Goal: Task Accomplishment & Management: Use online tool/utility

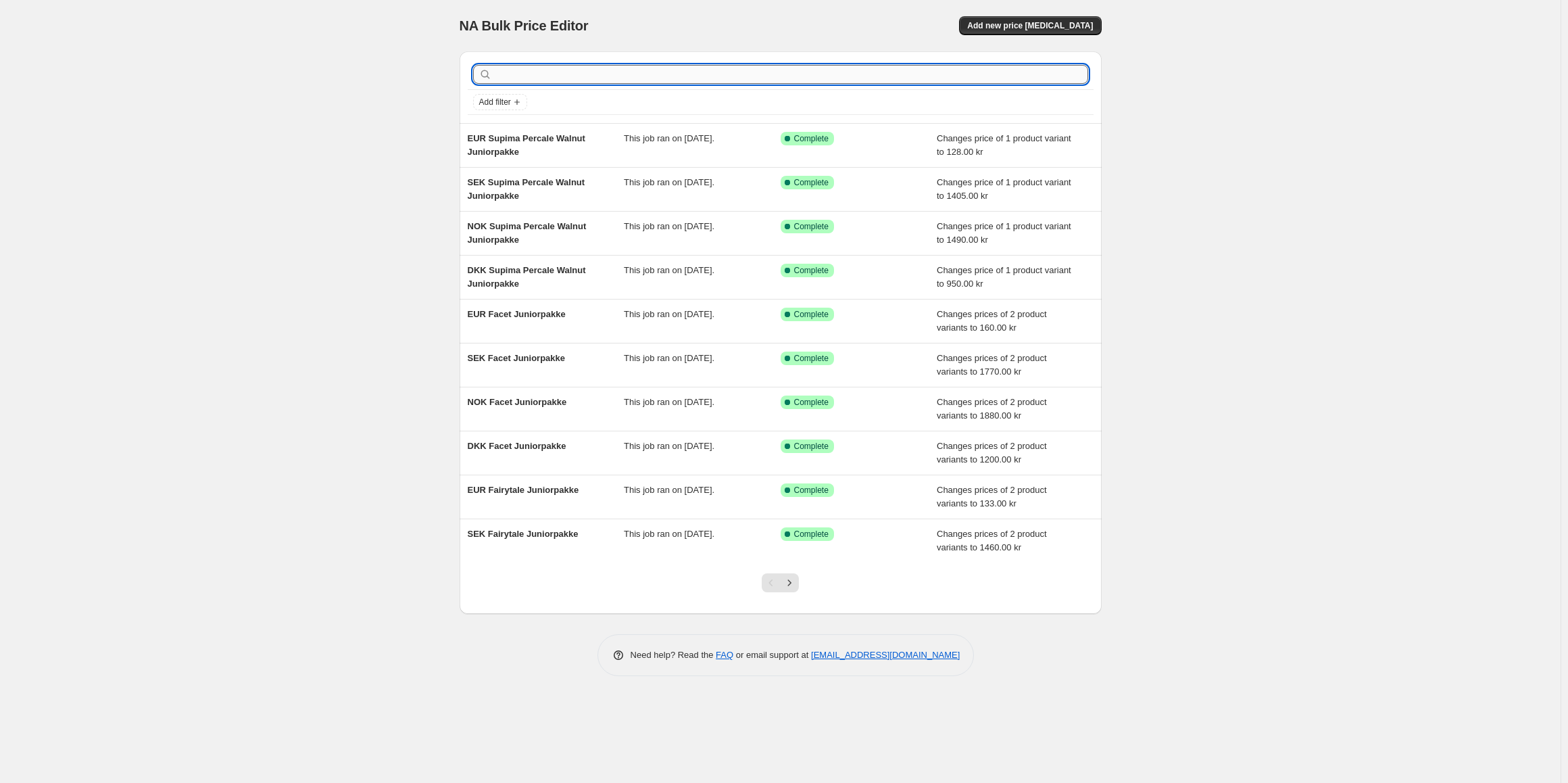
click at [605, 79] on input "text" at bounding box center [791, 74] width 593 height 19
type input "fiber dyne"
click at [557, 66] on input "fiber dyne" at bounding box center [779, 74] width 569 height 19
type input "fiber dyne medium"
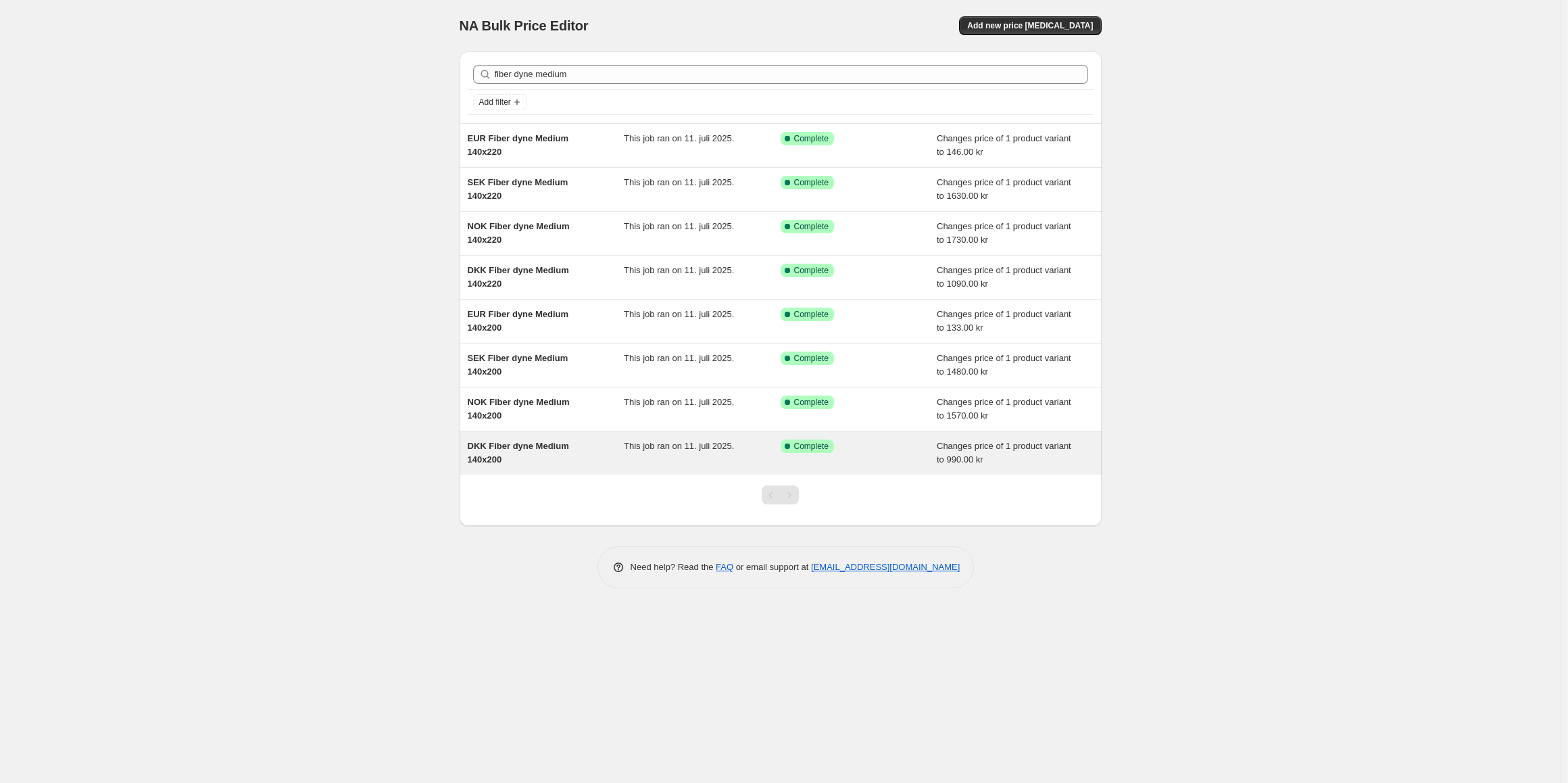
click at [560, 457] on div "DKK Fiber dyne Medium 140x200" at bounding box center [546, 453] width 157 height 27
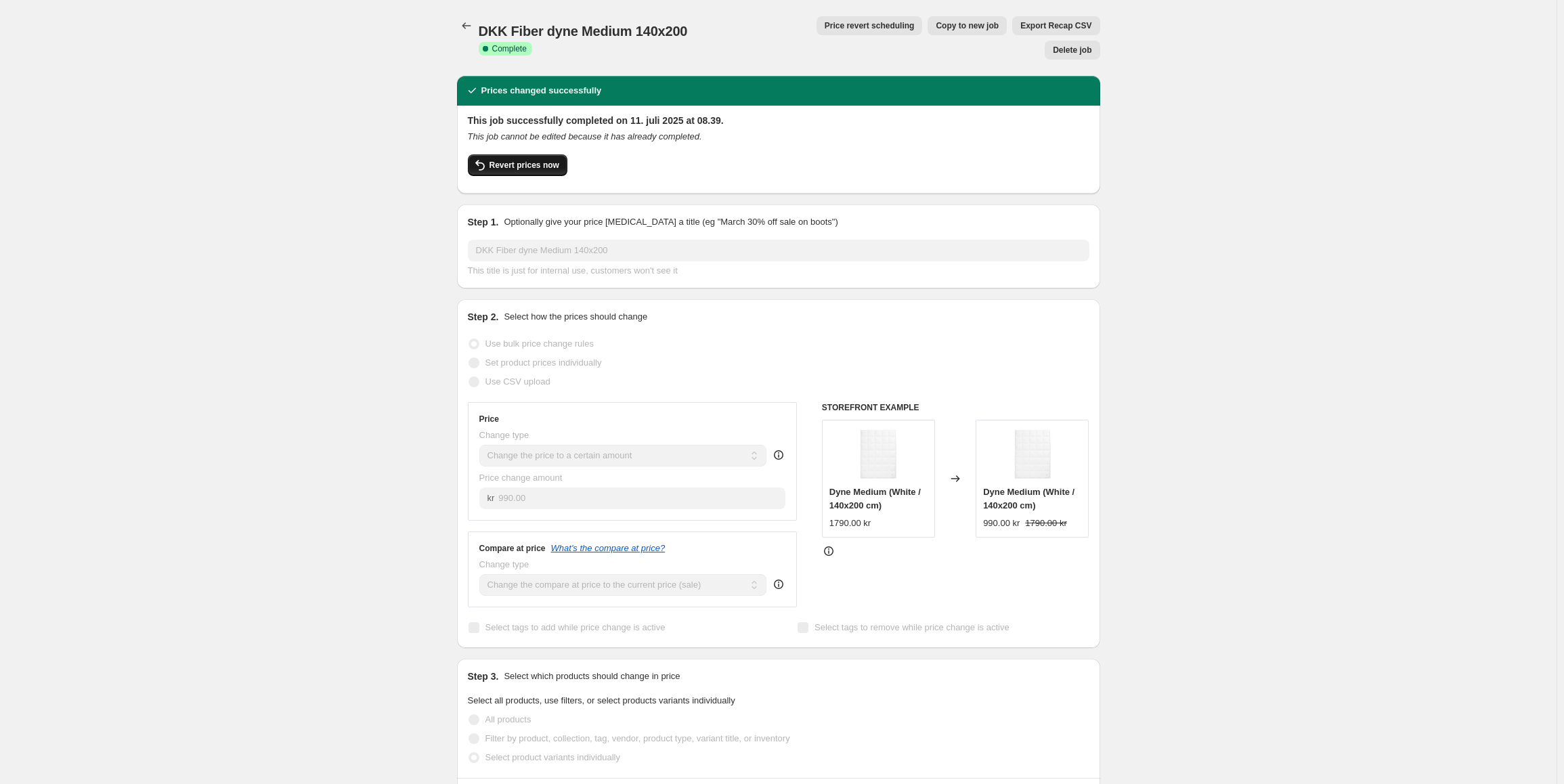
click at [519, 154] on button "Revert prices now" at bounding box center [517, 165] width 100 height 22
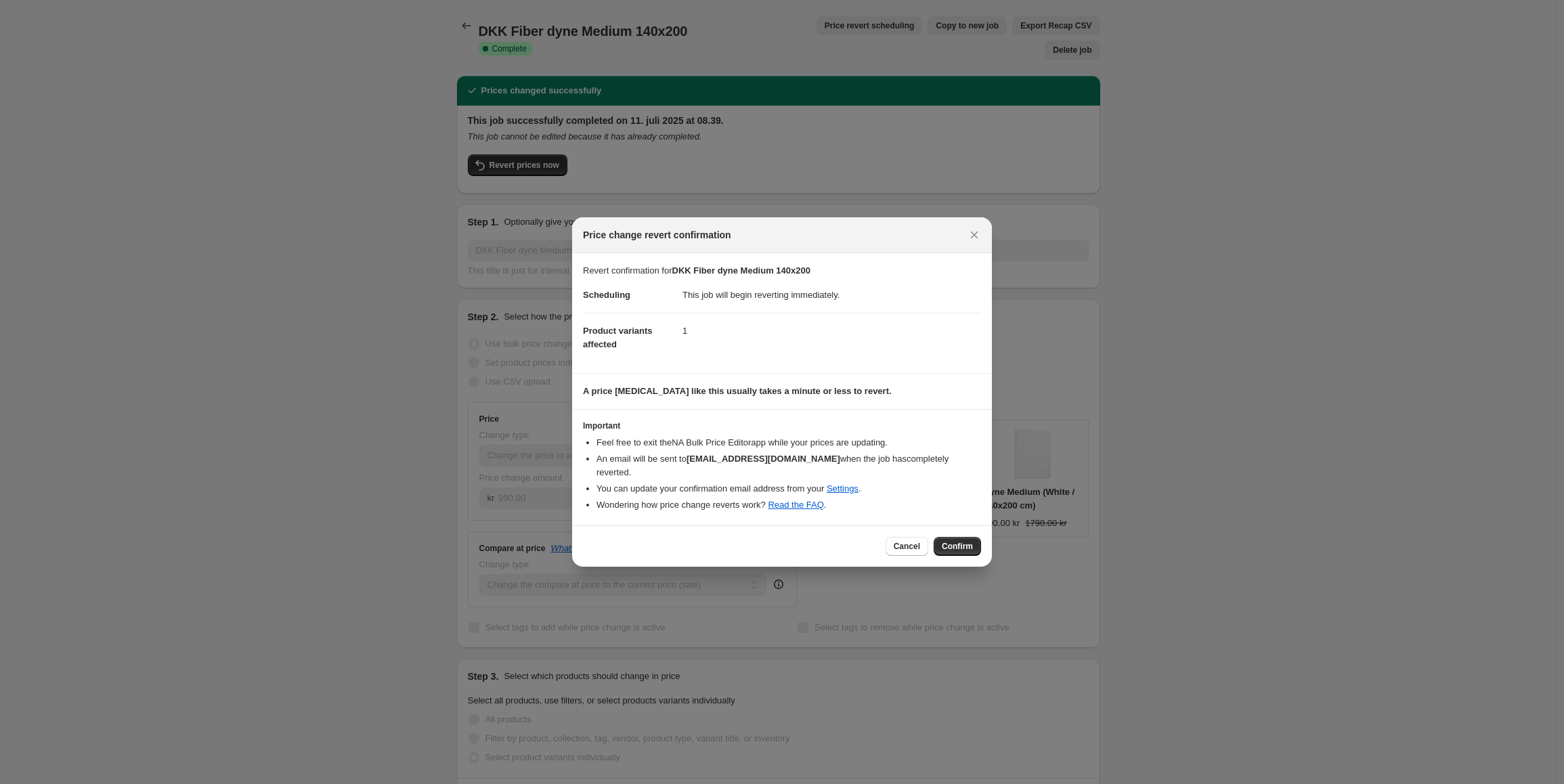
click at [980, 548] on div "Cancel Confirm" at bounding box center [933, 546] width 96 height 19
click at [973, 539] on button "Confirm" at bounding box center [957, 546] width 47 height 19
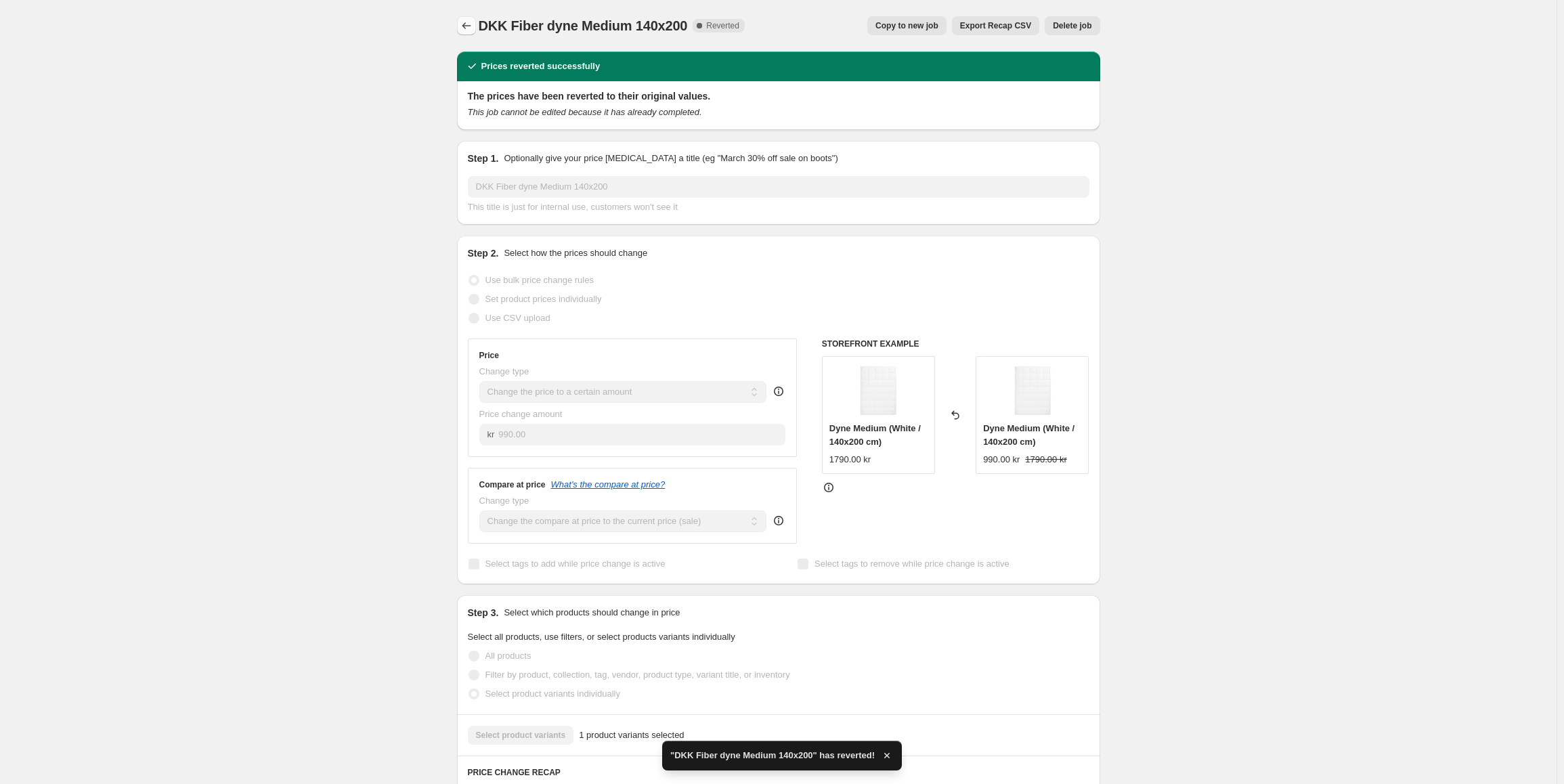
click at [470, 31] on icon "Price change jobs" at bounding box center [466, 26] width 14 height 14
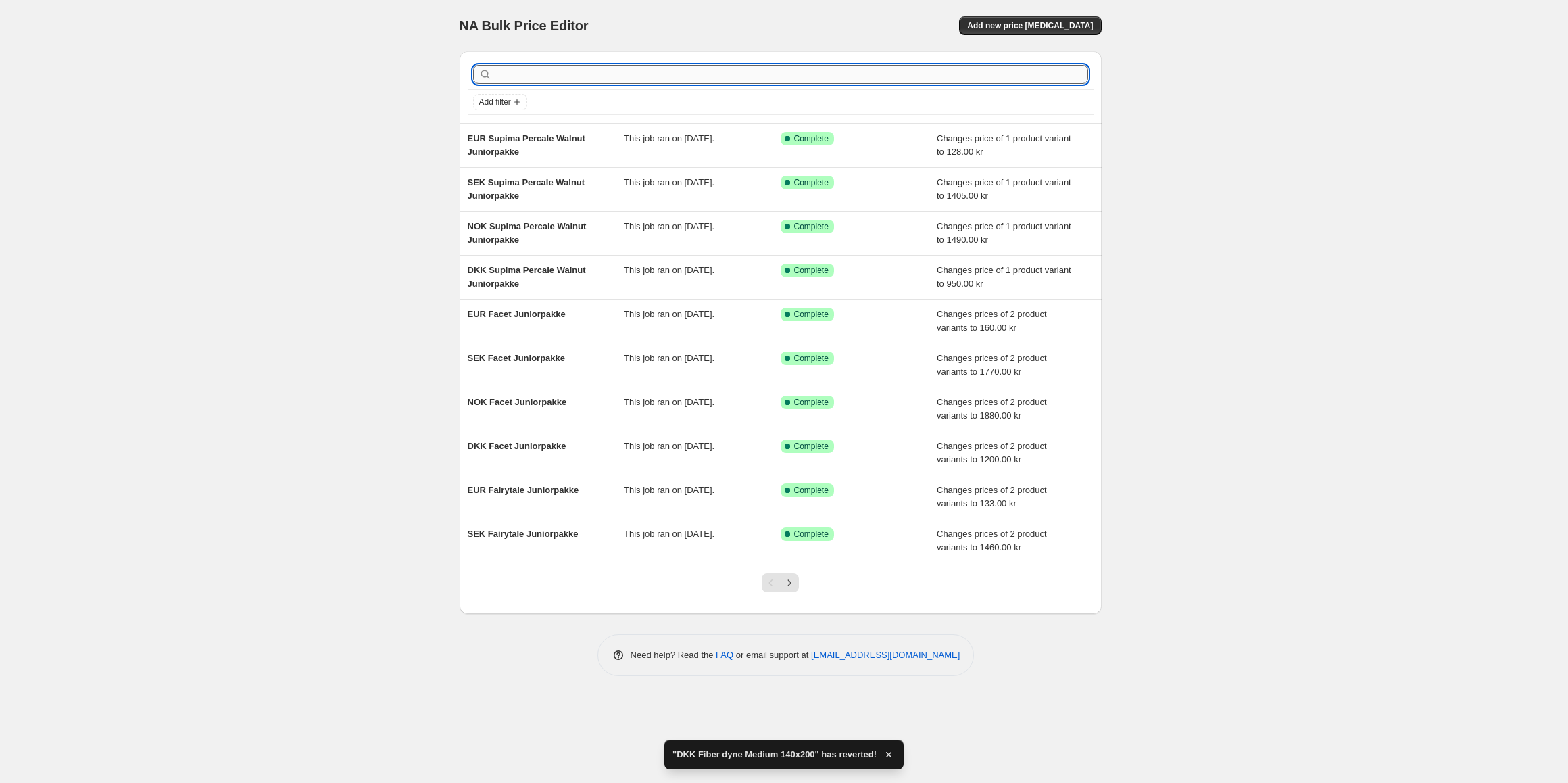
click at [568, 77] on input "text" at bounding box center [791, 74] width 593 height 19
type input "fiber dyne medium"
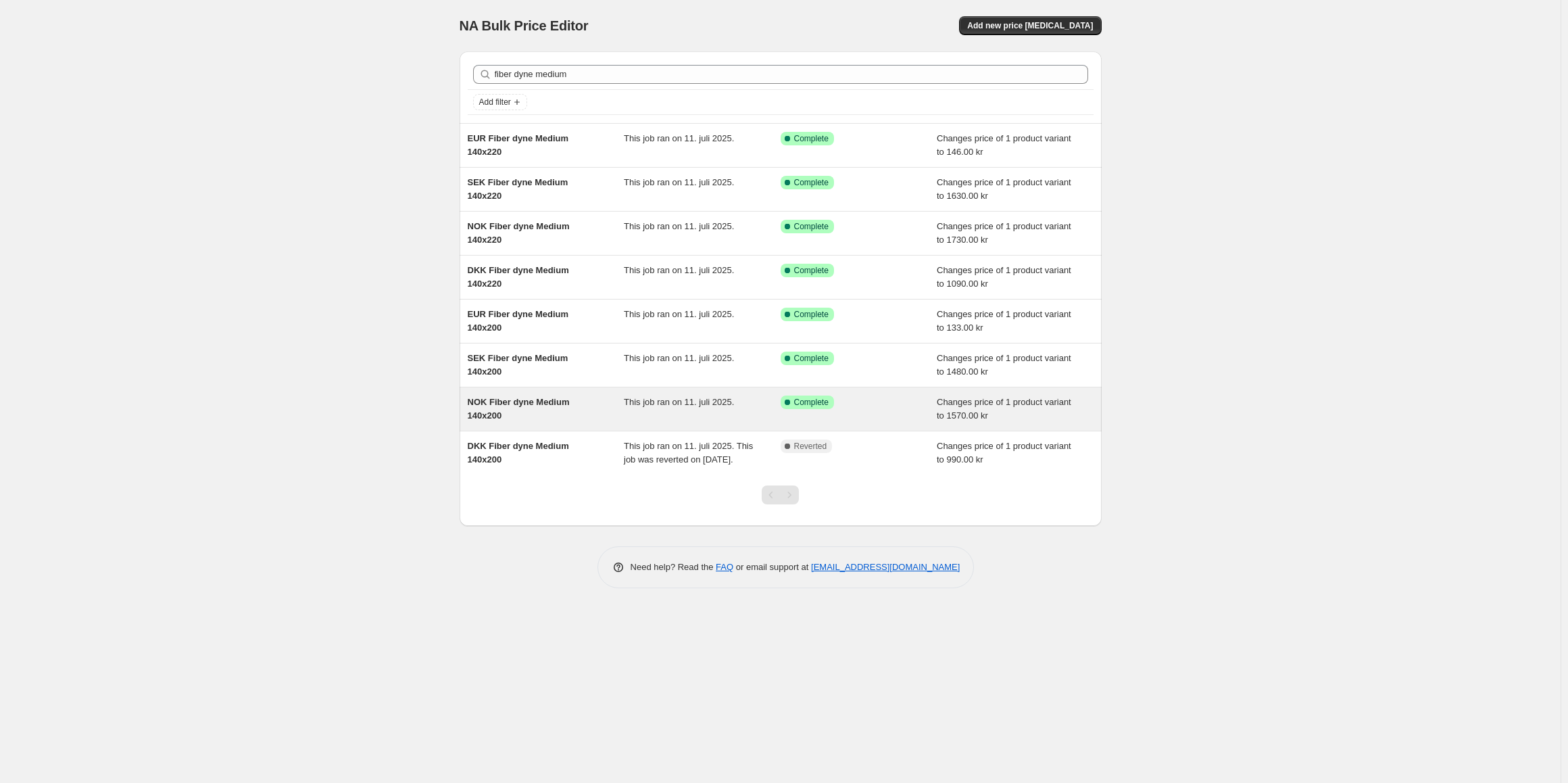
click at [589, 419] on div "NOK Fiber dyne Medium 140x200" at bounding box center [546, 409] width 157 height 27
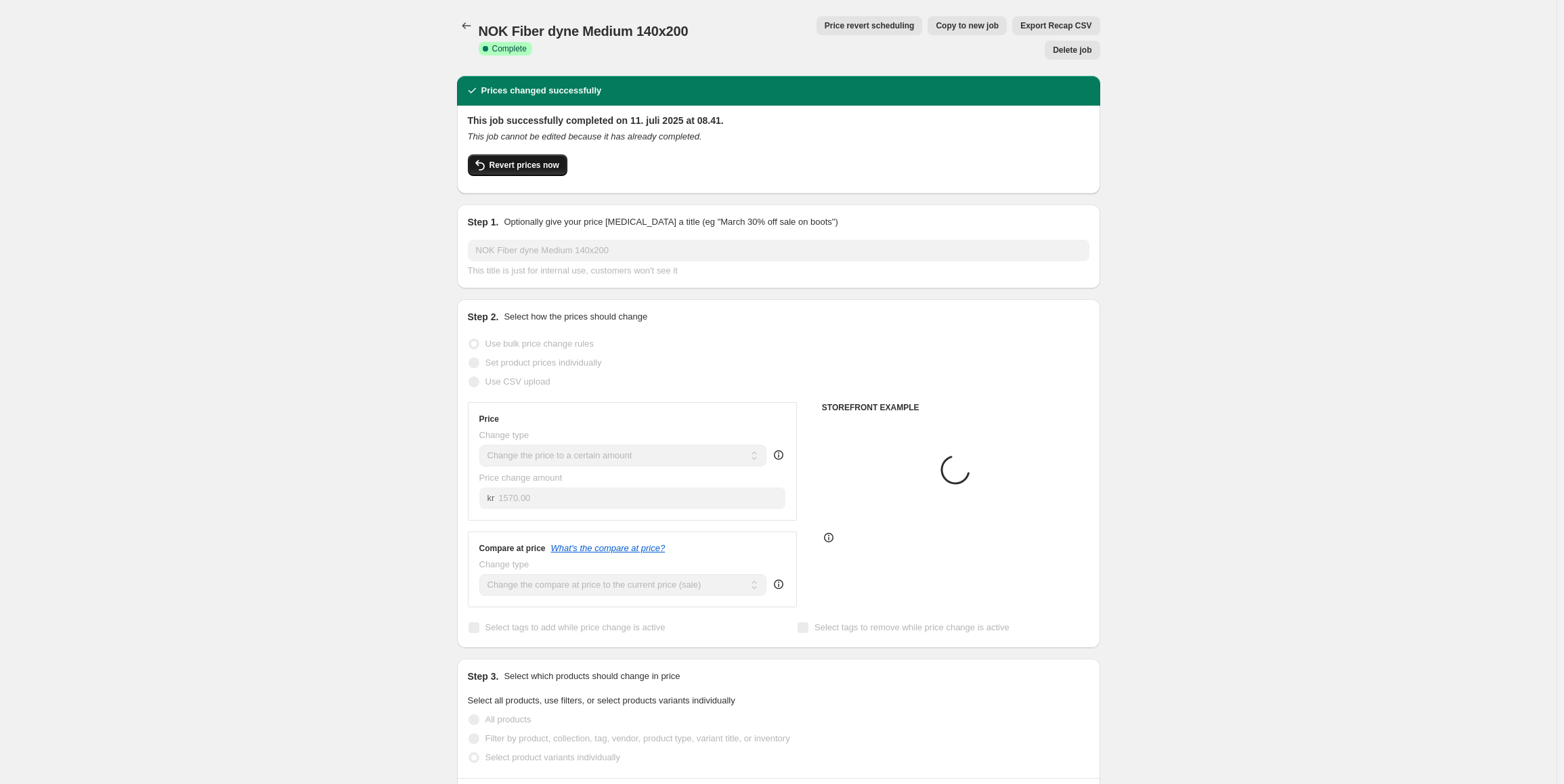
click at [536, 160] on span "Revert prices now" at bounding box center [524, 165] width 70 height 11
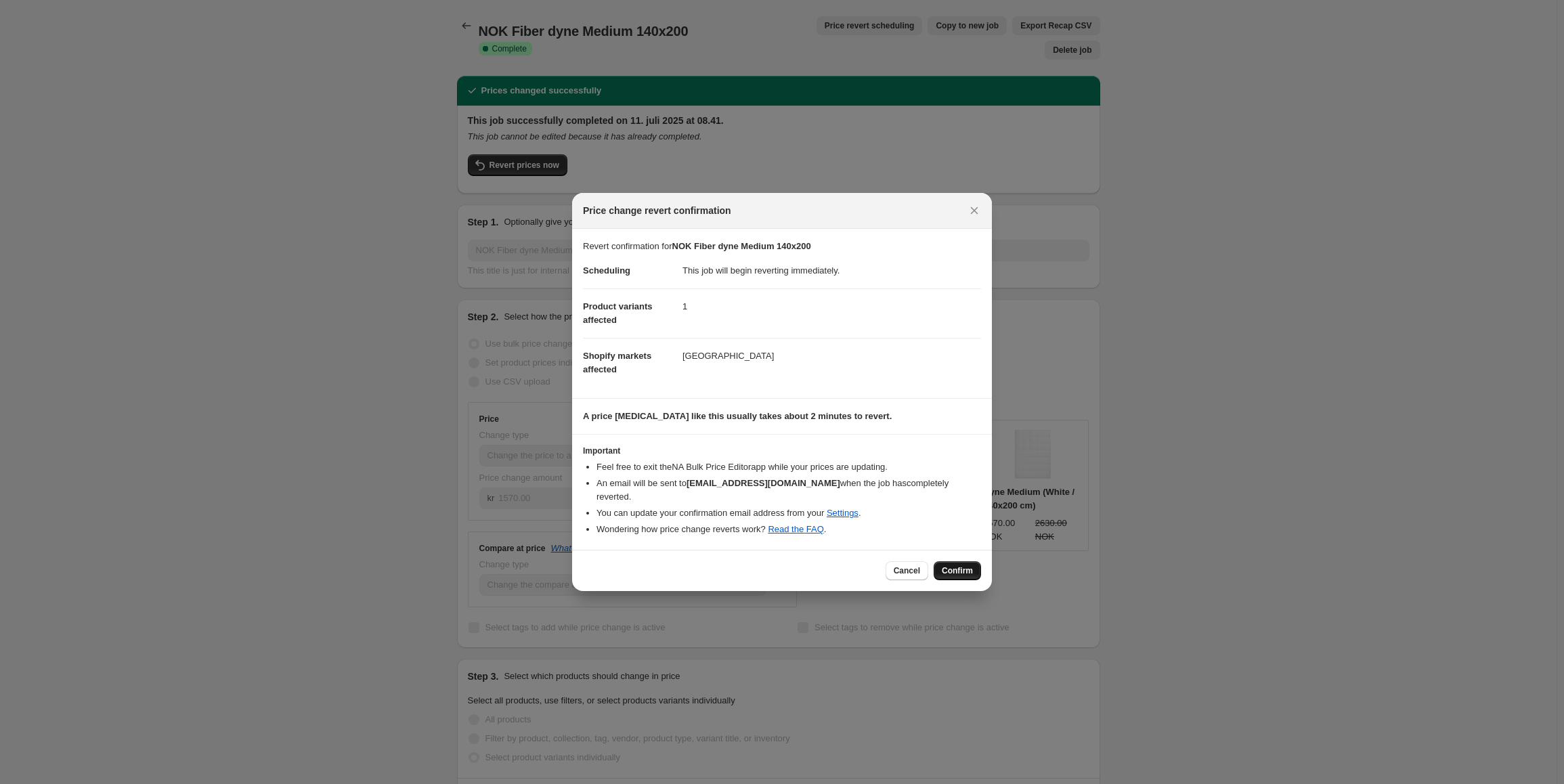
click at [955, 565] on span "Confirm" at bounding box center [957, 571] width 31 height 11
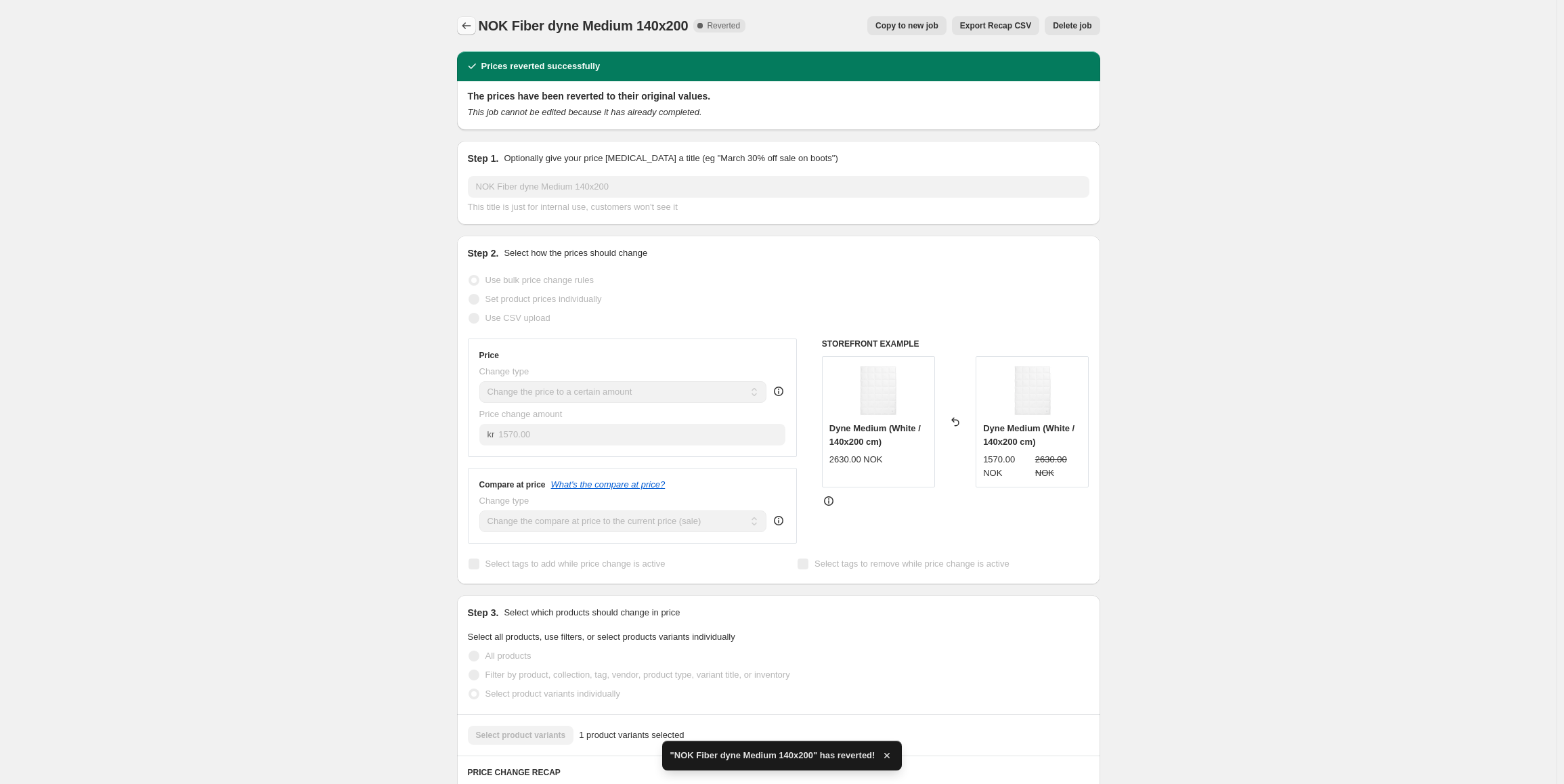
click at [471, 33] on button "Price change jobs" at bounding box center [466, 26] width 19 height 19
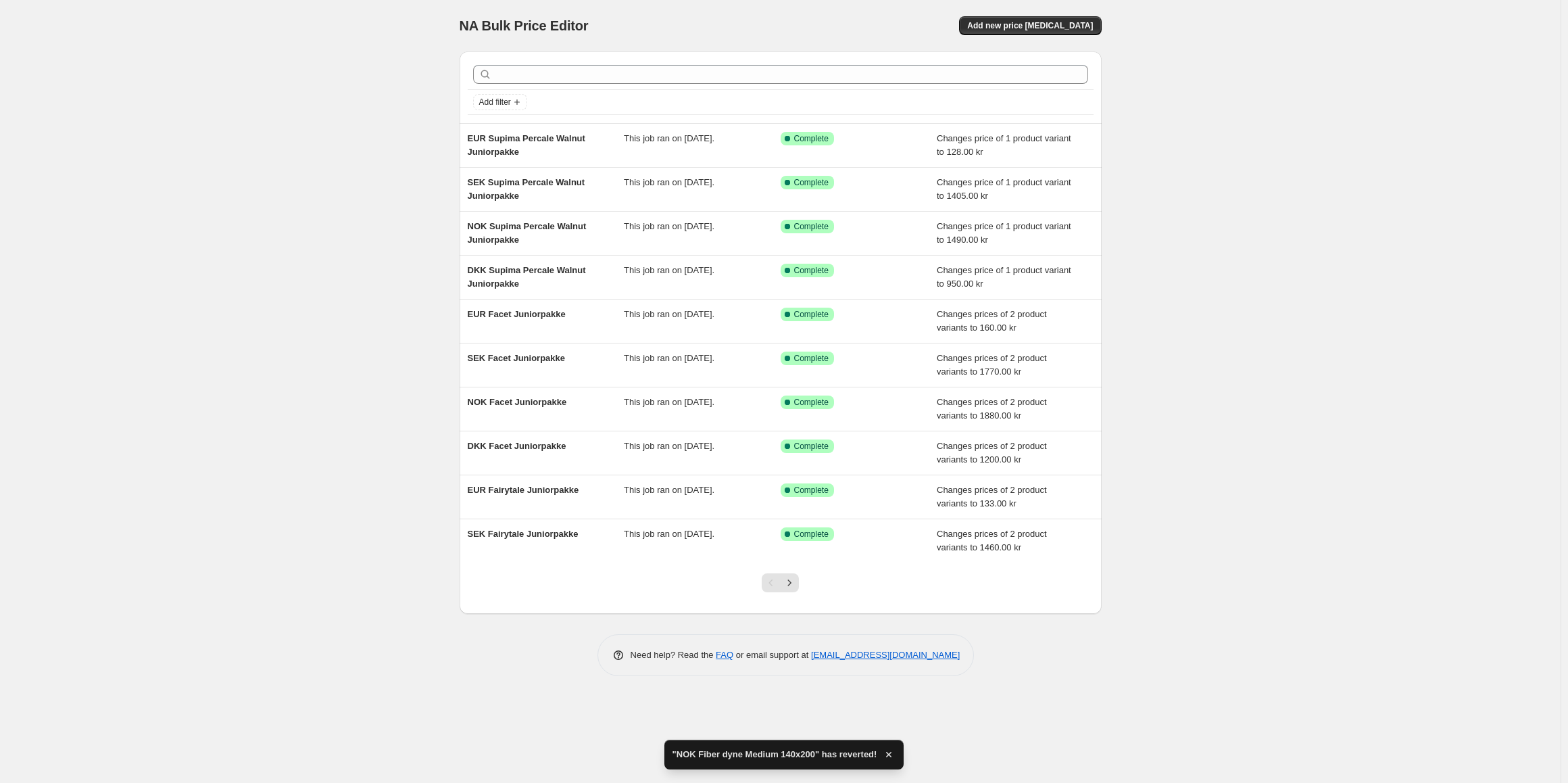
click at [566, 64] on div at bounding box center [780, 74] width 626 height 30
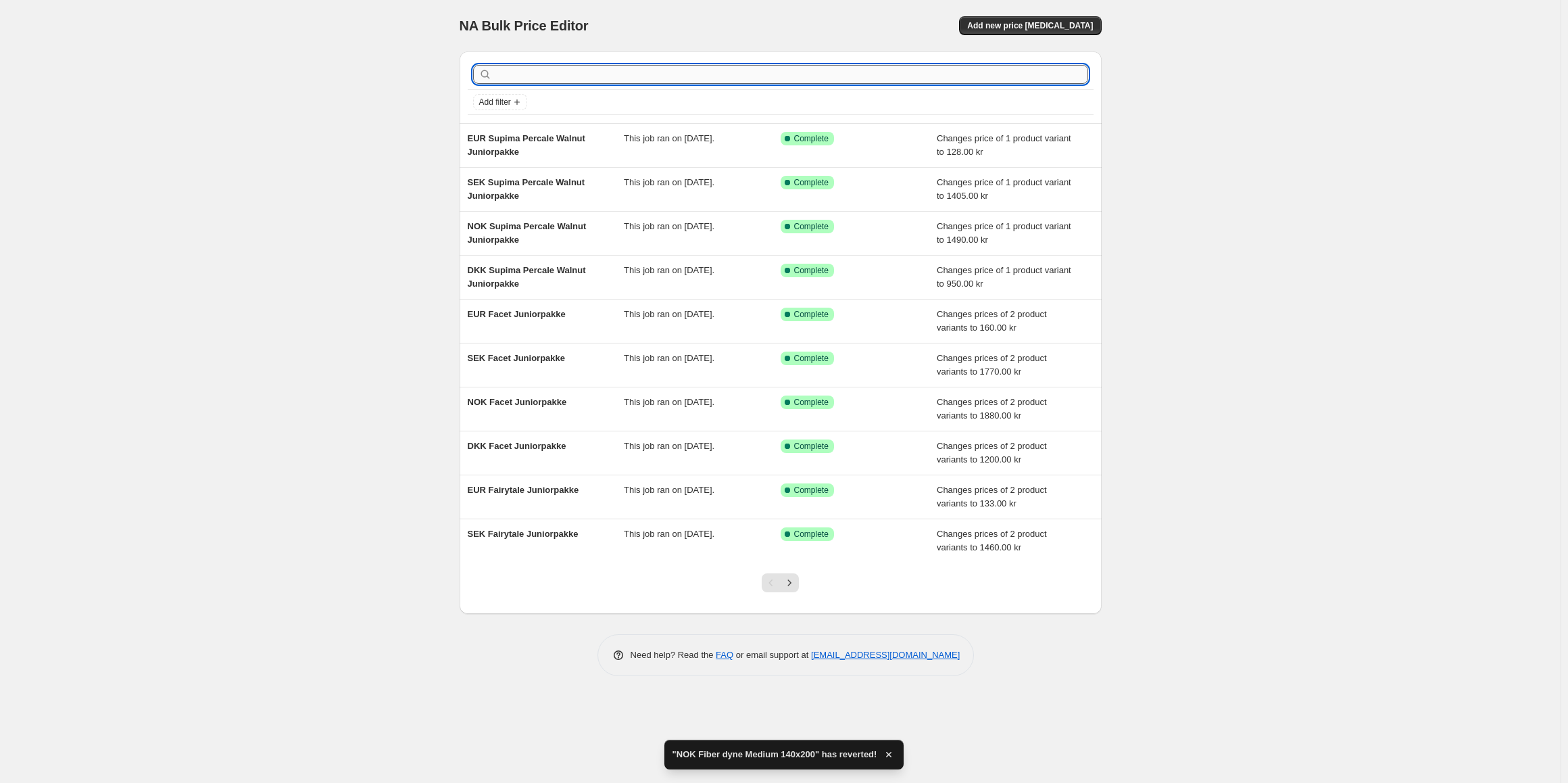
click at [547, 70] on input "text" at bounding box center [791, 74] width 593 height 19
type input "fiber dyne medium"
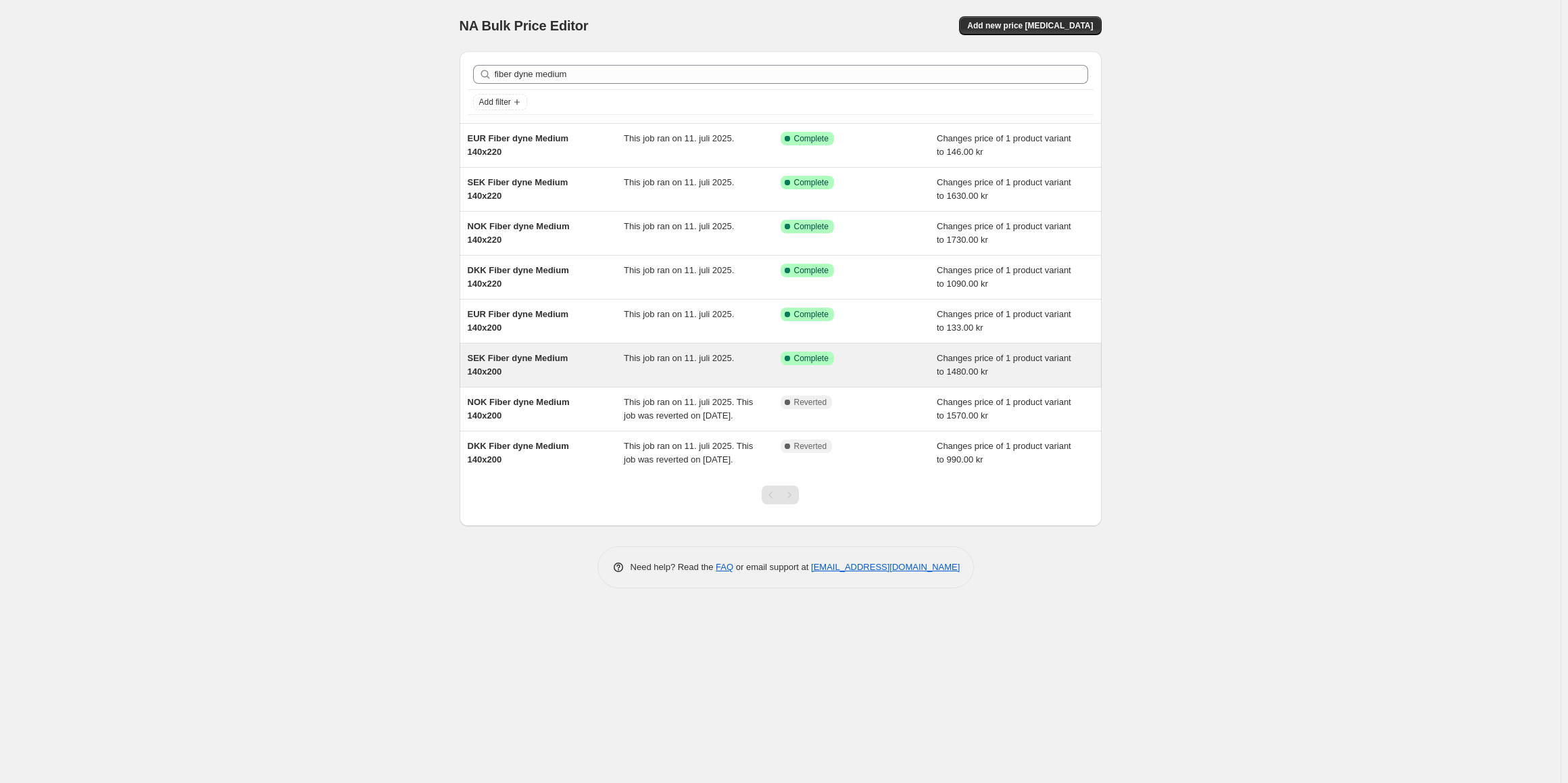
click at [587, 370] on div "SEK Fiber dyne Medium 140x200" at bounding box center [546, 365] width 157 height 27
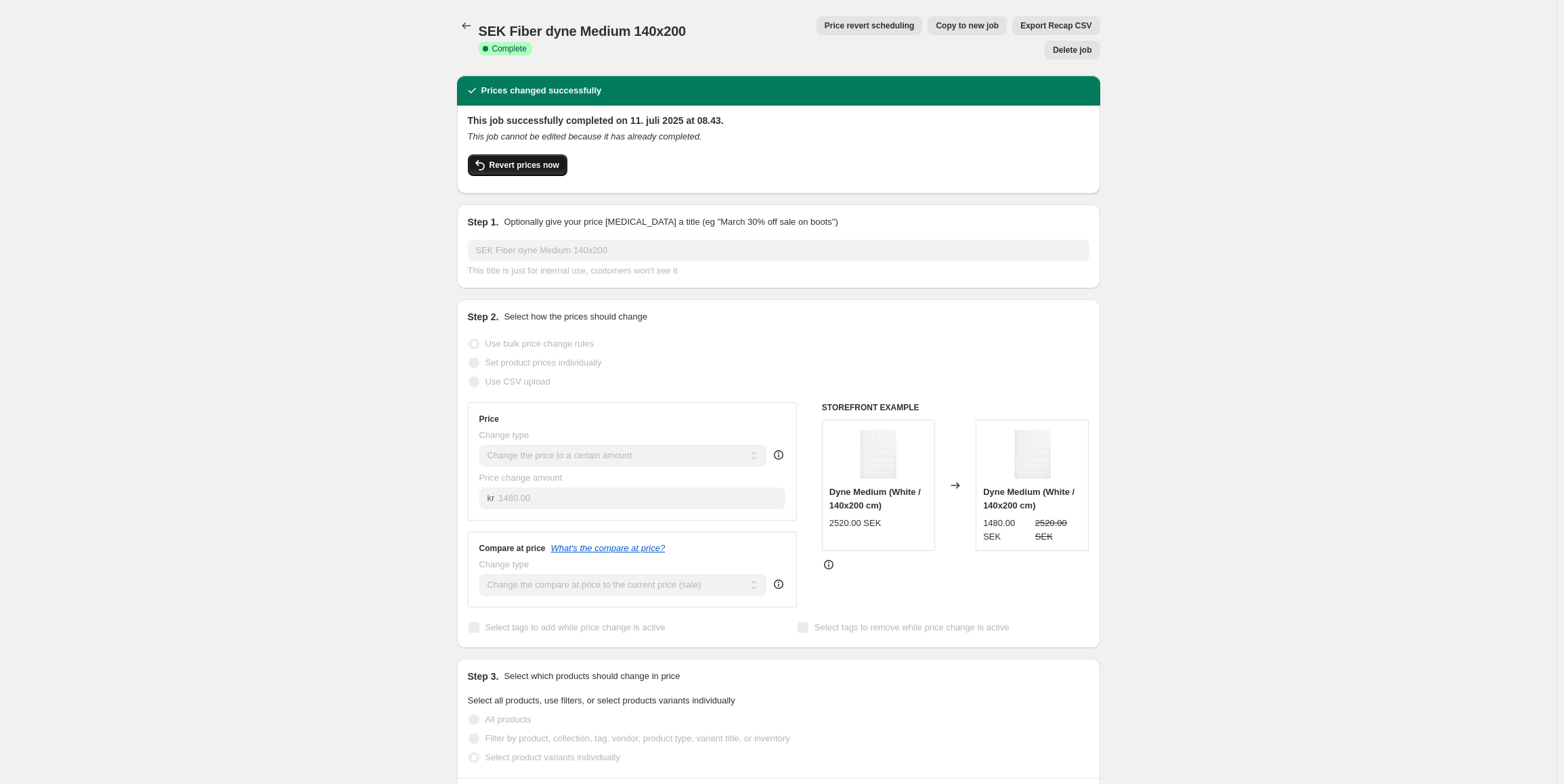
click at [520, 160] on span "Revert prices now" at bounding box center [524, 165] width 70 height 11
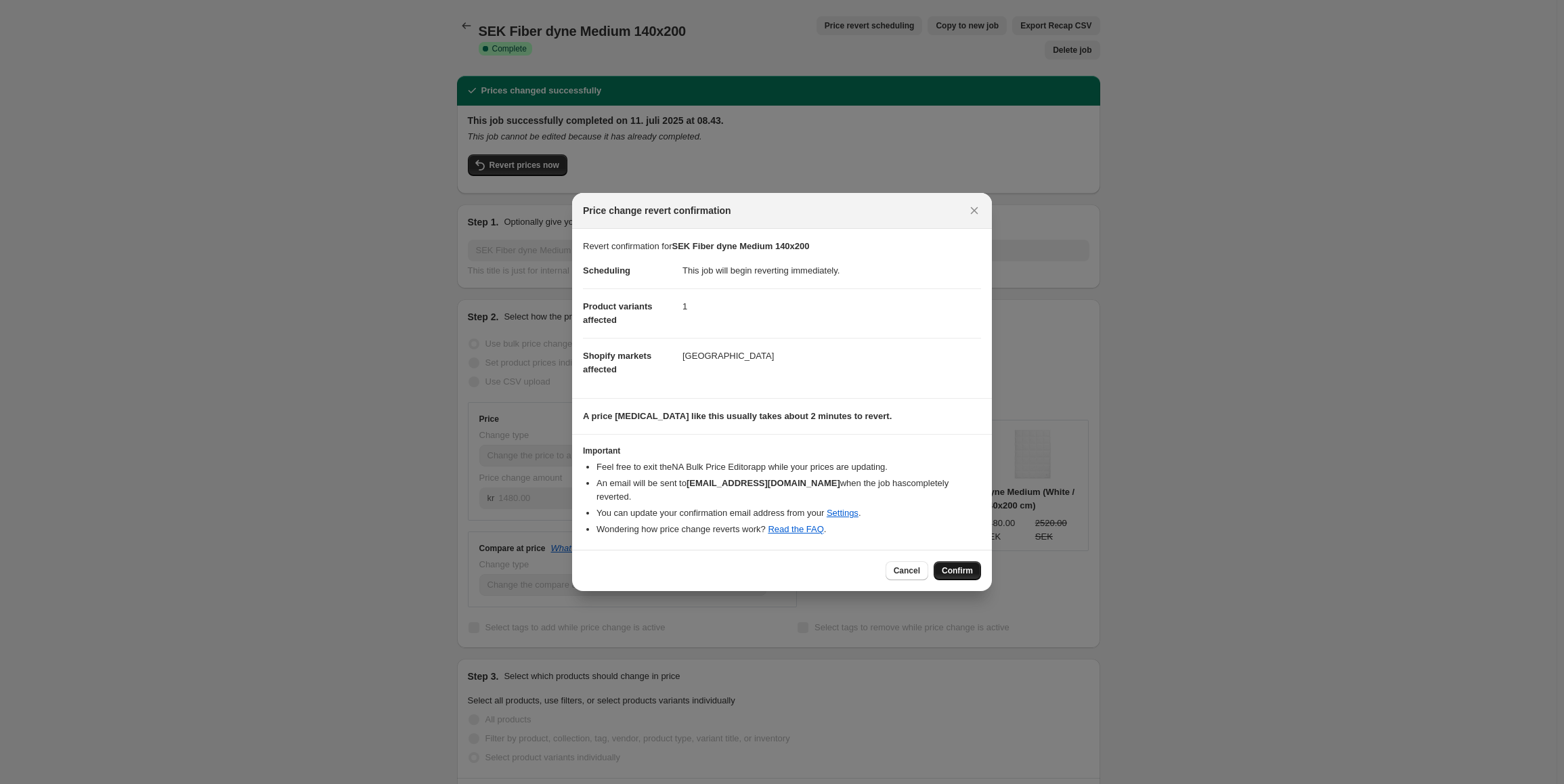
click at [965, 566] on span "Confirm" at bounding box center [957, 571] width 31 height 11
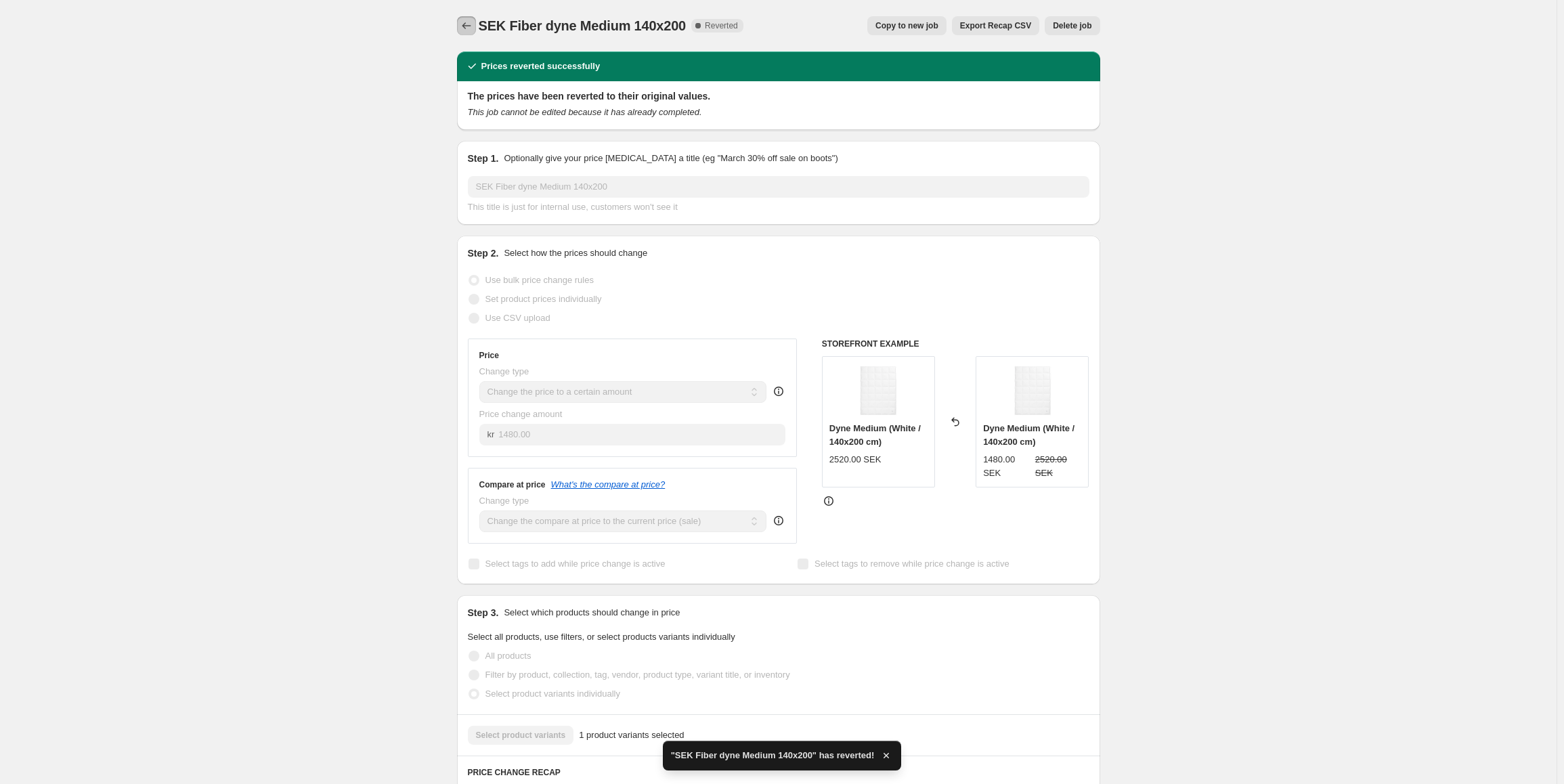
click at [470, 25] on icon "Price change jobs" at bounding box center [466, 26] width 14 height 14
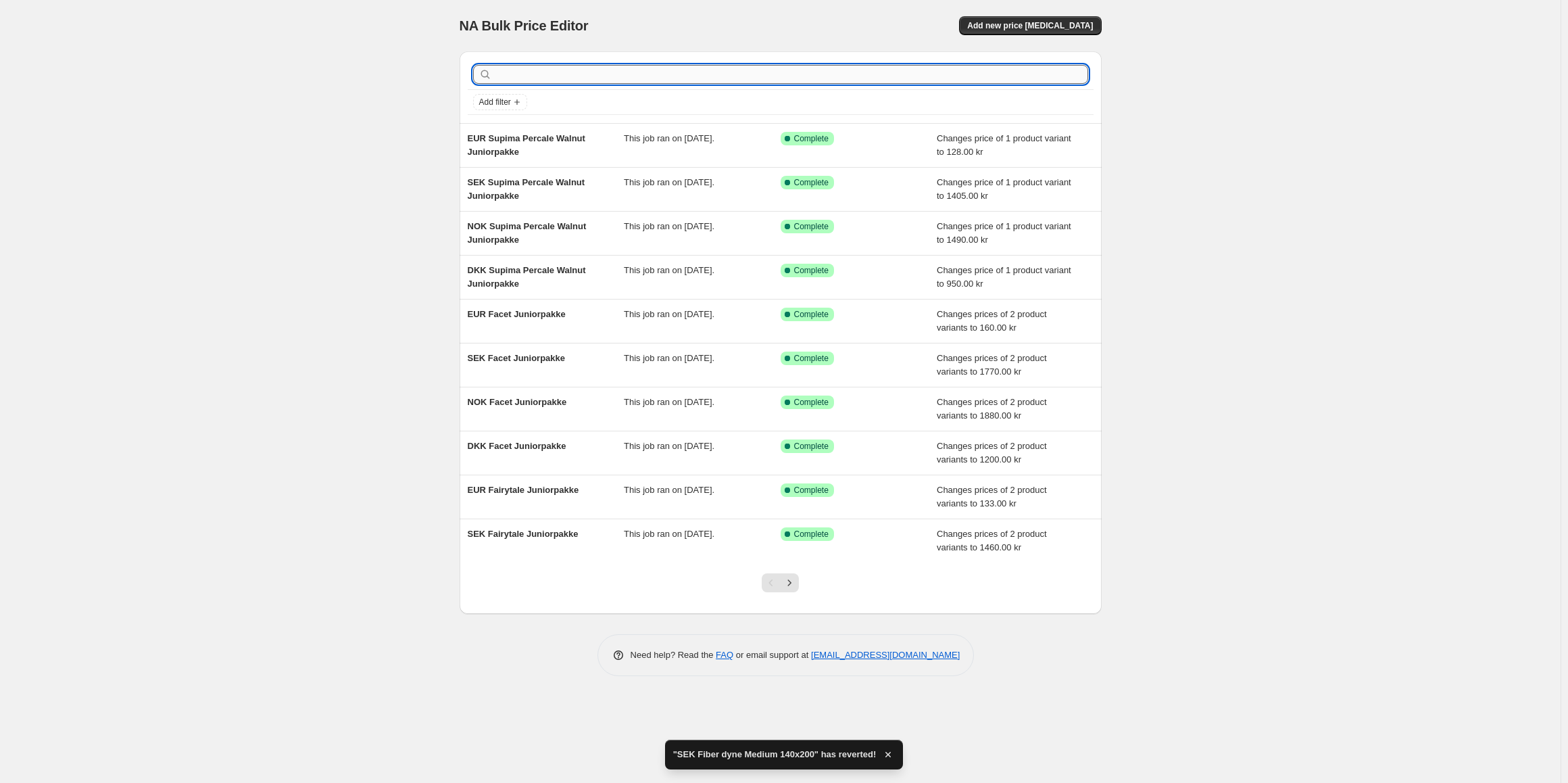
click at [516, 68] on input "text" at bounding box center [791, 74] width 593 height 19
type input "fiber dyne medium"
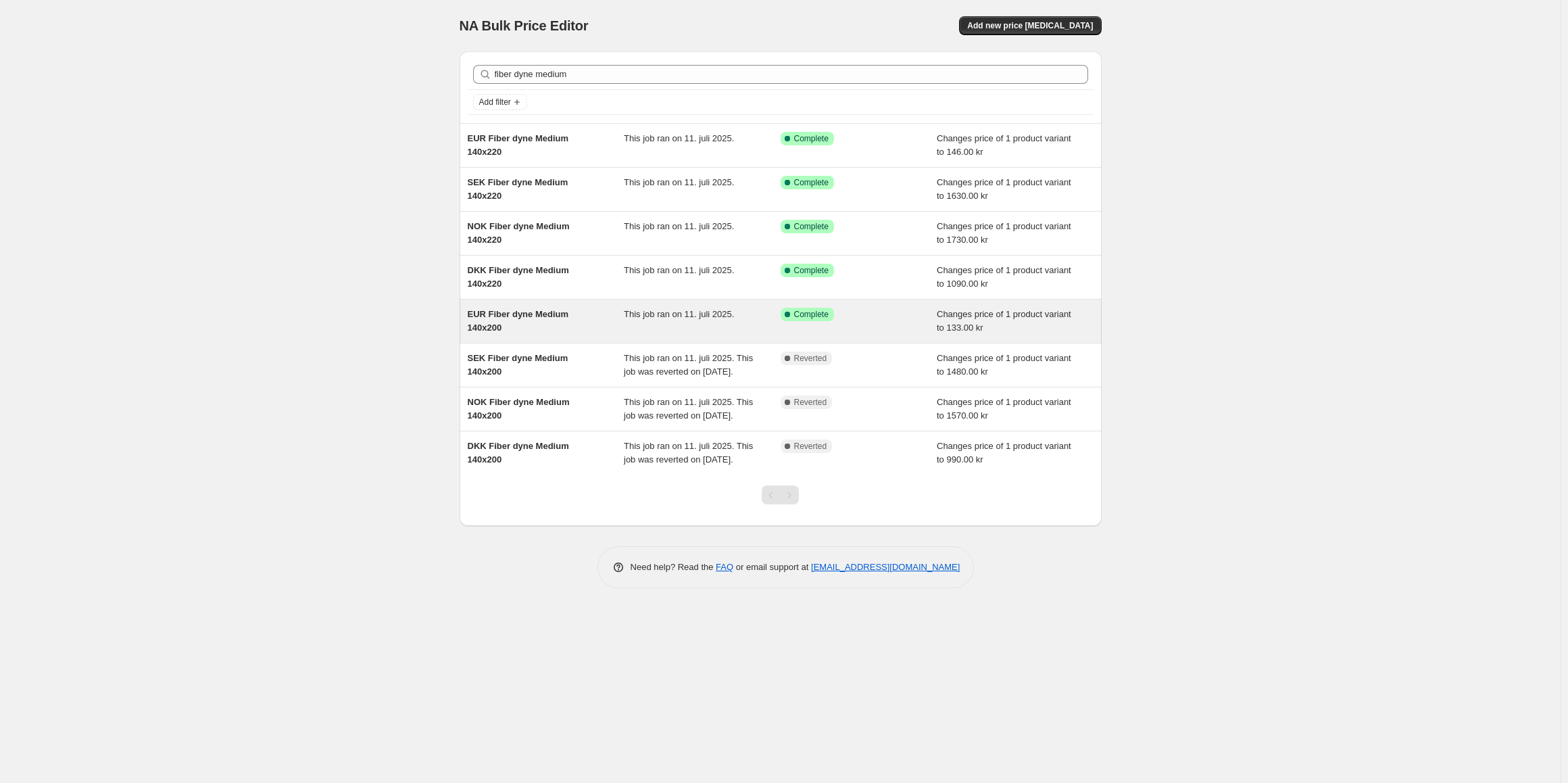
click at [606, 311] on div "EUR Fiber dyne Medium 140x200" at bounding box center [546, 321] width 157 height 27
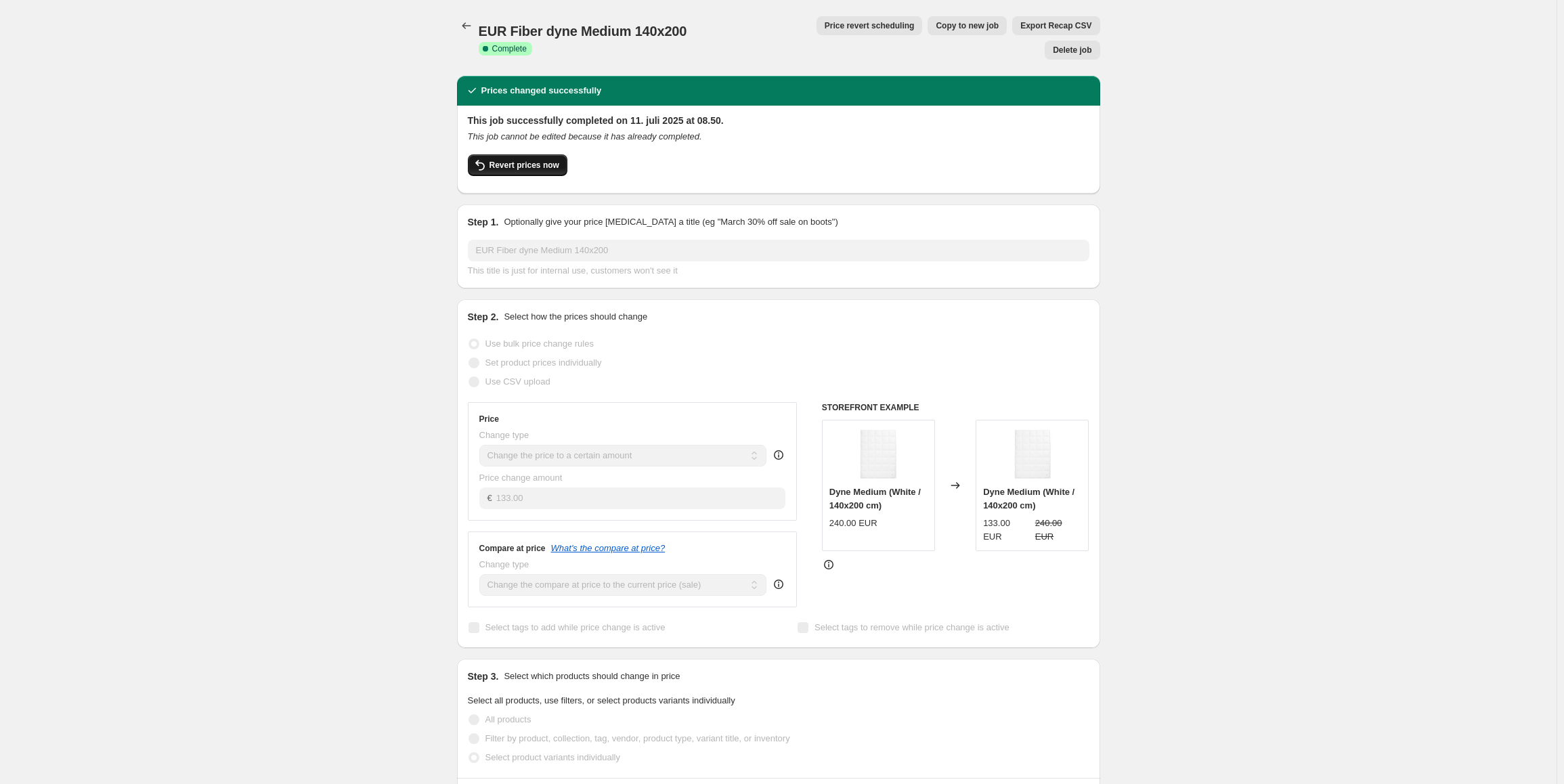
click at [512, 160] on span "Revert prices now" at bounding box center [524, 165] width 70 height 11
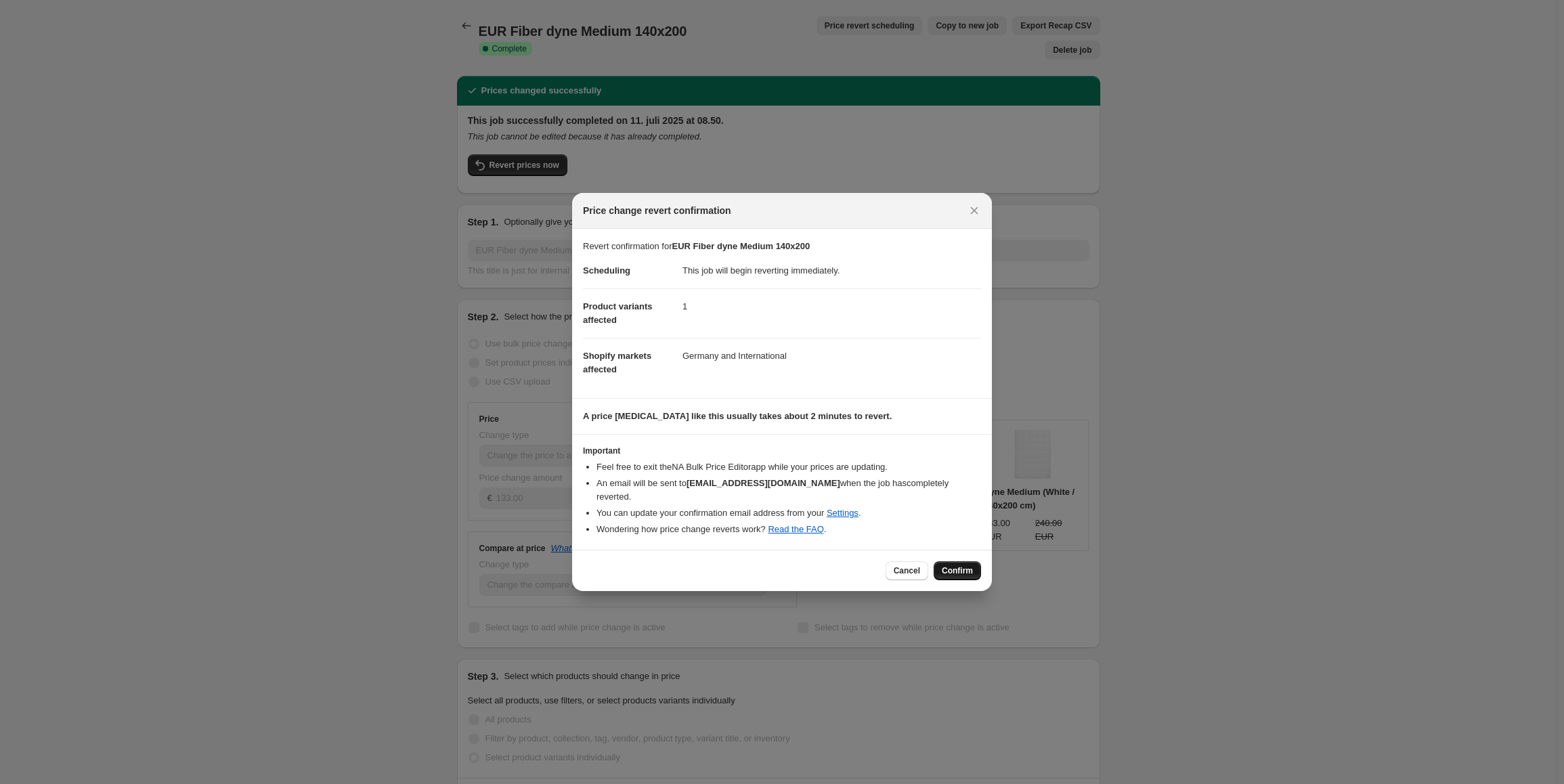
click at [953, 565] on span "Confirm" at bounding box center [957, 571] width 31 height 11
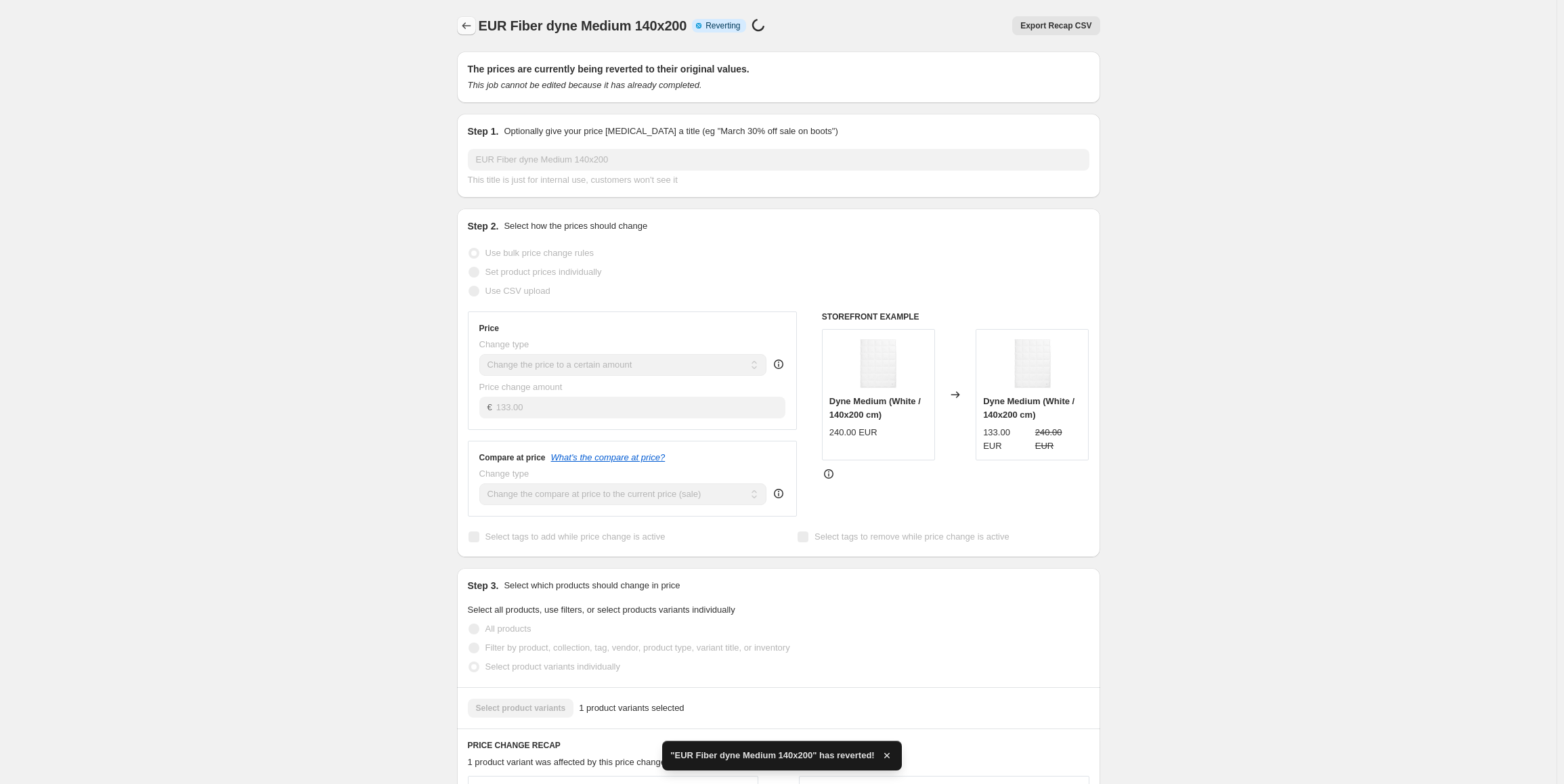
click at [473, 26] on icon "Price change jobs" at bounding box center [466, 26] width 14 height 14
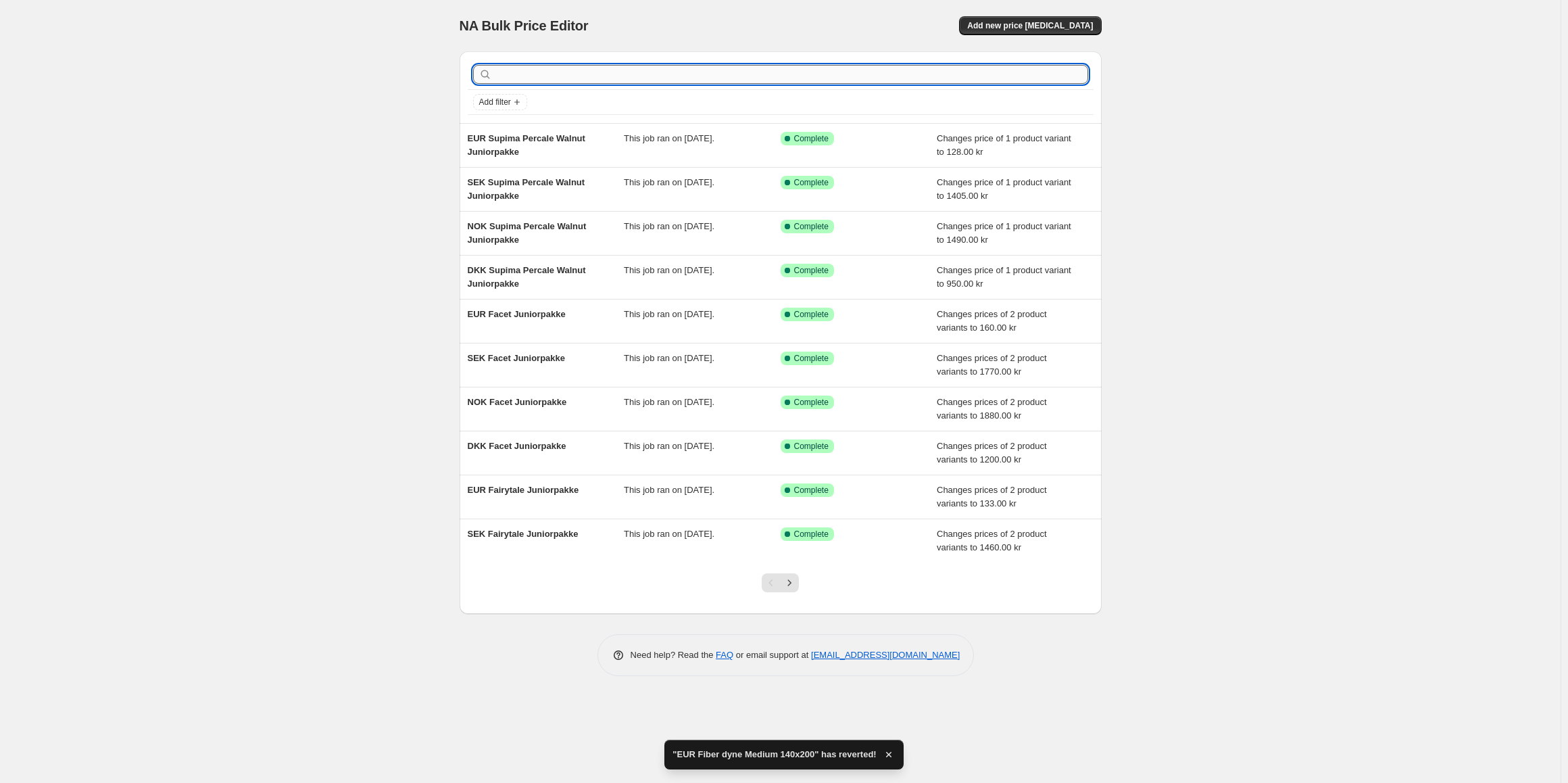
click at [556, 72] on input "text" at bounding box center [791, 74] width 593 height 19
type input "fiber dyne medium"
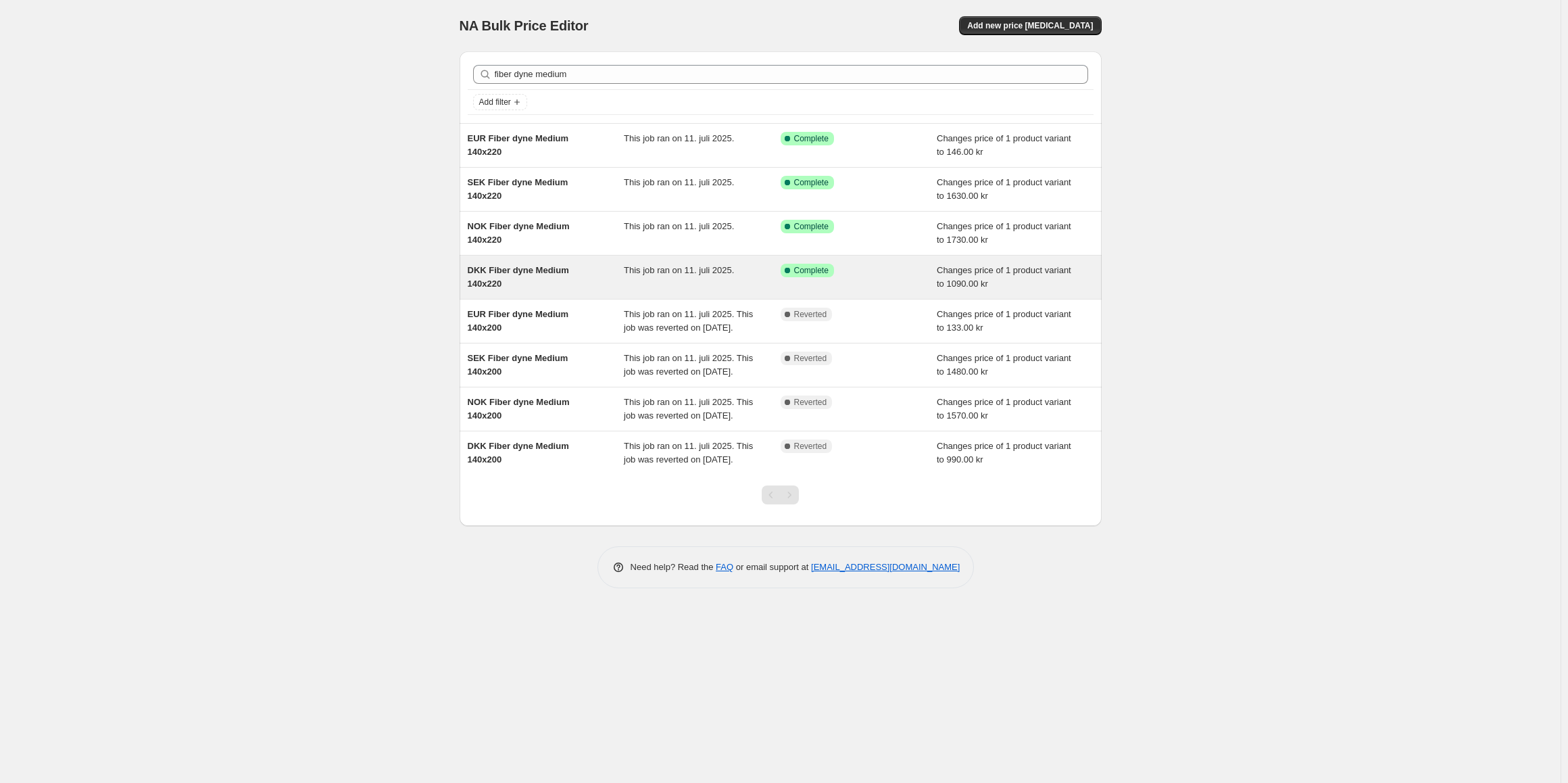
click at [591, 271] on div "DKK Fiber dyne Medium 140x220" at bounding box center [546, 277] width 157 height 27
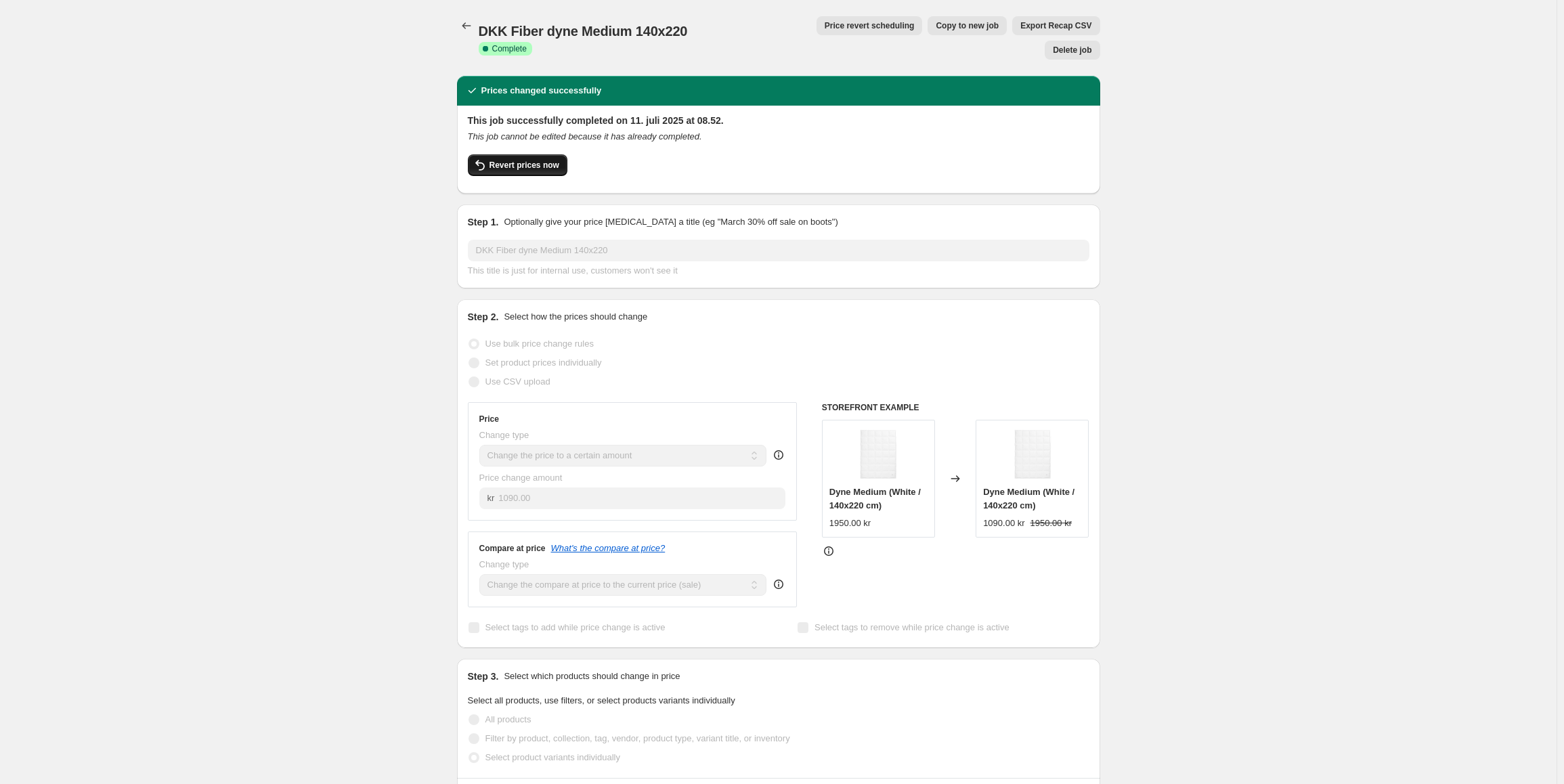
click at [539, 154] on button "Revert prices now" at bounding box center [517, 165] width 100 height 22
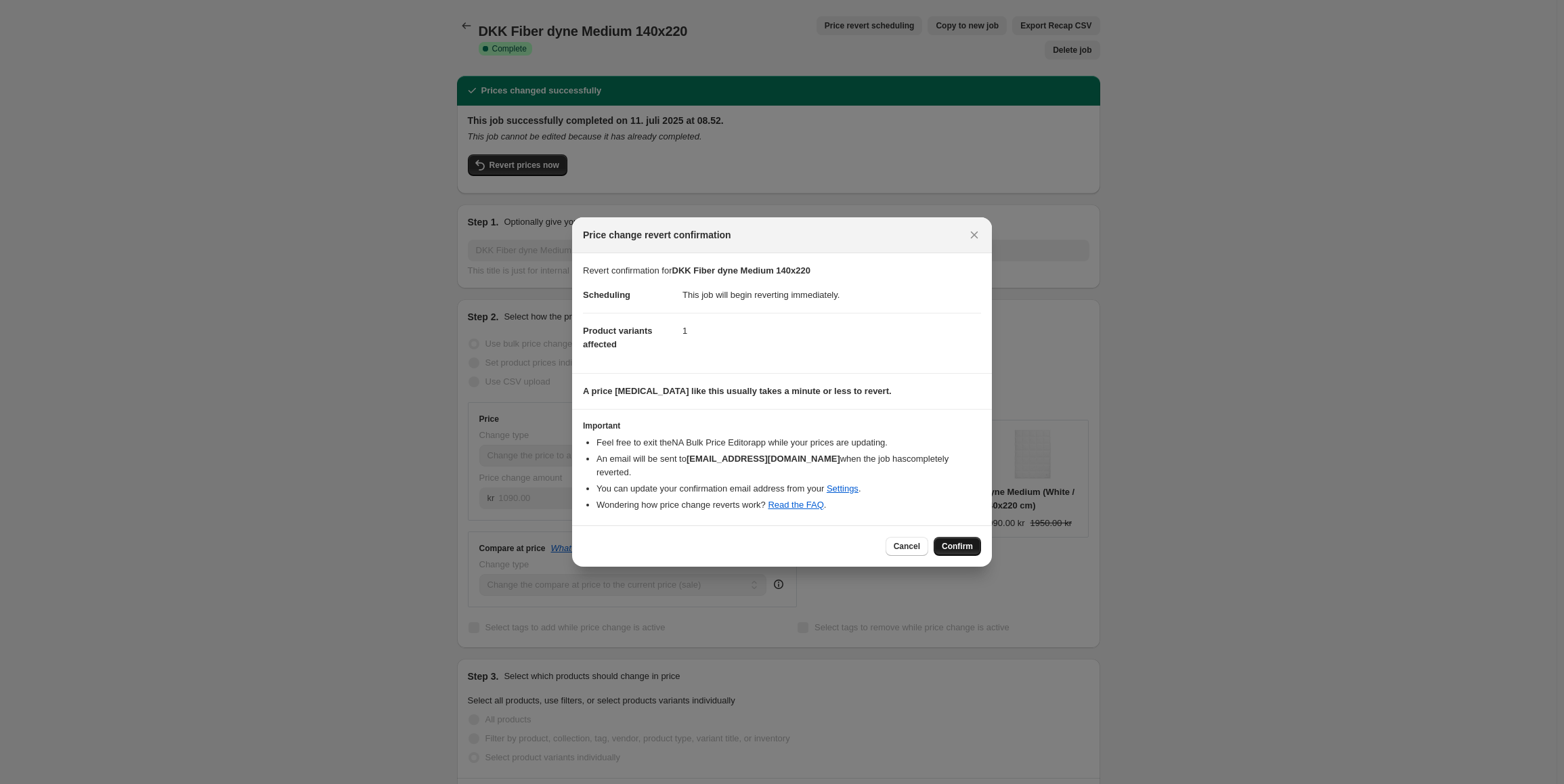
click at [961, 541] on span "Confirm" at bounding box center [957, 546] width 31 height 11
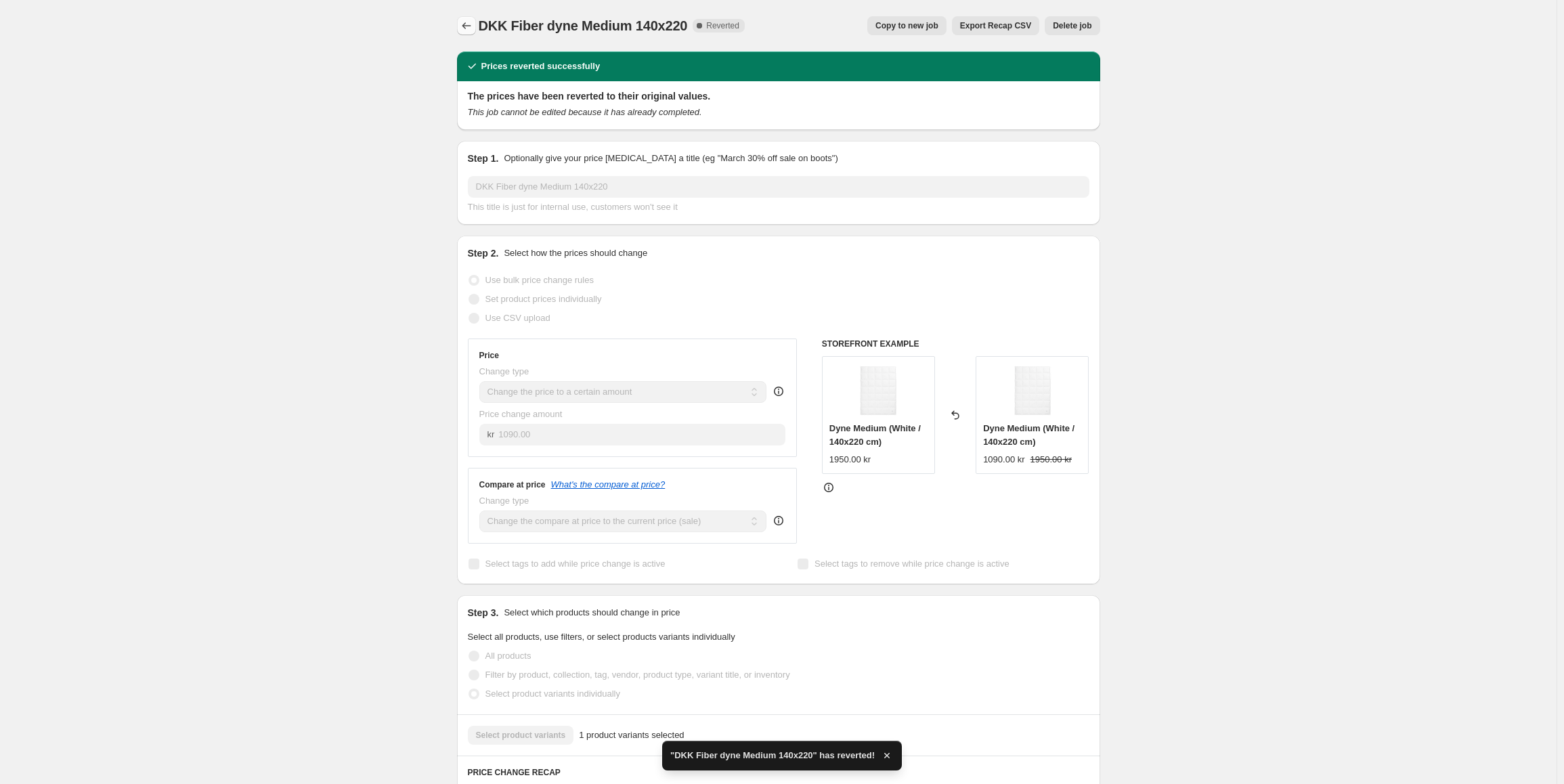
click at [468, 24] on icon "Price change jobs" at bounding box center [466, 26] width 14 height 14
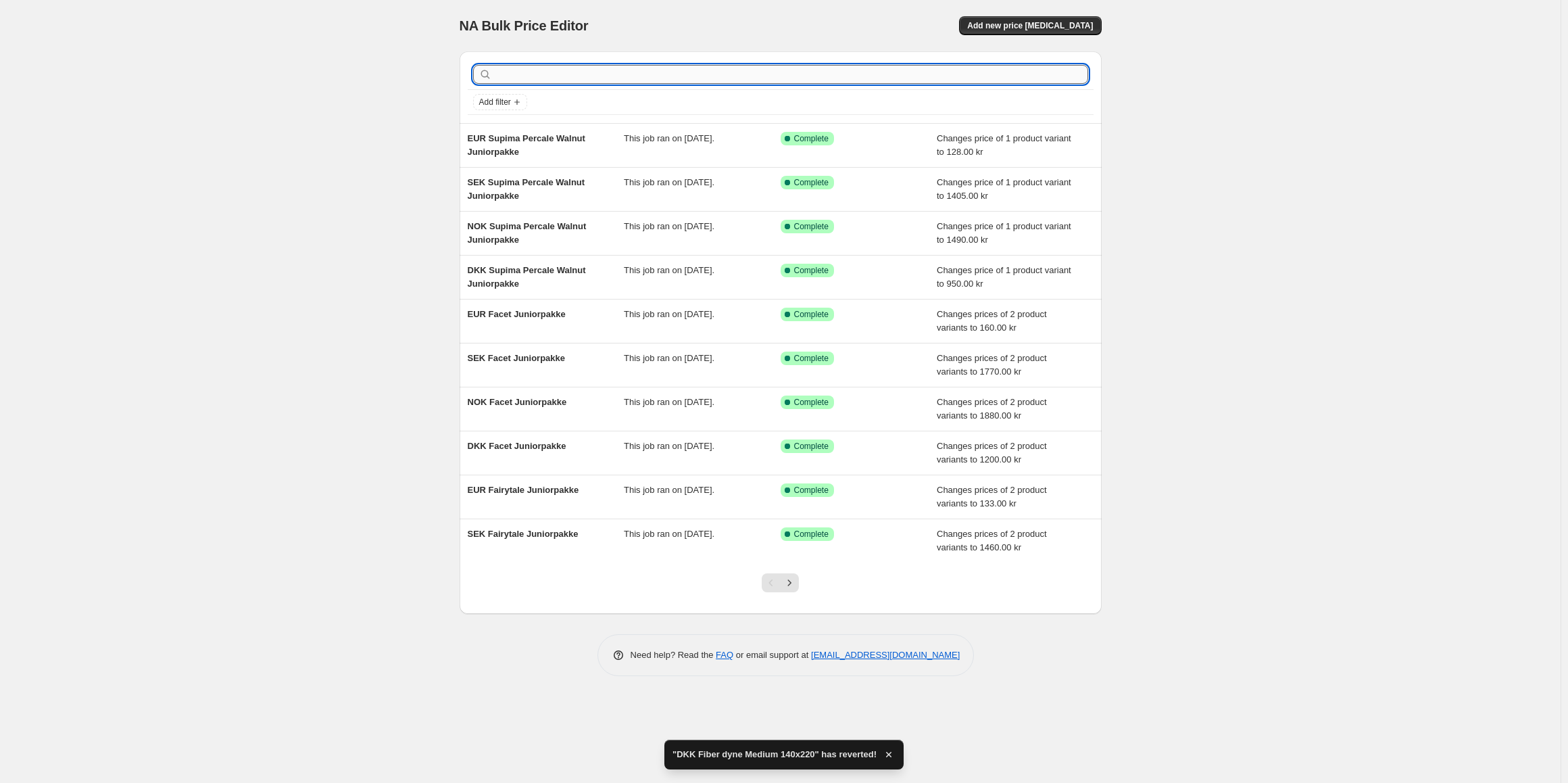
click at [667, 73] on input "text" at bounding box center [791, 74] width 593 height 19
type input "fiber dyne mediu"
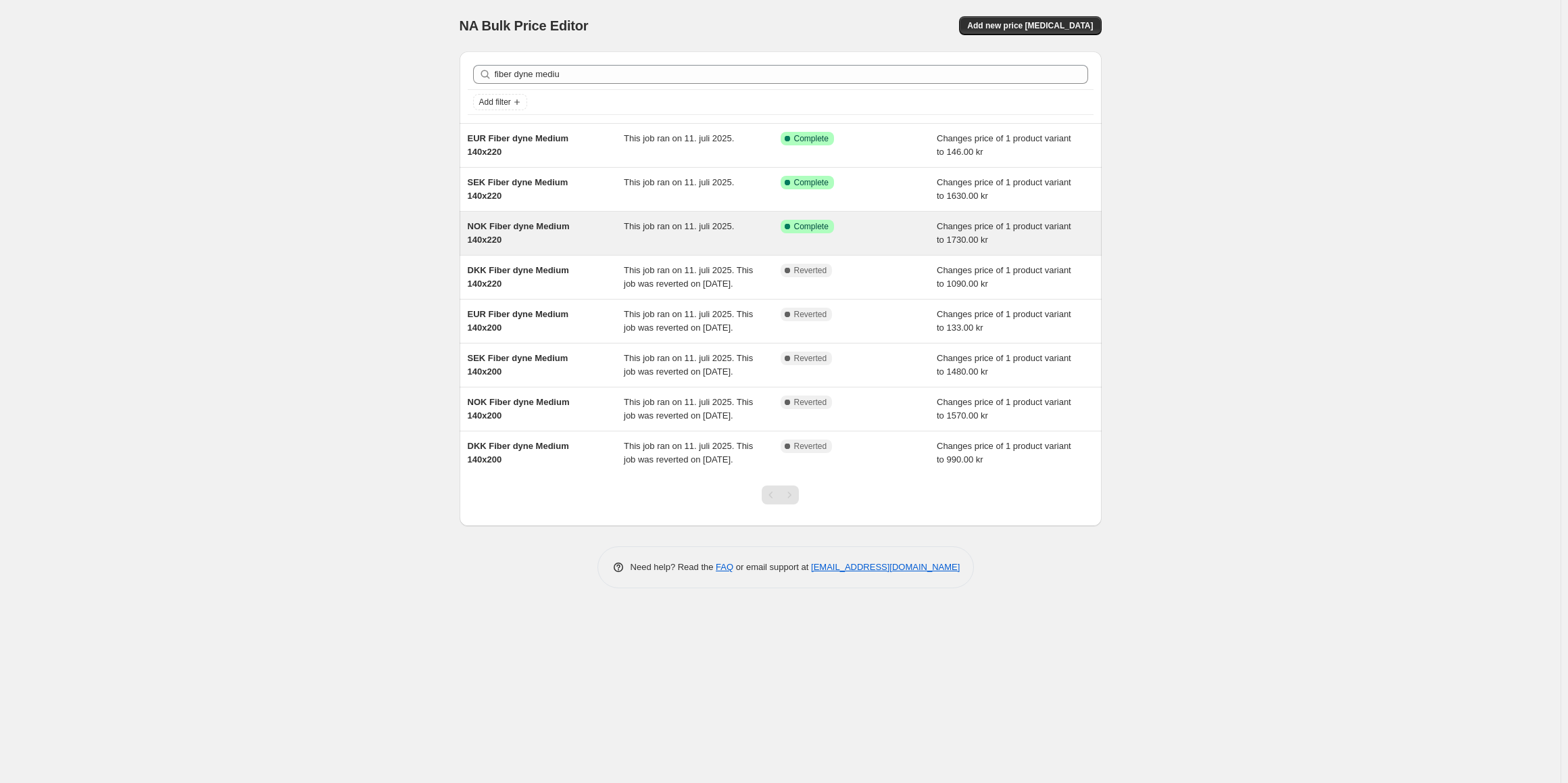
click at [640, 240] on div "This job ran on 11. juli 2025." at bounding box center [702, 233] width 157 height 27
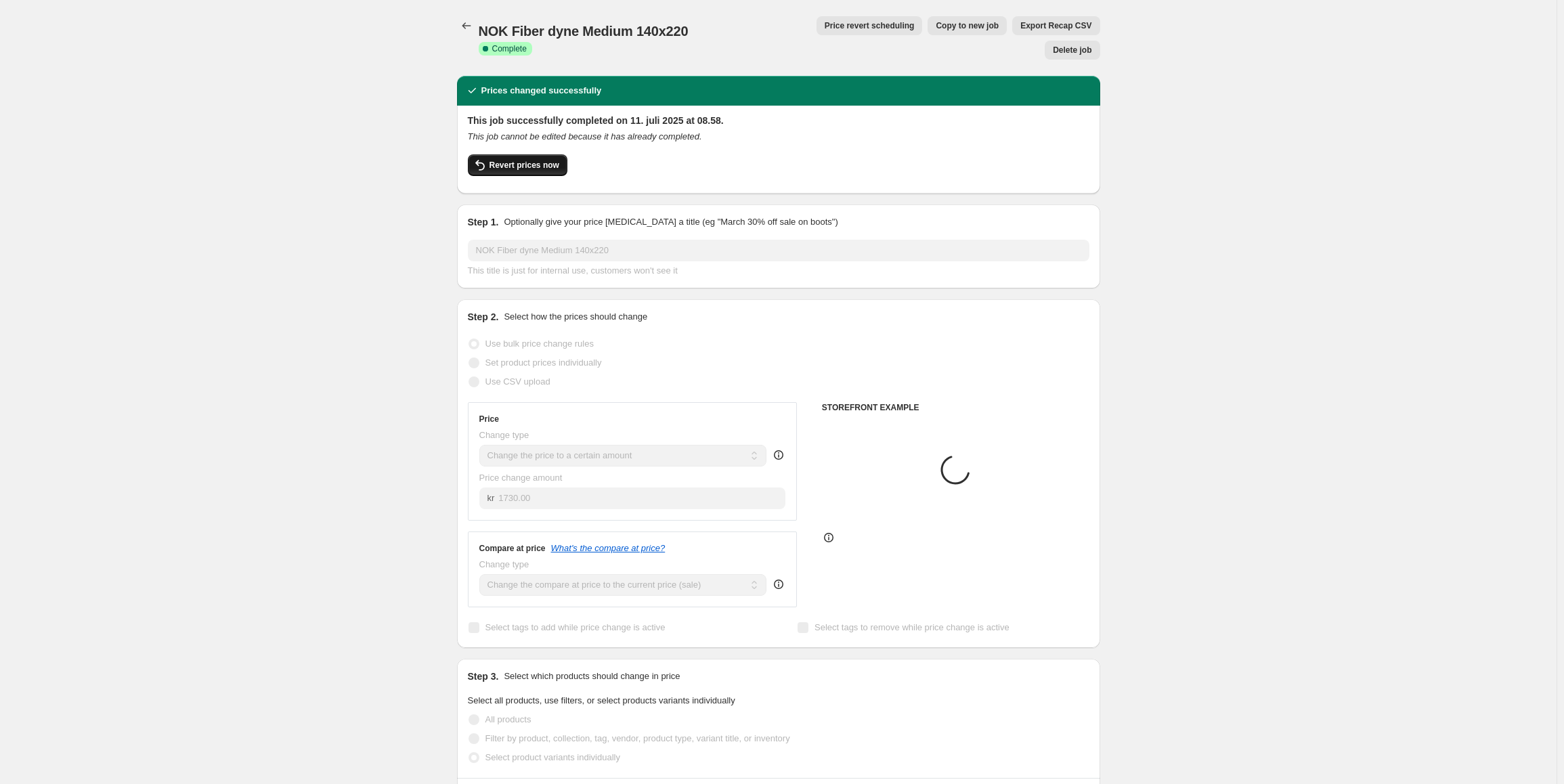
click at [517, 160] on span "Revert prices now" at bounding box center [524, 165] width 70 height 11
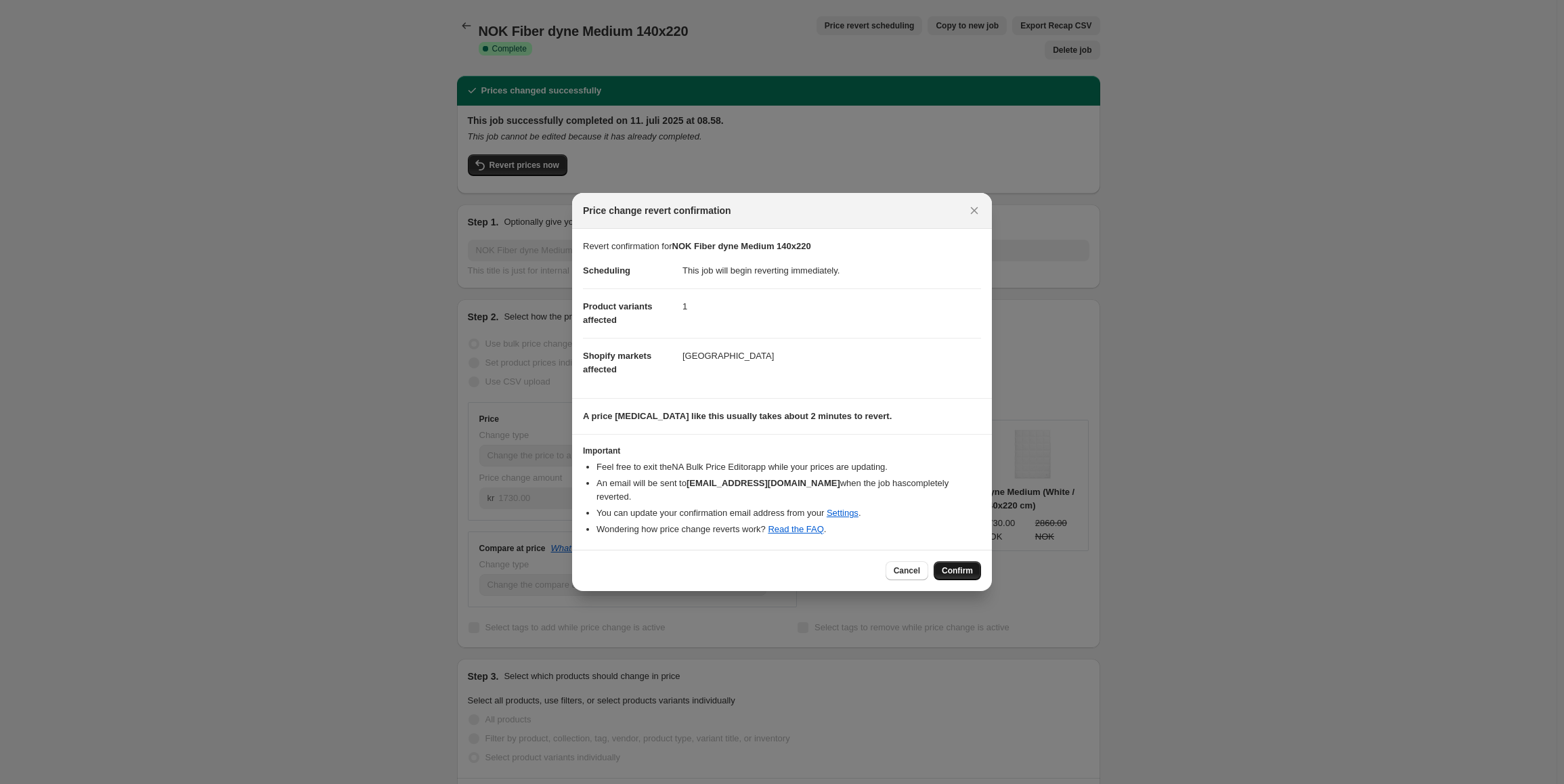
click at [954, 566] on span "Confirm" at bounding box center [957, 571] width 31 height 11
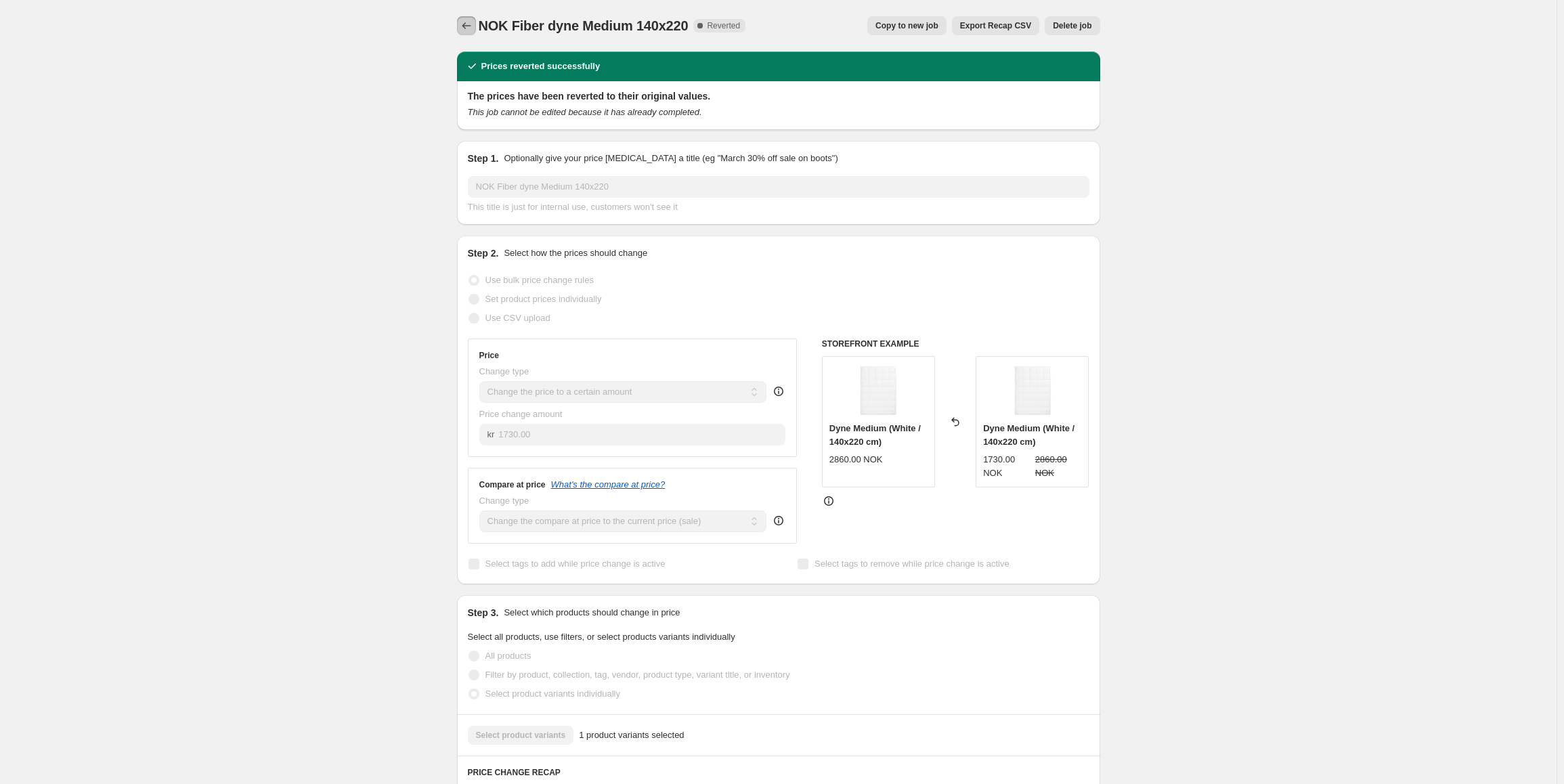
click at [469, 28] on icon "Price change jobs" at bounding box center [466, 26] width 14 height 14
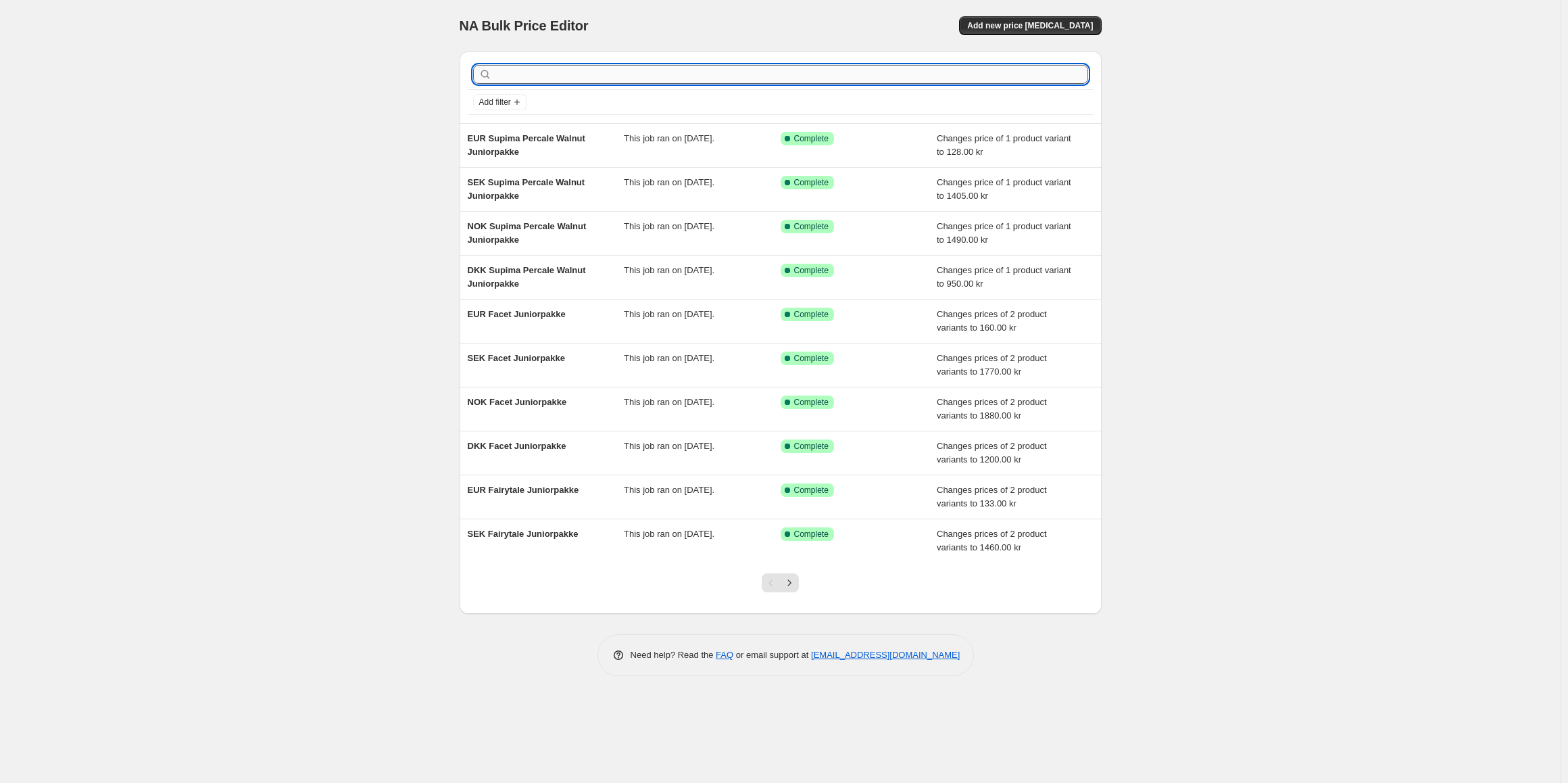
click at [542, 68] on input "text" at bounding box center [791, 74] width 593 height 19
type input "fiber dyne med"
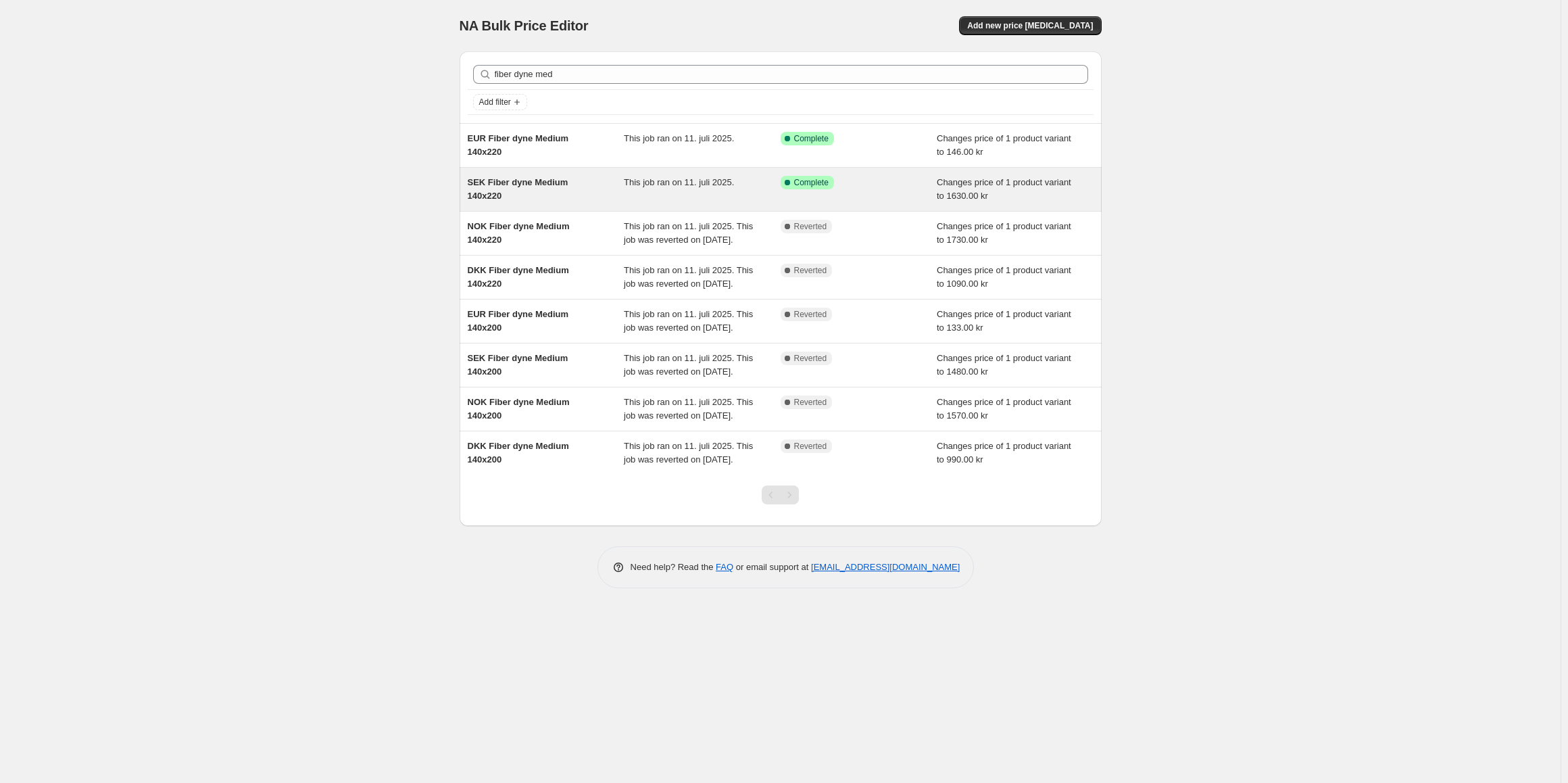
click at [543, 189] on div "SEK Fiber dyne Medium 140x220" at bounding box center [546, 189] width 157 height 27
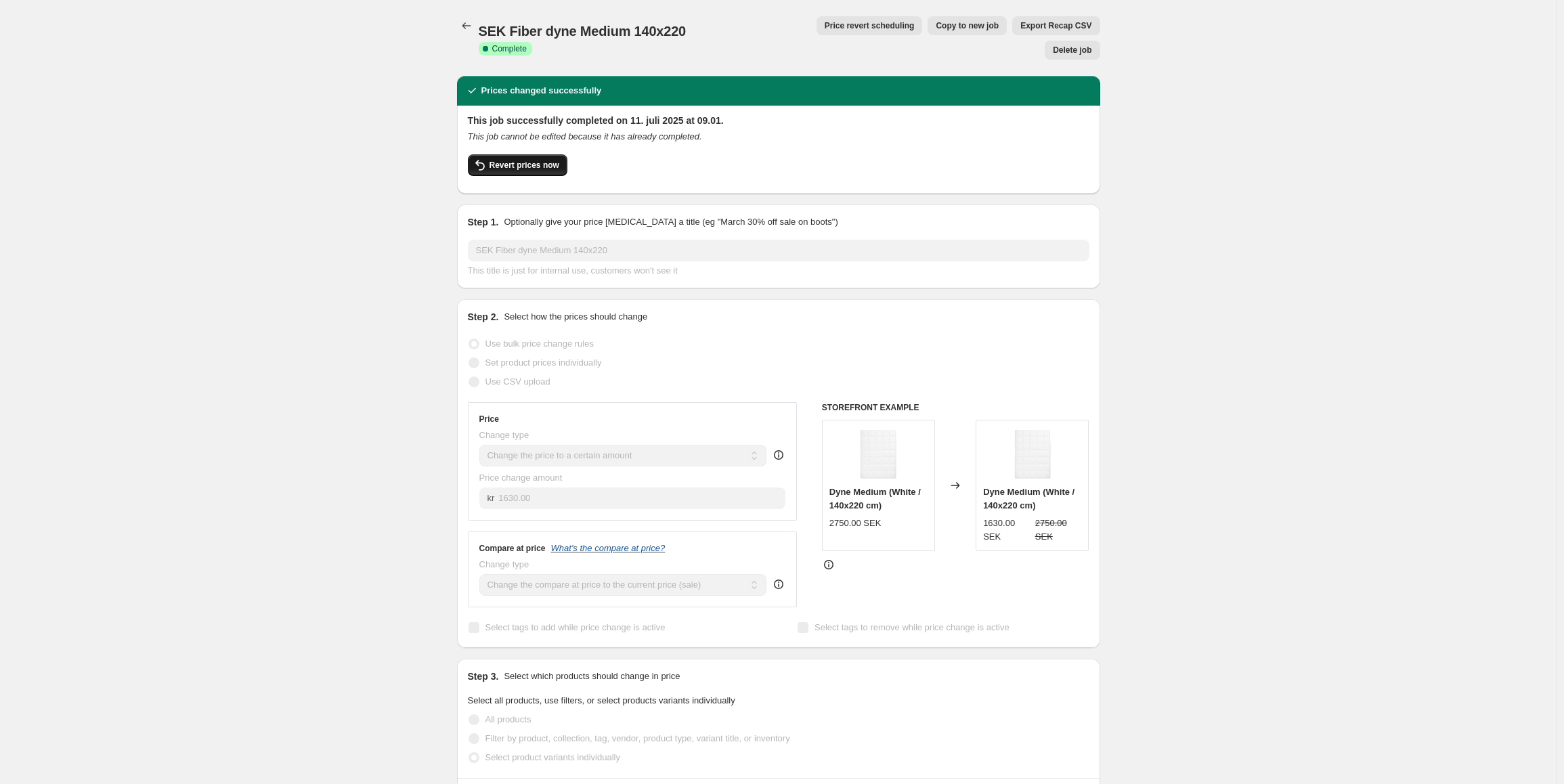
click at [535, 160] on span "Revert prices now" at bounding box center [524, 165] width 70 height 11
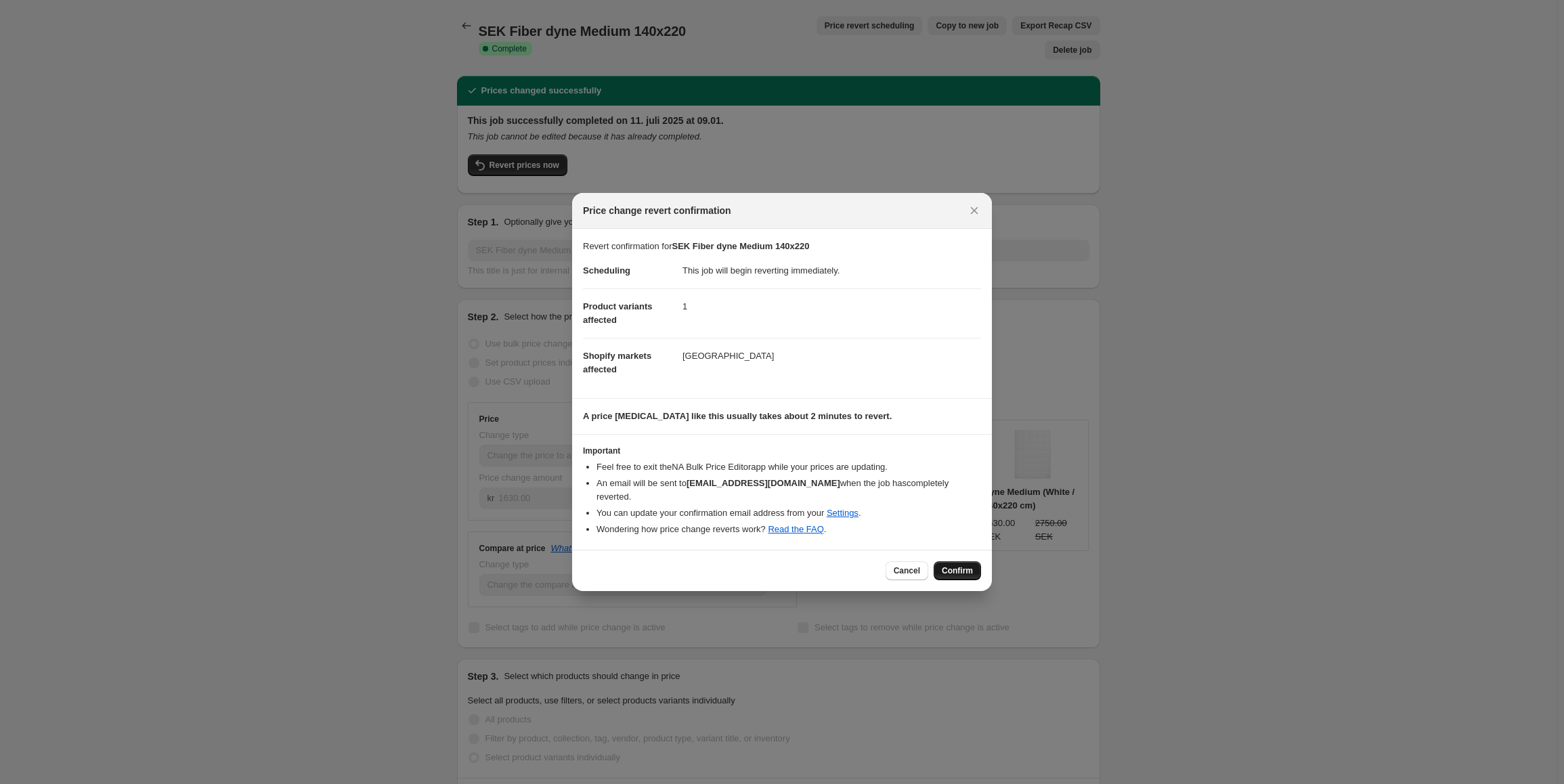
click at [970, 561] on button "Confirm" at bounding box center [957, 571] width 47 height 19
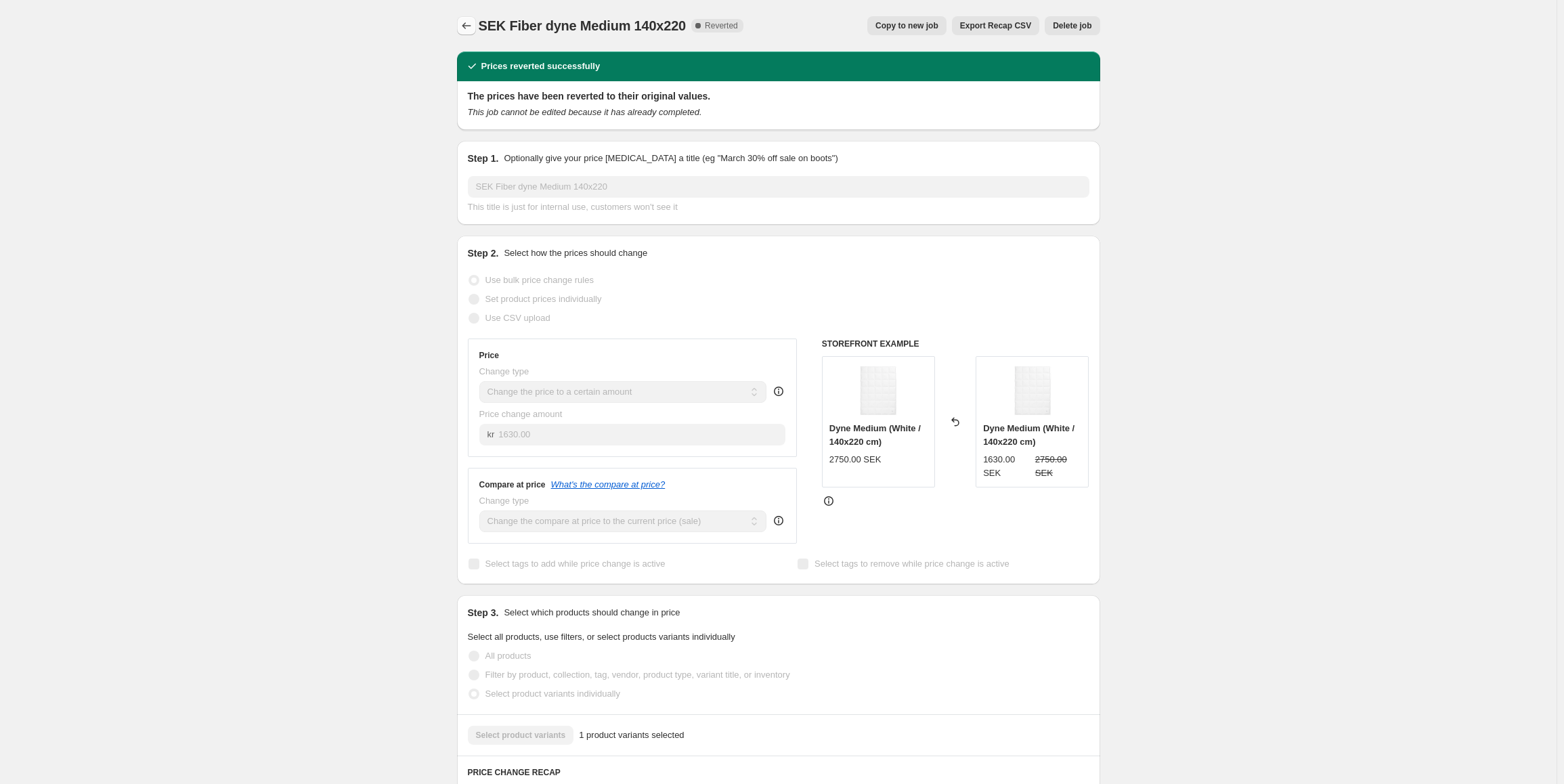
click at [473, 26] on icon "Price change jobs" at bounding box center [466, 26] width 14 height 14
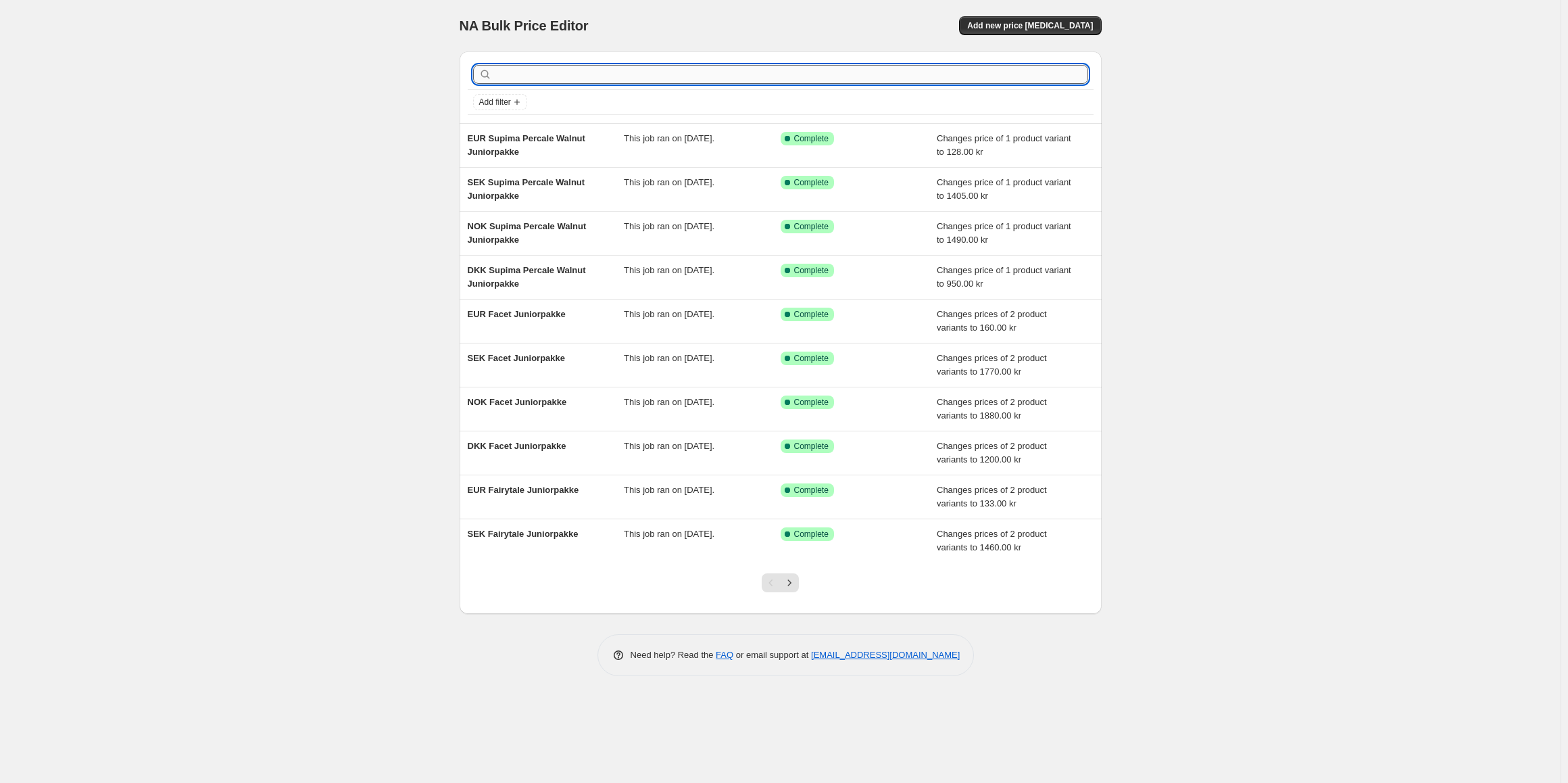
click at [651, 74] on input "text" at bounding box center [791, 74] width 593 height 19
type input "fiber dyne medium"
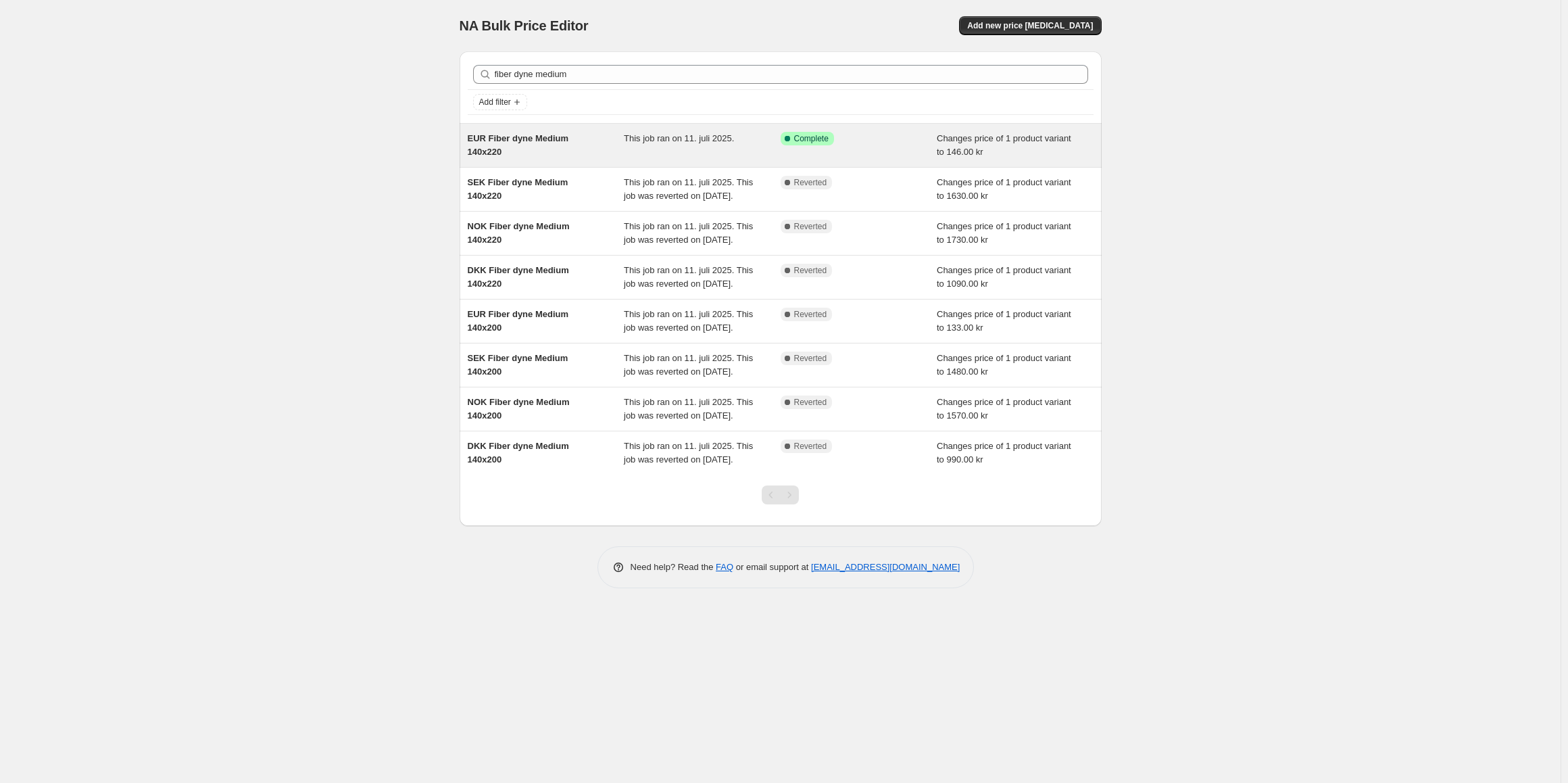
click at [627, 140] on span "This job ran on 11. juli 2025." at bounding box center [679, 138] width 110 height 10
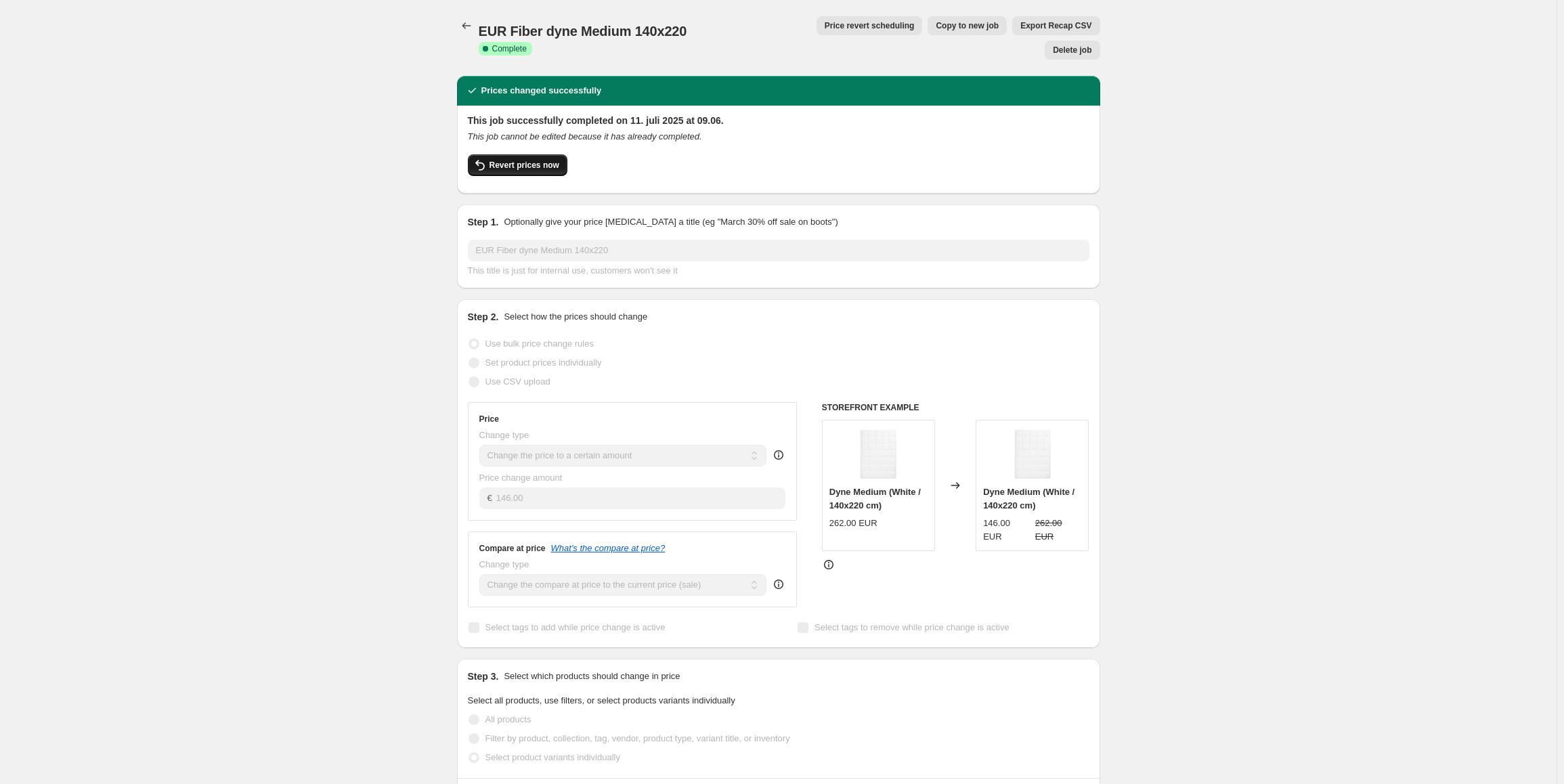
click at [546, 154] on button "Revert prices now" at bounding box center [517, 165] width 100 height 22
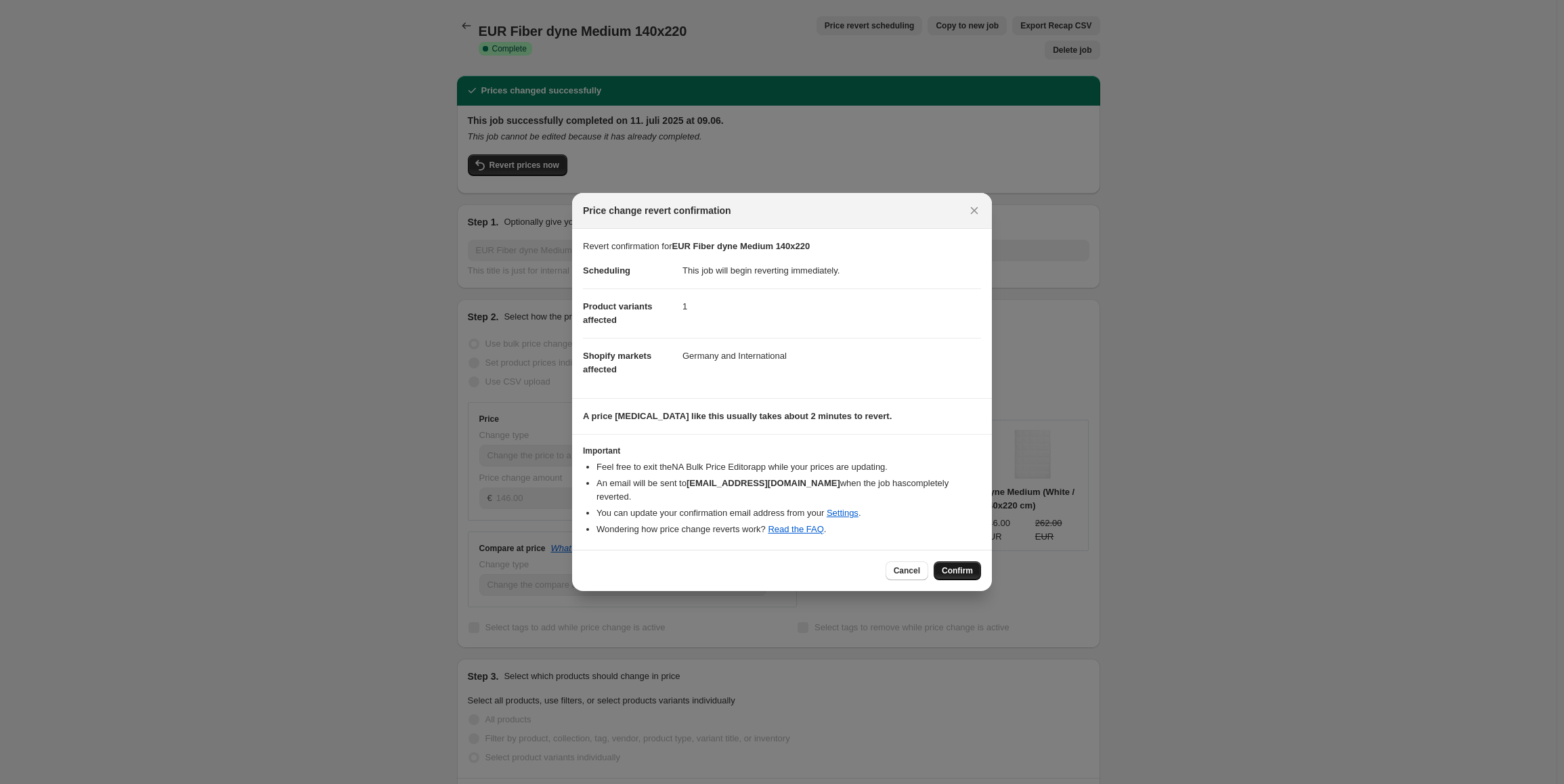
click at [961, 565] on span "Confirm" at bounding box center [957, 571] width 31 height 11
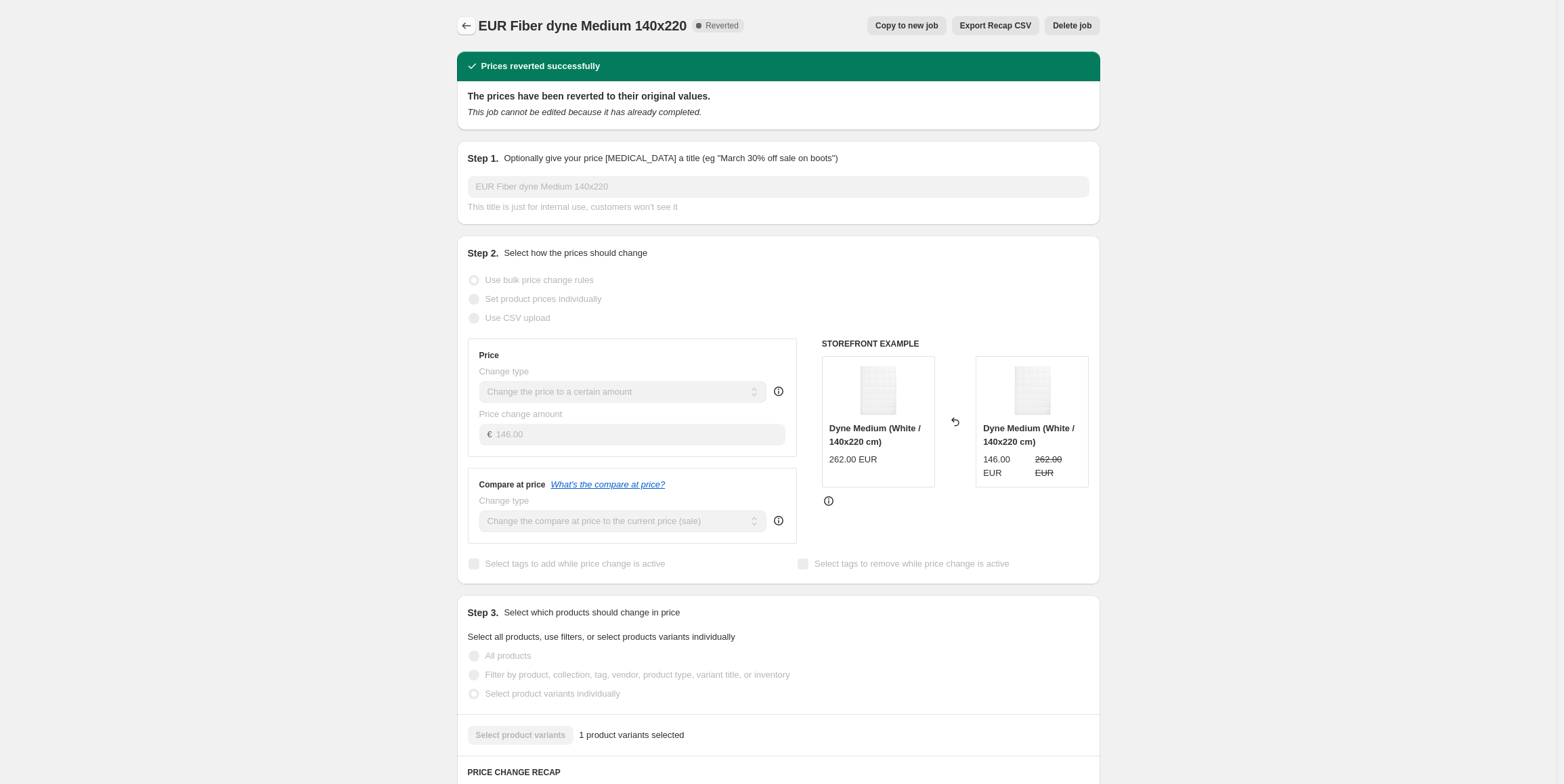
click at [463, 30] on icon "Price change jobs" at bounding box center [466, 26] width 14 height 14
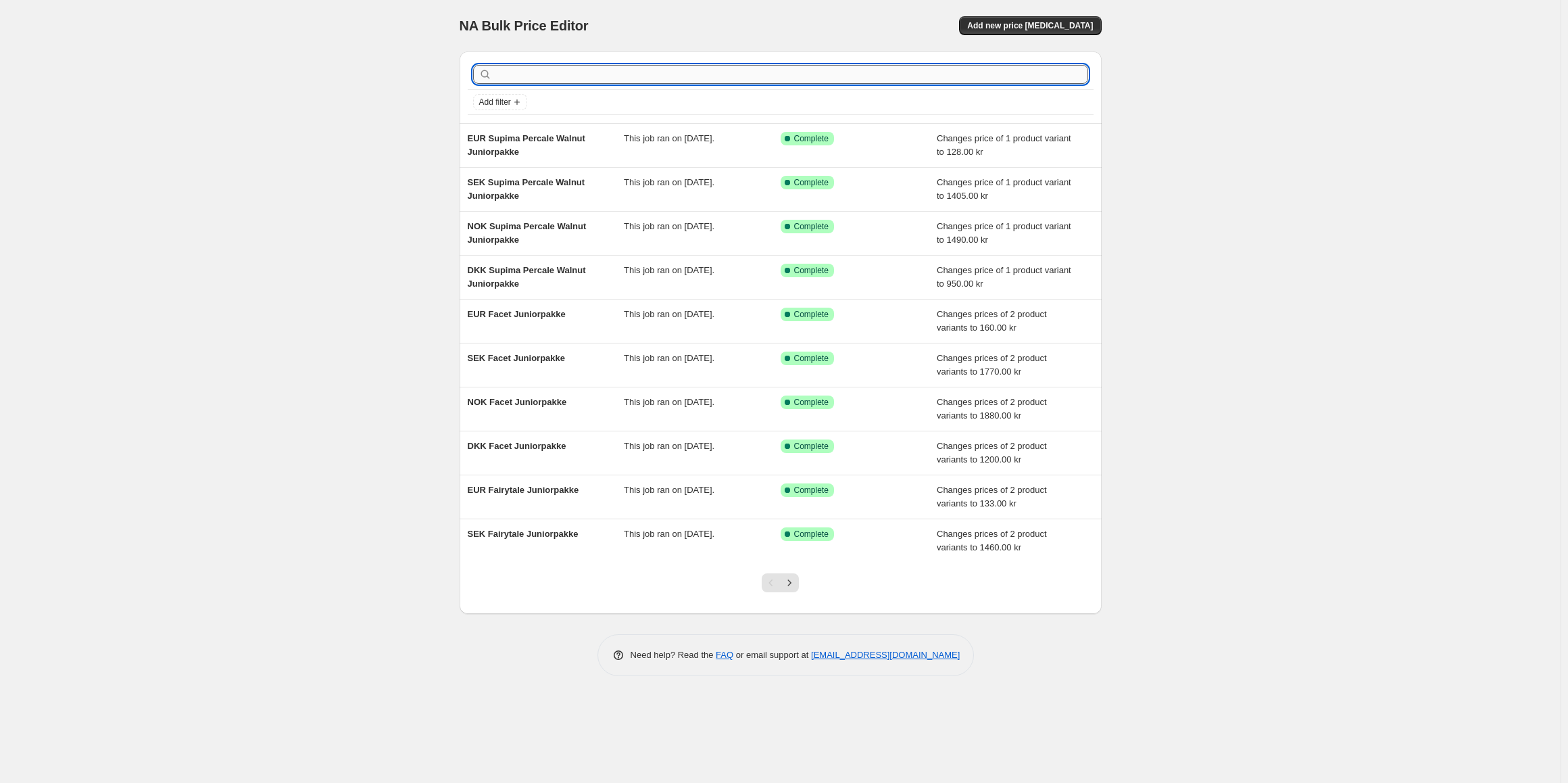
click at [602, 81] on input "text" at bounding box center [791, 74] width 593 height 19
type input "fiber pude"
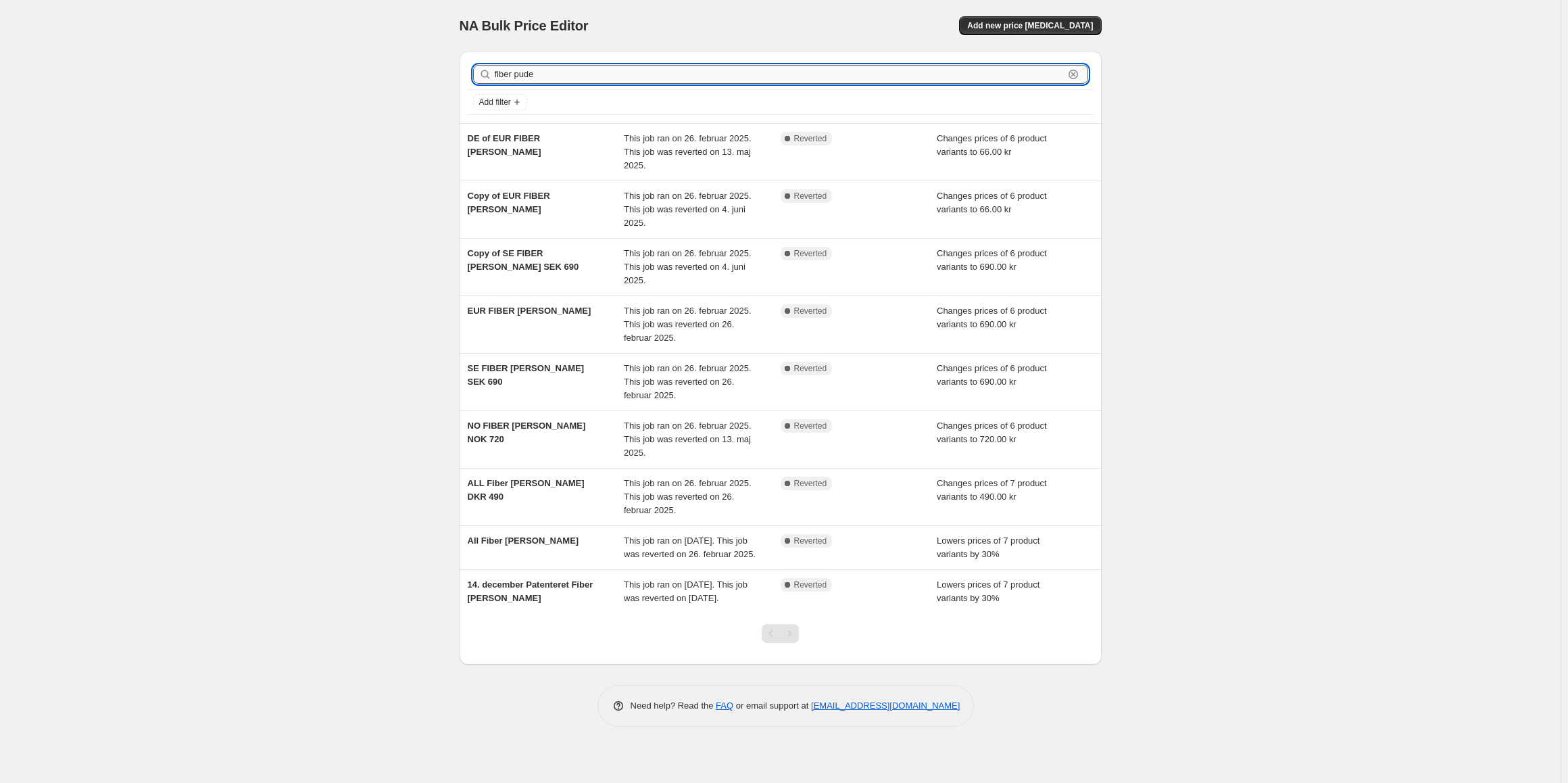
click at [582, 72] on input "fiber pude" at bounding box center [779, 74] width 569 height 19
type input "fiber pude medium"
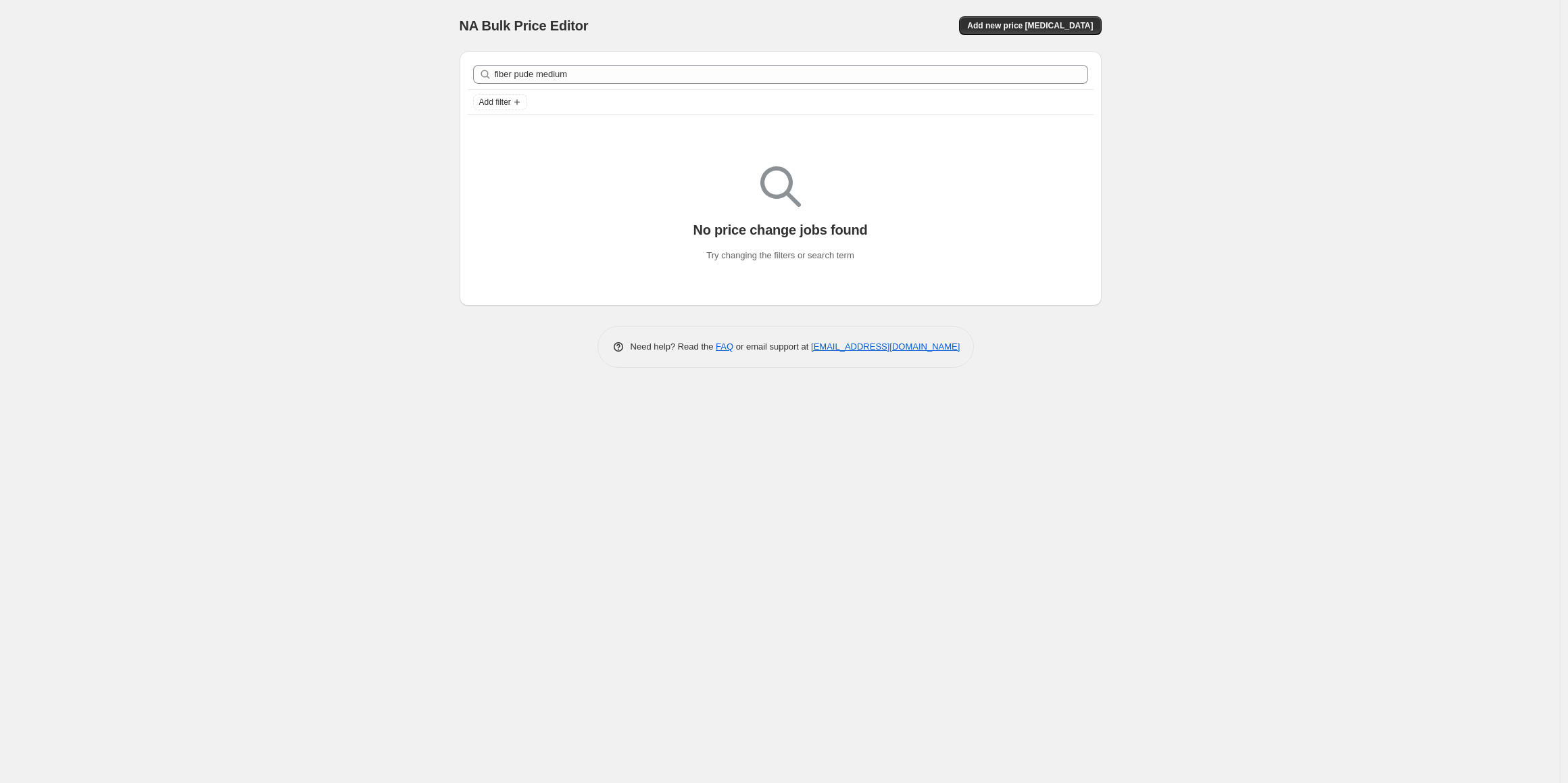
click at [566, 86] on div "fiber pude medium Clear" at bounding box center [780, 74] width 626 height 30
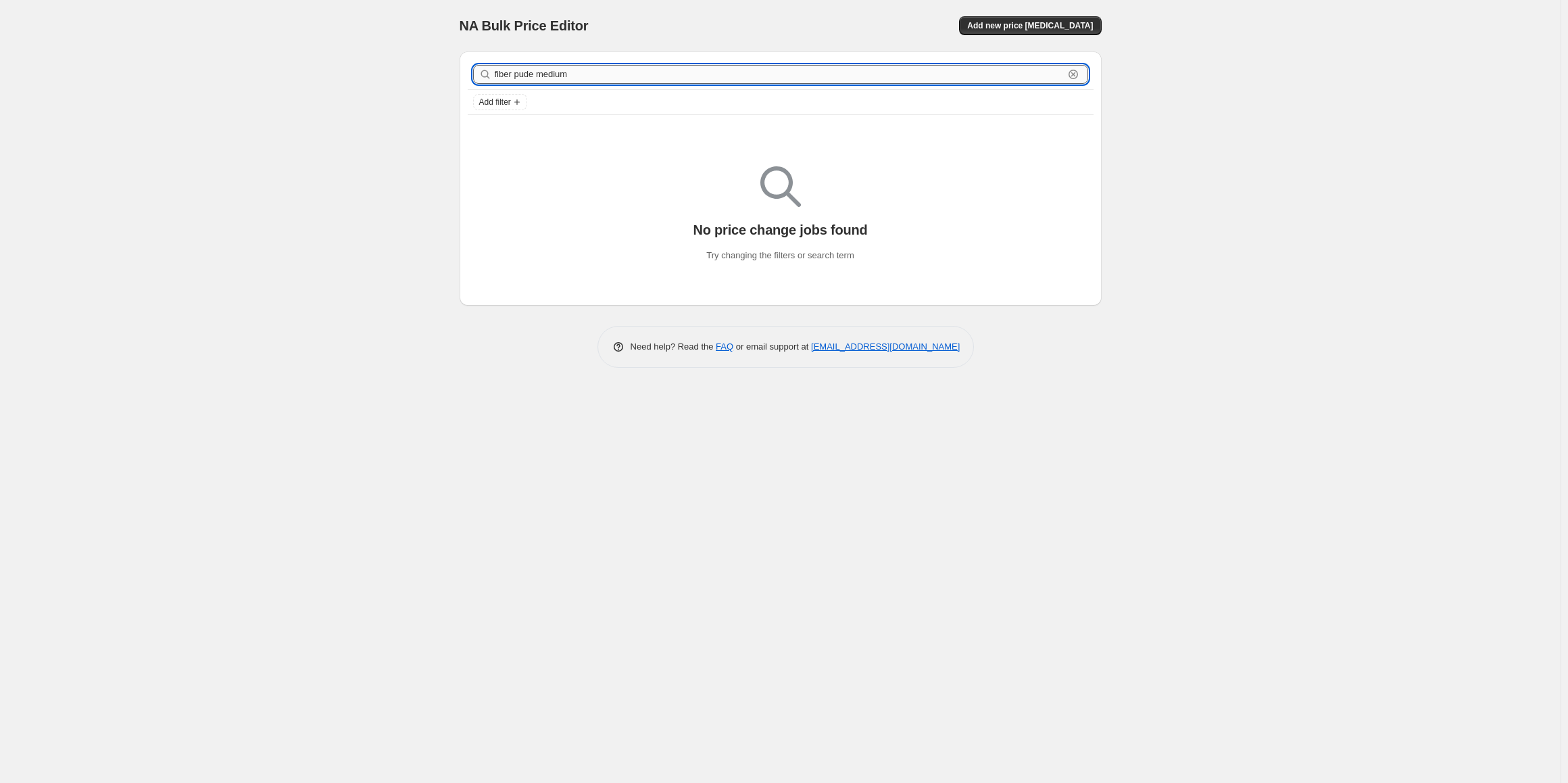
click at [563, 77] on input "fiber pude medium" at bounding box center [779, 74] width 569 height 19
type input "fiber pude"
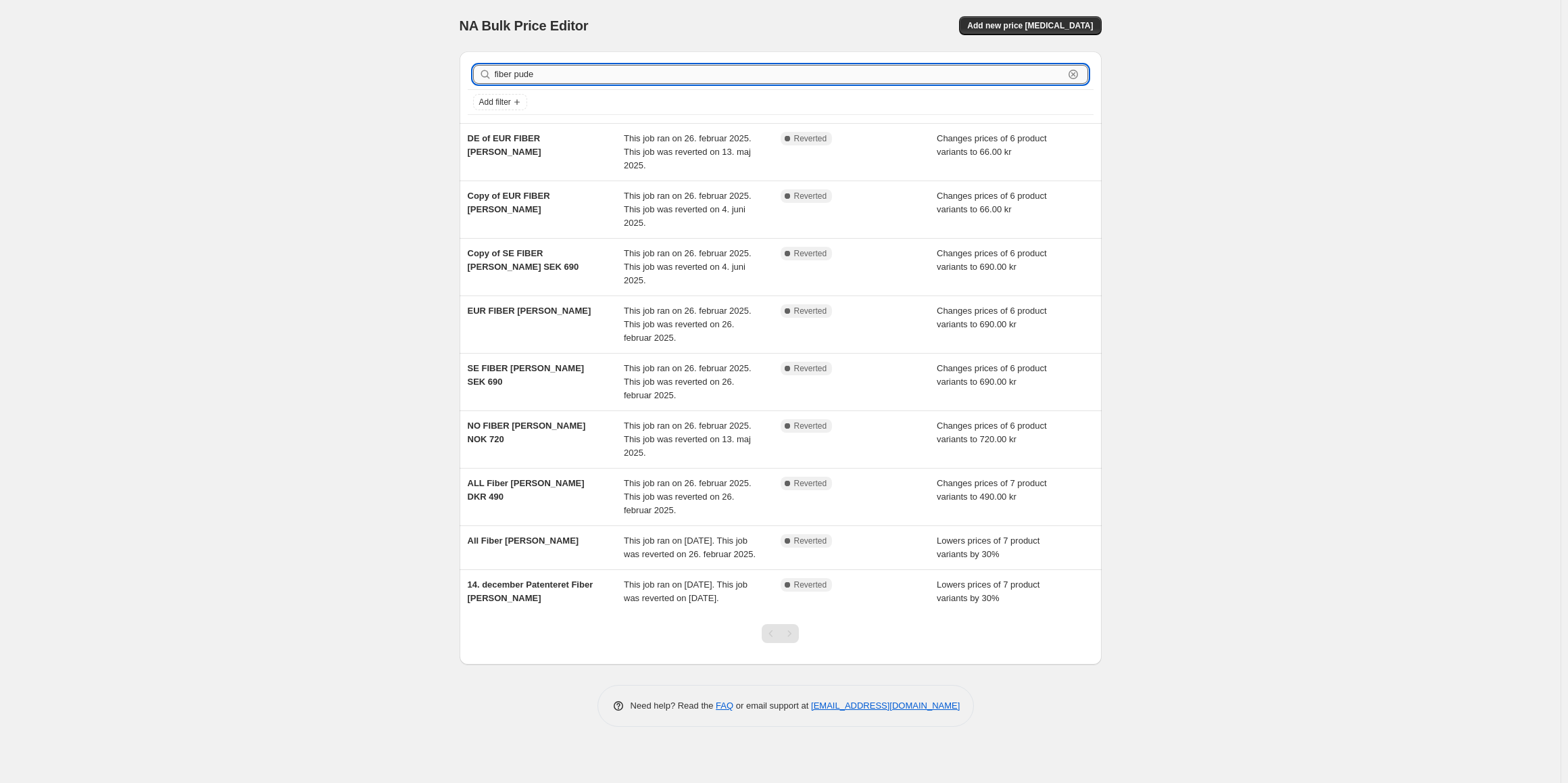
click at [566, 72] on input "fiber pude" at bounding box center [779, 74] width 569 height 19
type input "pattenteret"
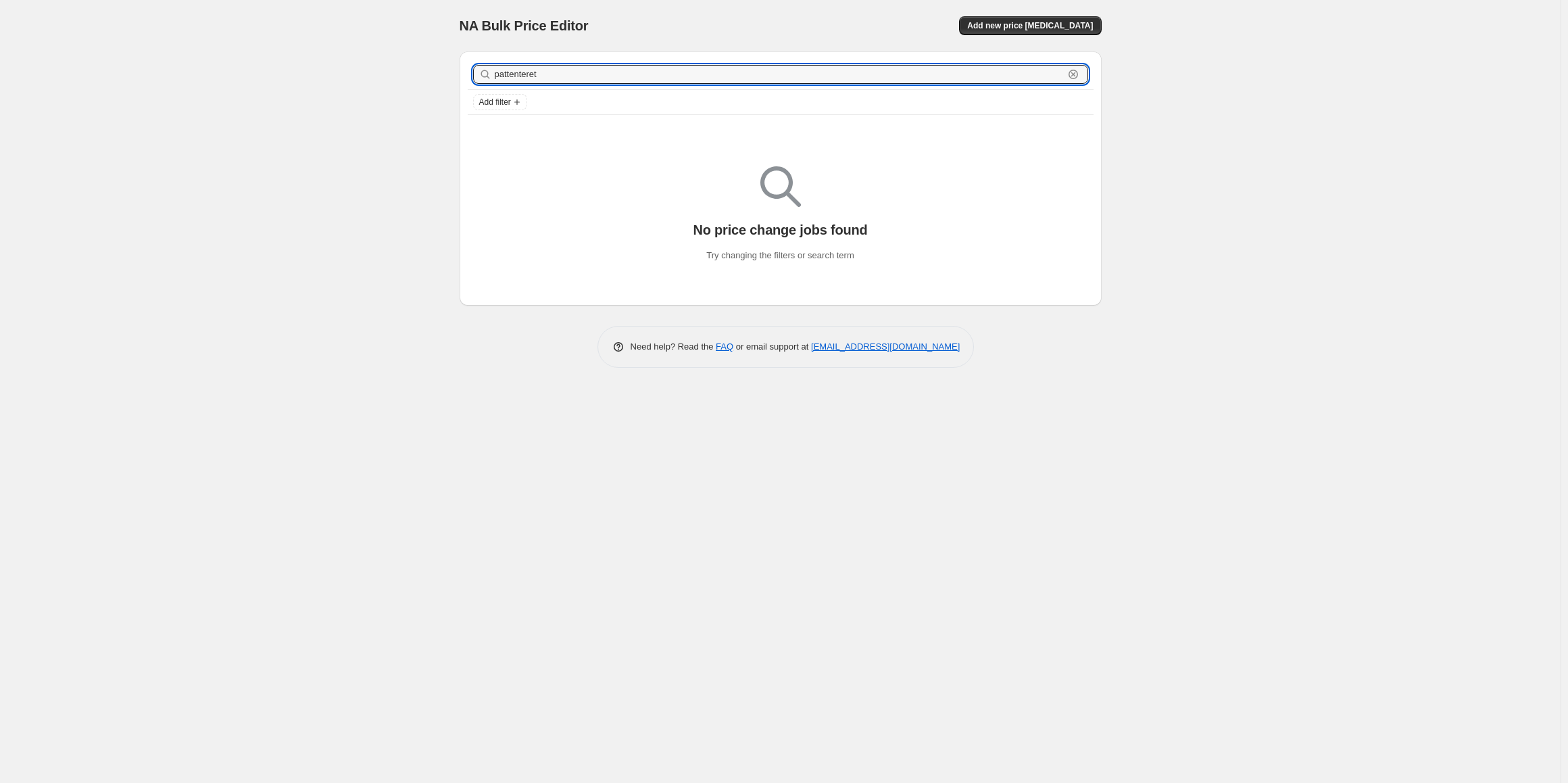
click at [566, 72] on input "pattenteret" at bounding box center [779, 74] width 569 height 19
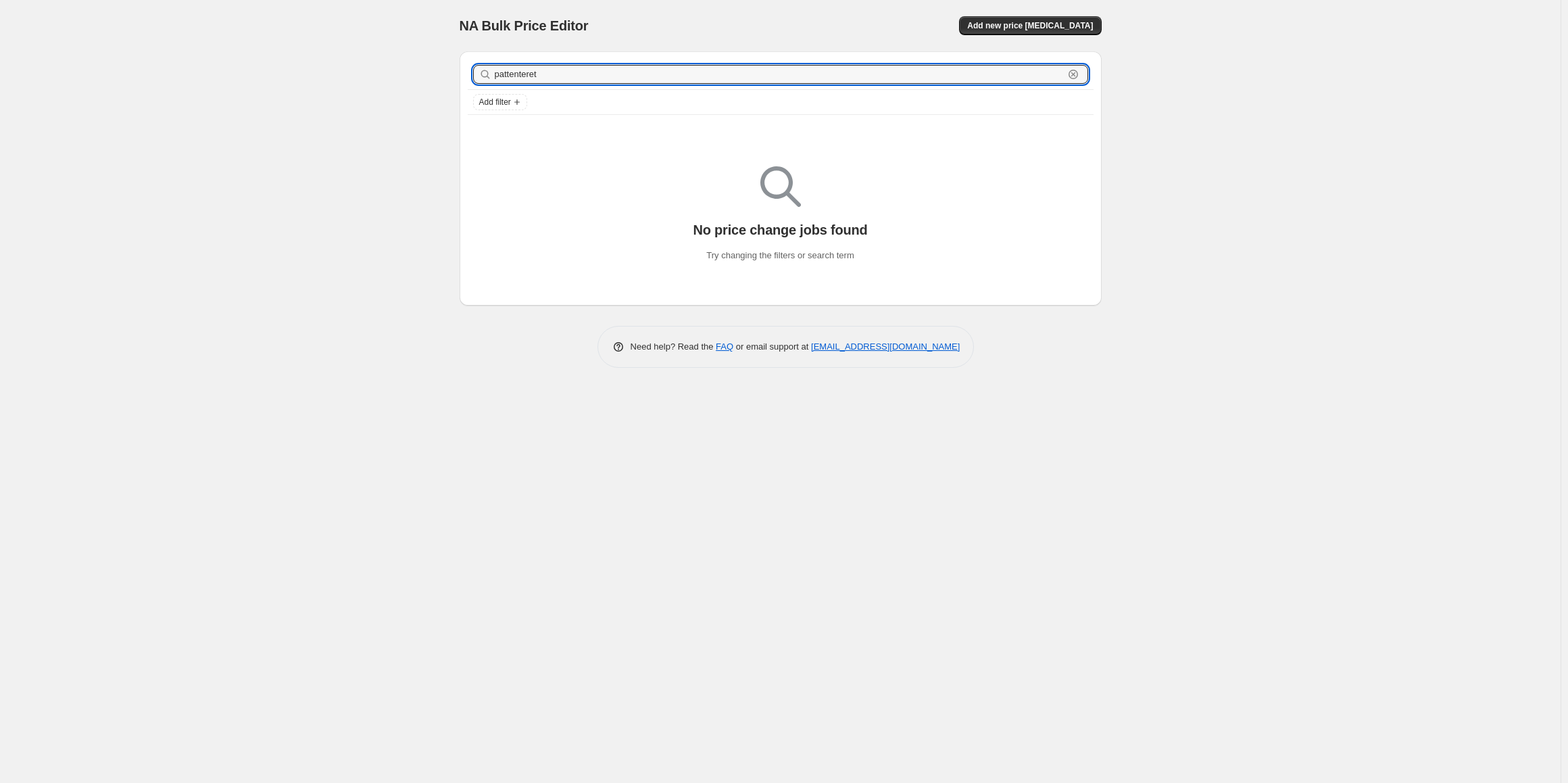
click at [566, 72] on input "pattenteret" at bounding box center [779, 74] width 569 height 19
type input "[PERSON_NAME]"
click at [589, 70] on input "[PERSON_NAME]" at bounding box center [779, 74] width 569 height 19
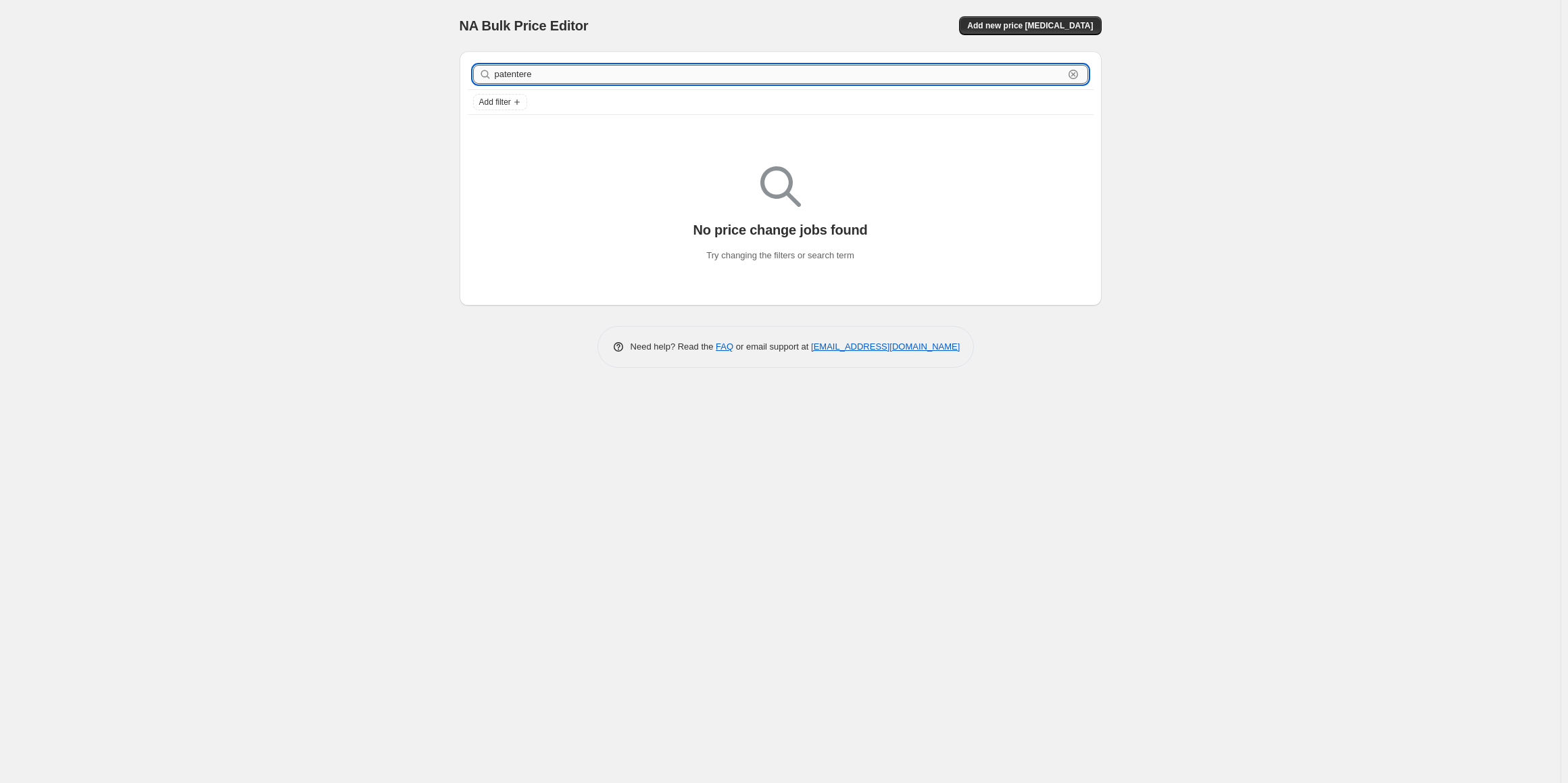
type input "patenteret"
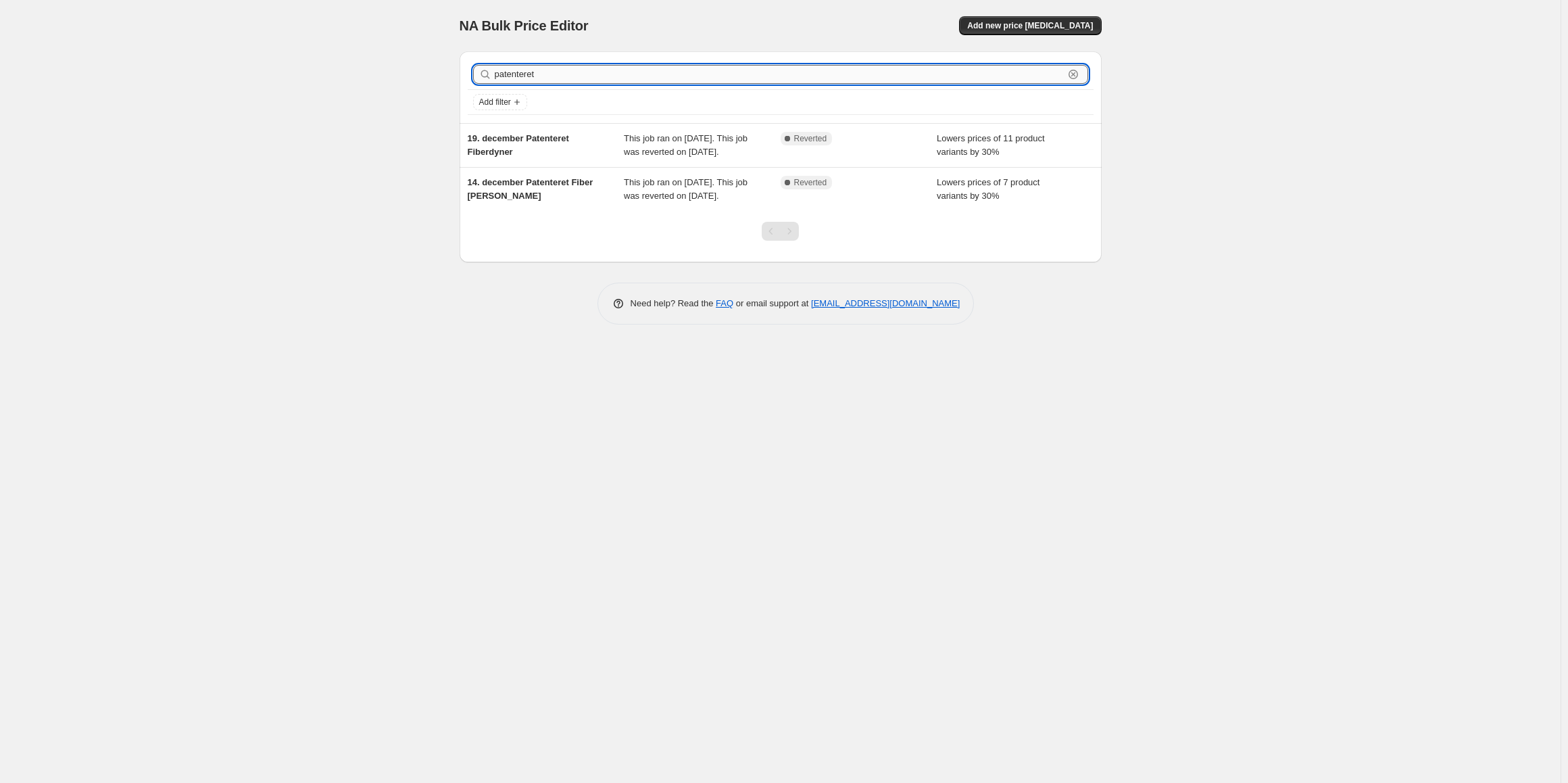
click at [536, 83] on input "patenteret" at bounding box center [779, 74] width 569 height 19
click at [583, 78] on input "patenteret" at bounding box center [779, 74] width 569 height 19
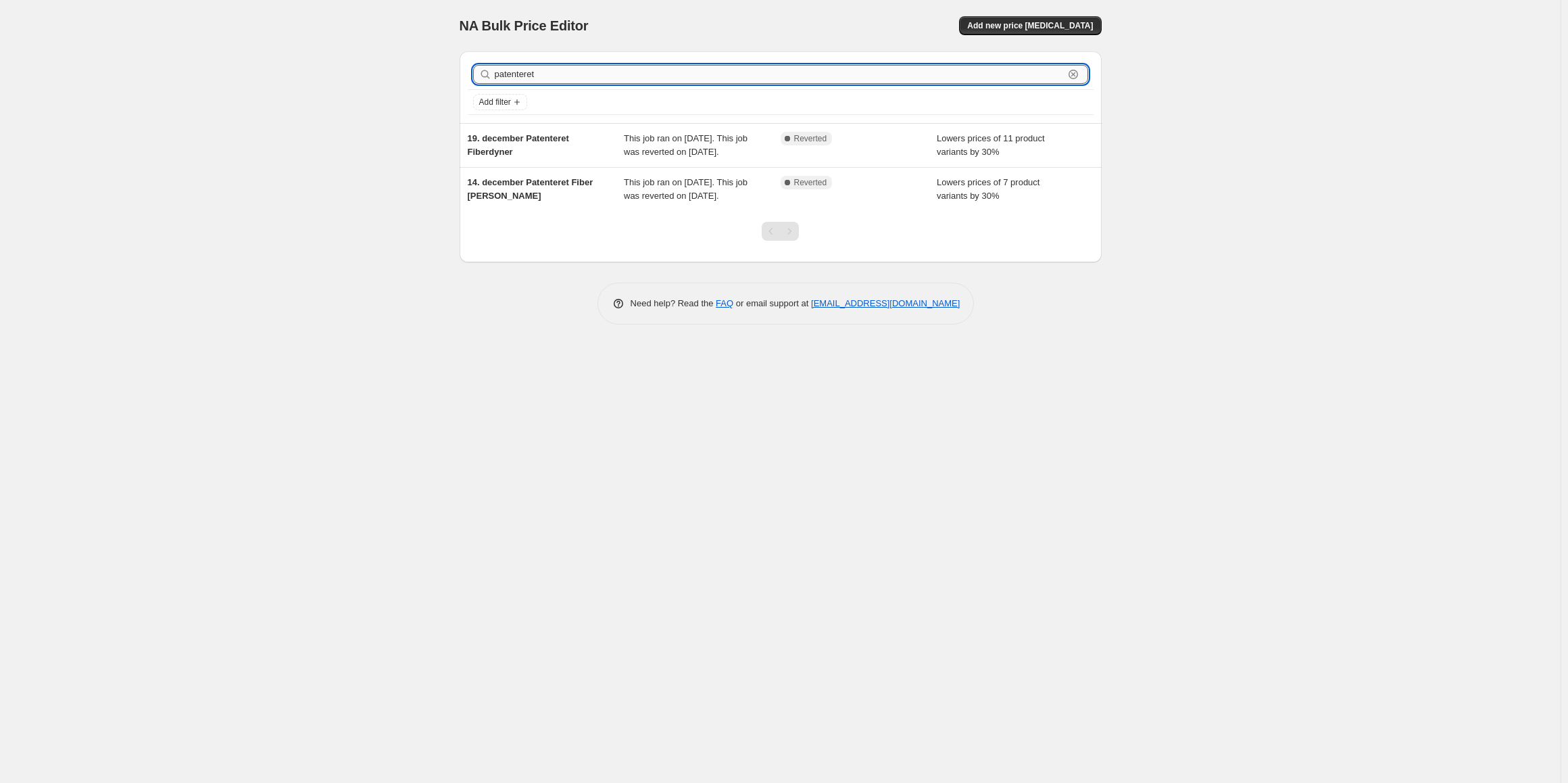
click at [583, 78] on input "patenteret" at bounding box center [779, 74] width 569 height 19
type input "hovedpude med"
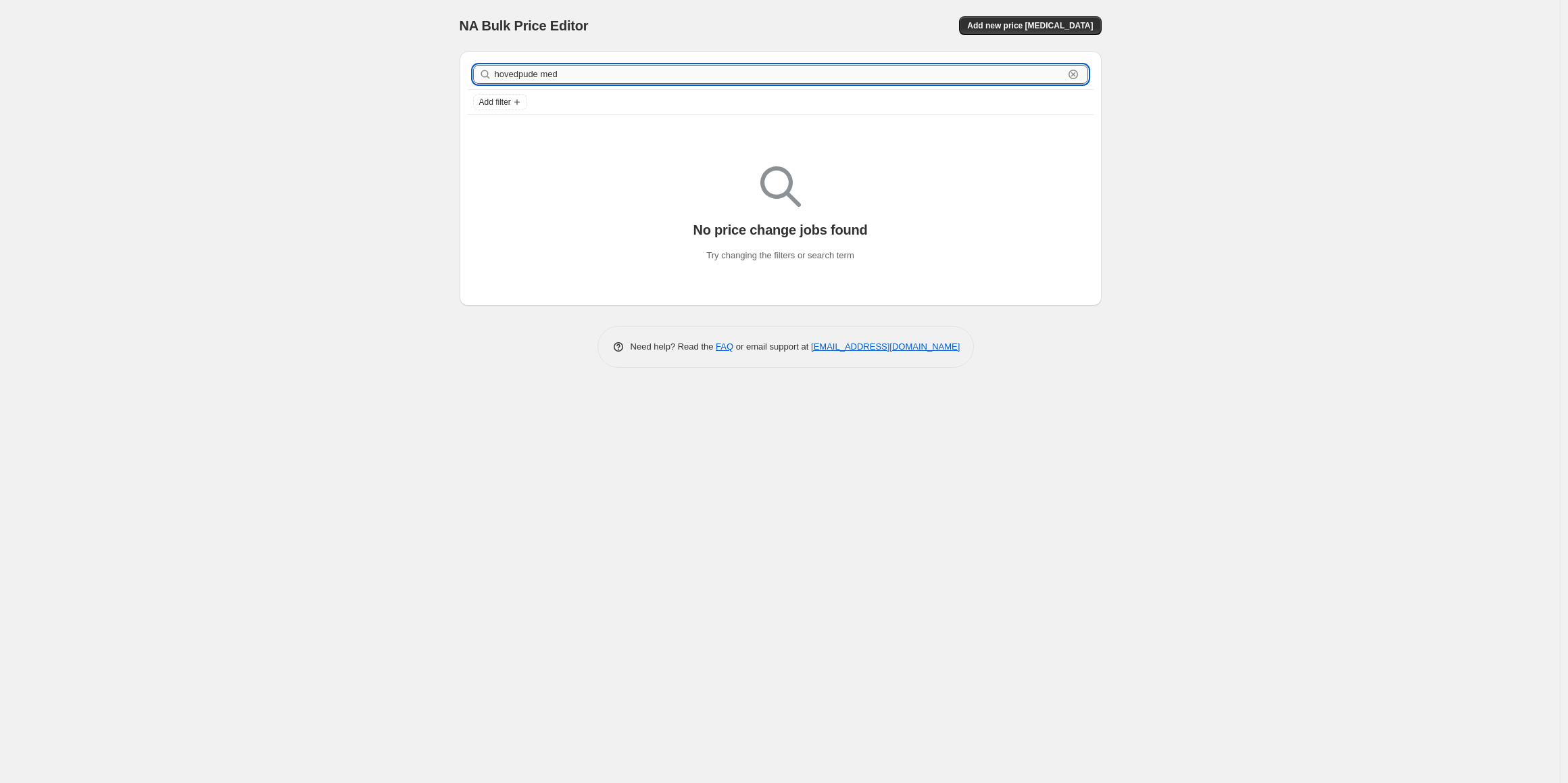
click at [545, 79] on input "hovedpude med" at bounding box center [779, 74] width 569 height 19
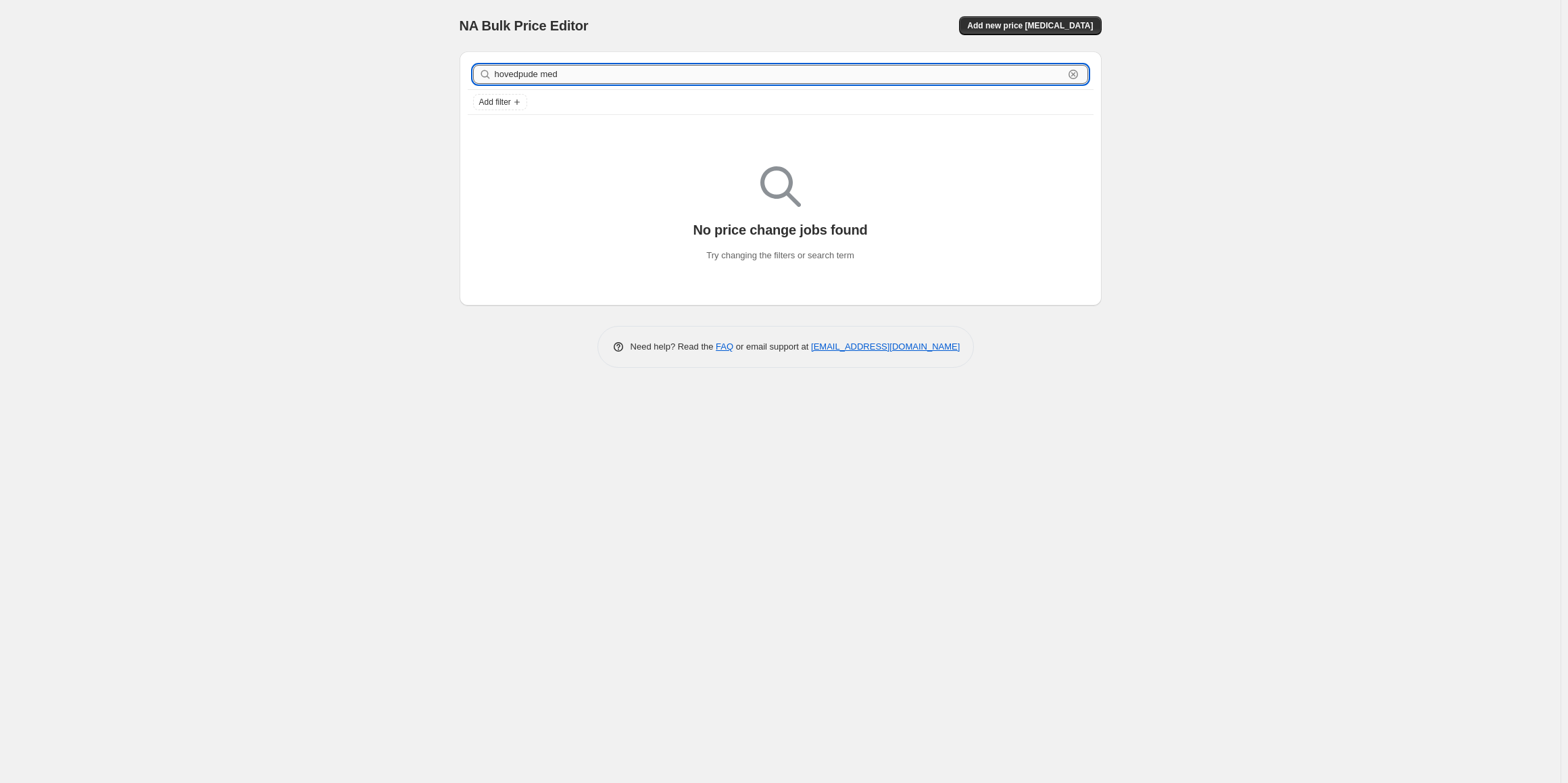
click at [545, 79] on input "hovedpude med" at bounding box center [779, 74] width 569 height 19
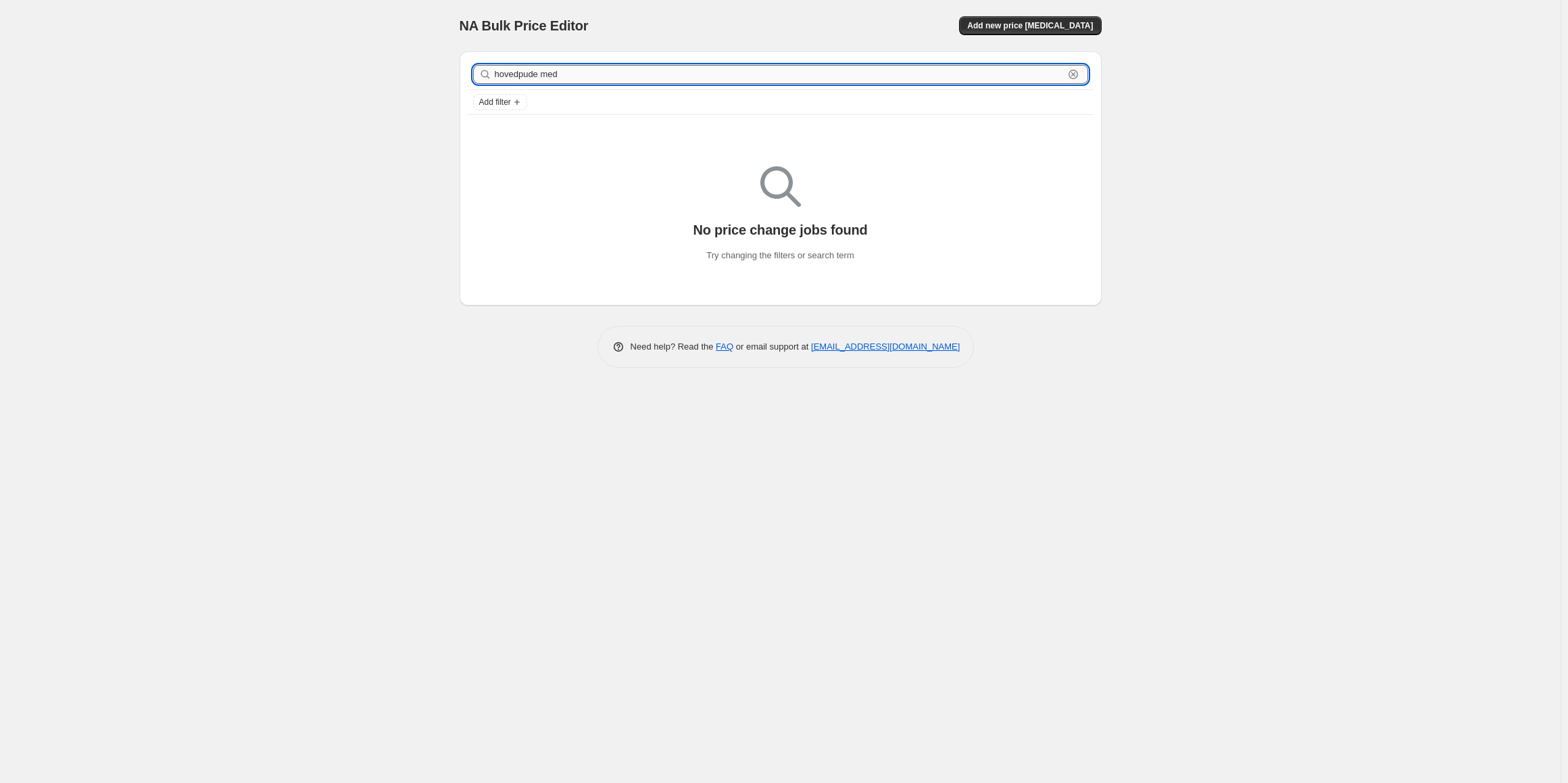
click at [545, 79] on input "hovedpude med" at bounding box center [779, 74] width 569 height 19
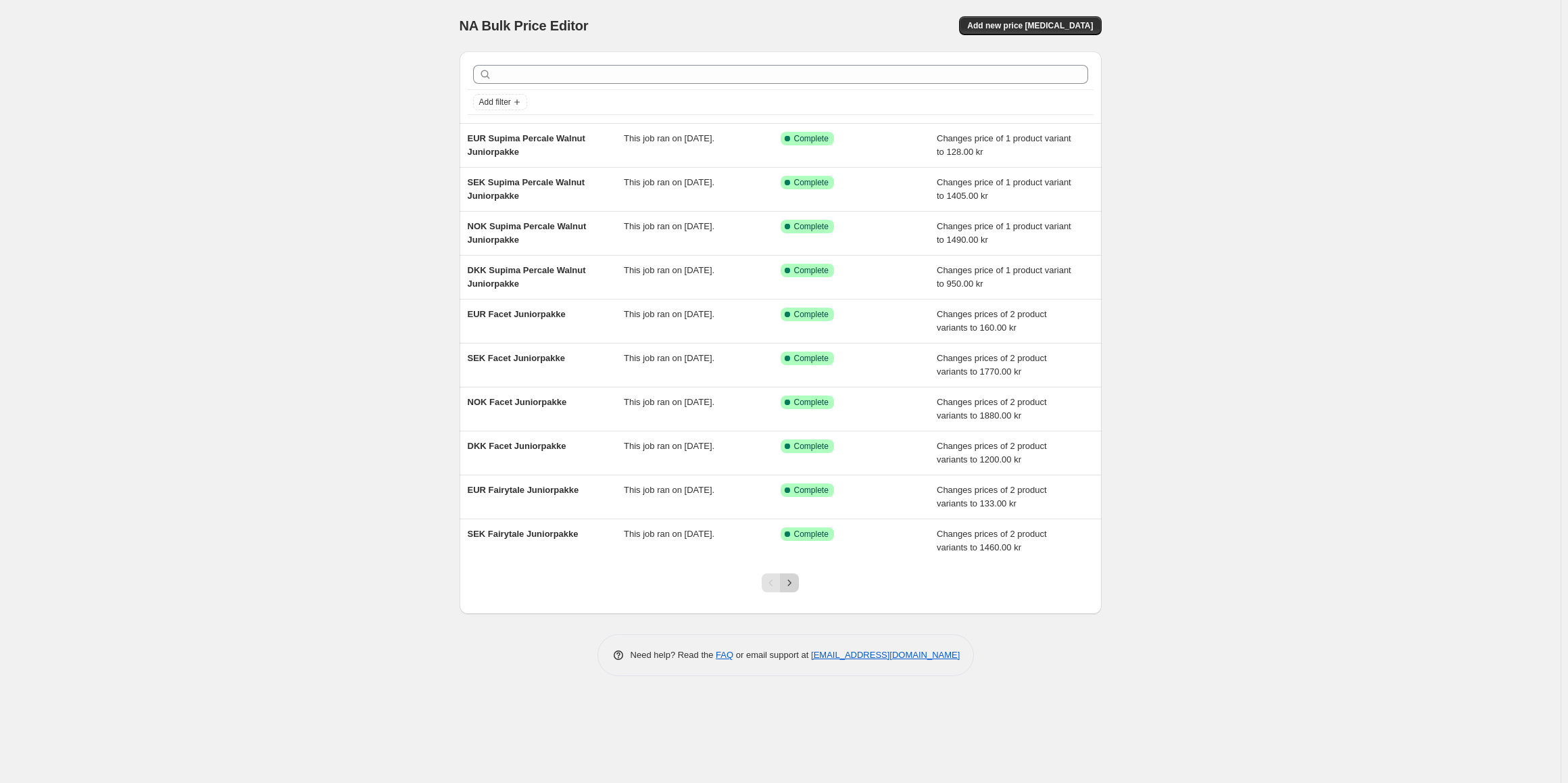
click at [787, 583] on icon "Next" at bounding box center [790, 583] width 14 height 14
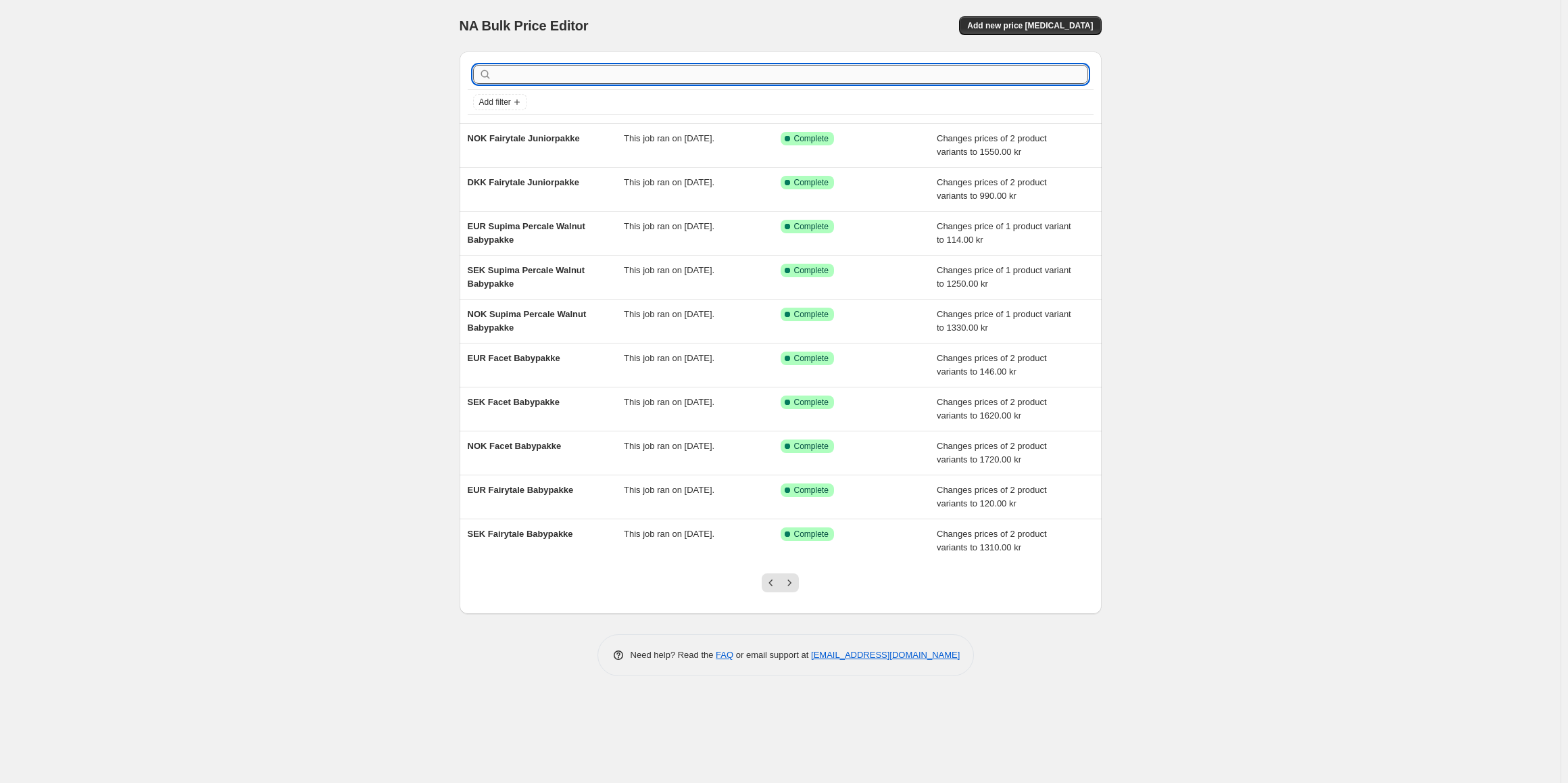
click at [544, 76] on input "text" at bounding box center [791, 74] width 593 height 19
type input "fiber"
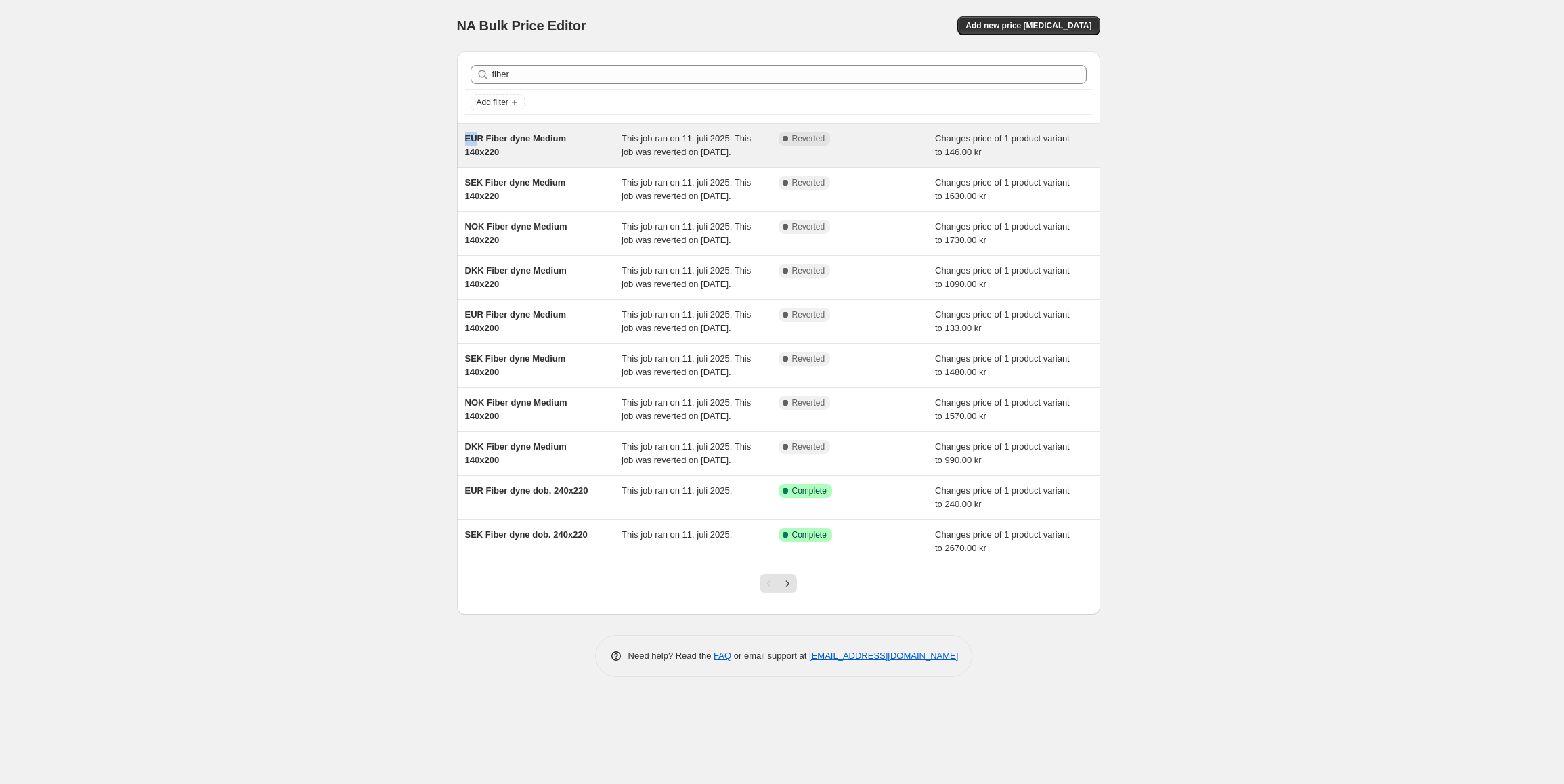
click at [471, 139] on div "fiber Clear Add filter EUR Fiber dyne Medium 140x220 This job ran on 11. juli 2…" at bounding box center [778, 333] width 643 height 563
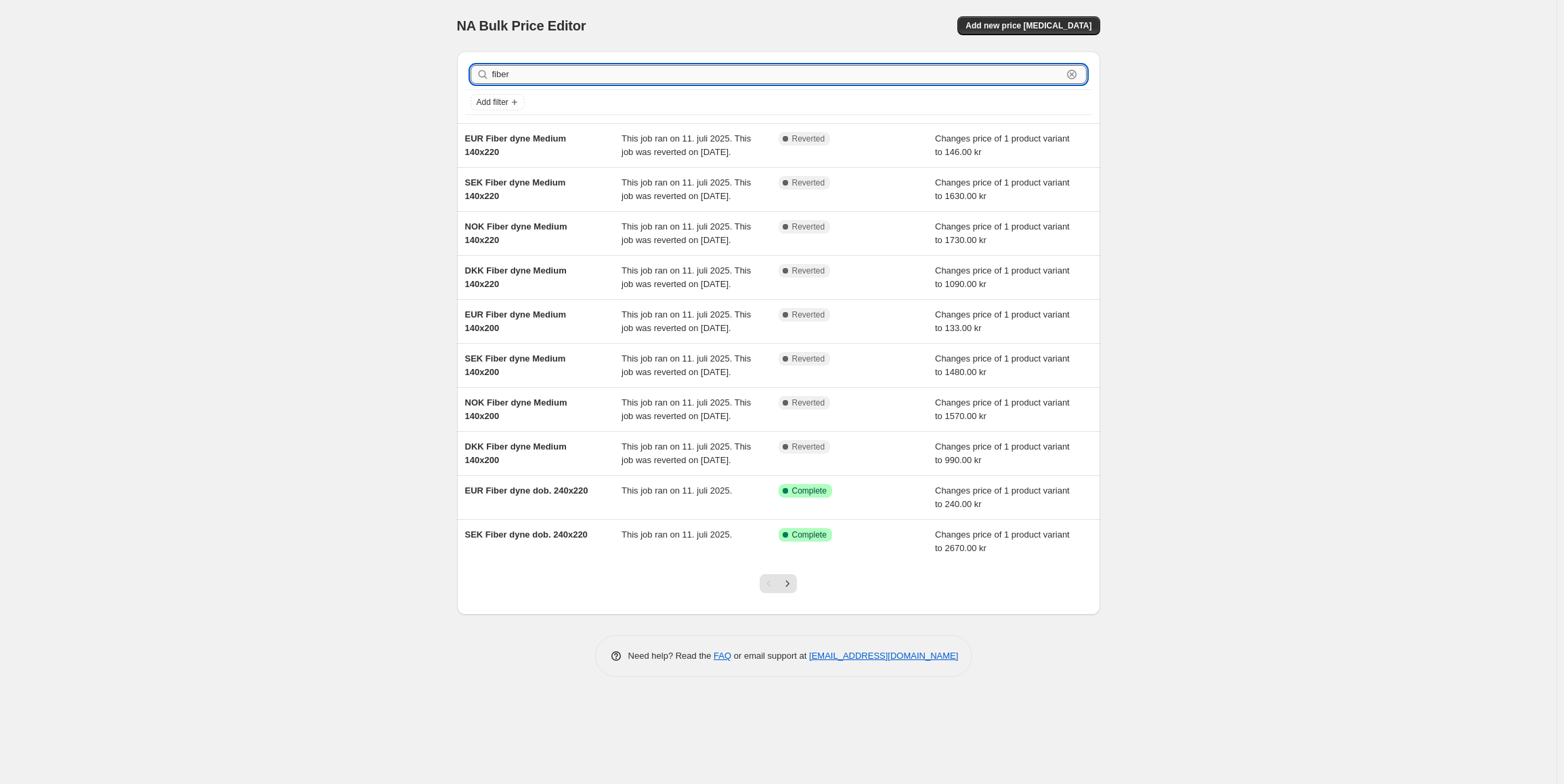
click at [579, 80] on input "fiber" at bounding box center [777, 75] width 570 height 19
type input "fiber [PERSON_NAME]"
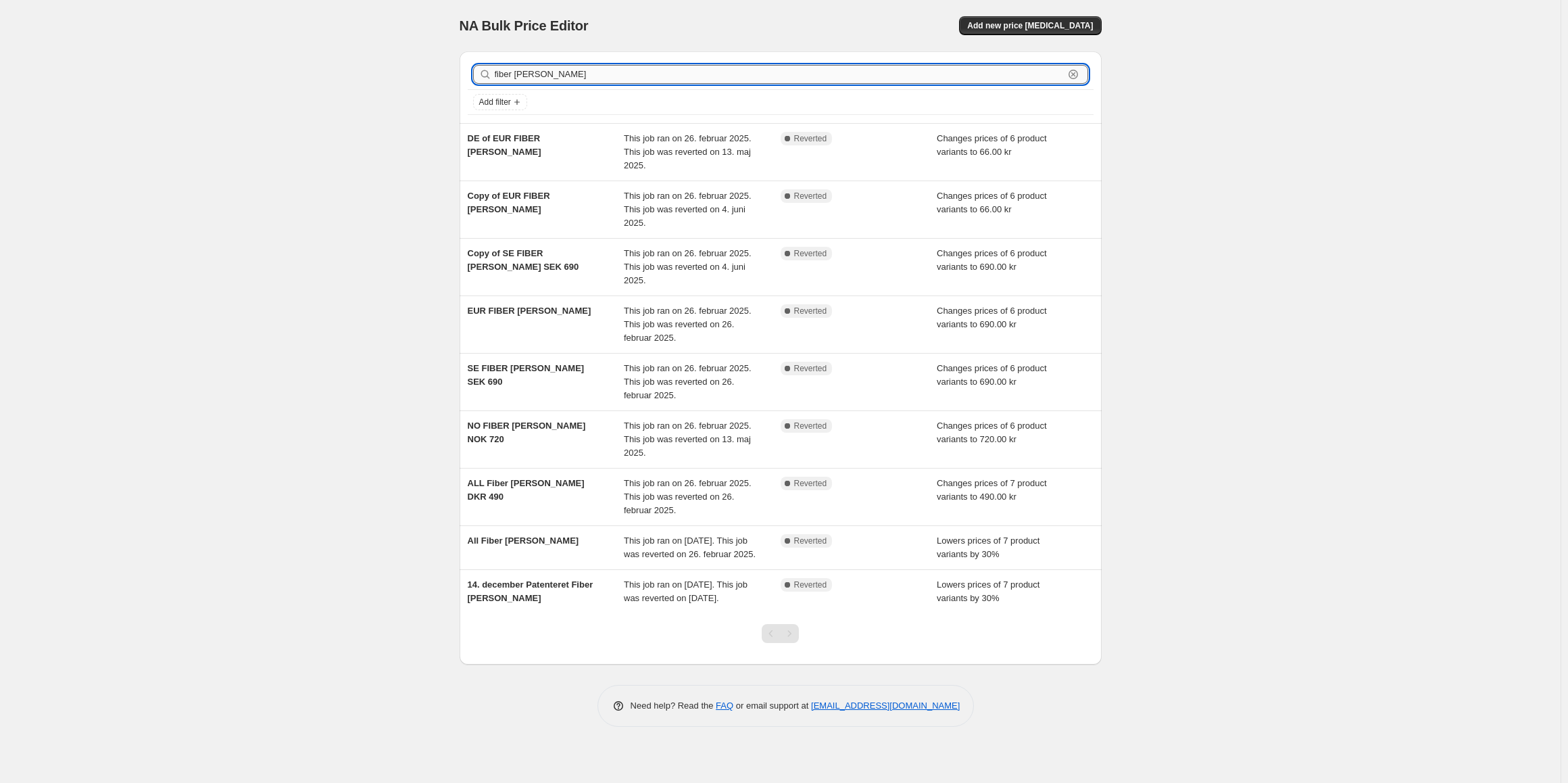
click at [552, 76] on input "fiber [PERSON_NAME]" at bounding box center [779, 74] width 569 height 19
type input "fiber"
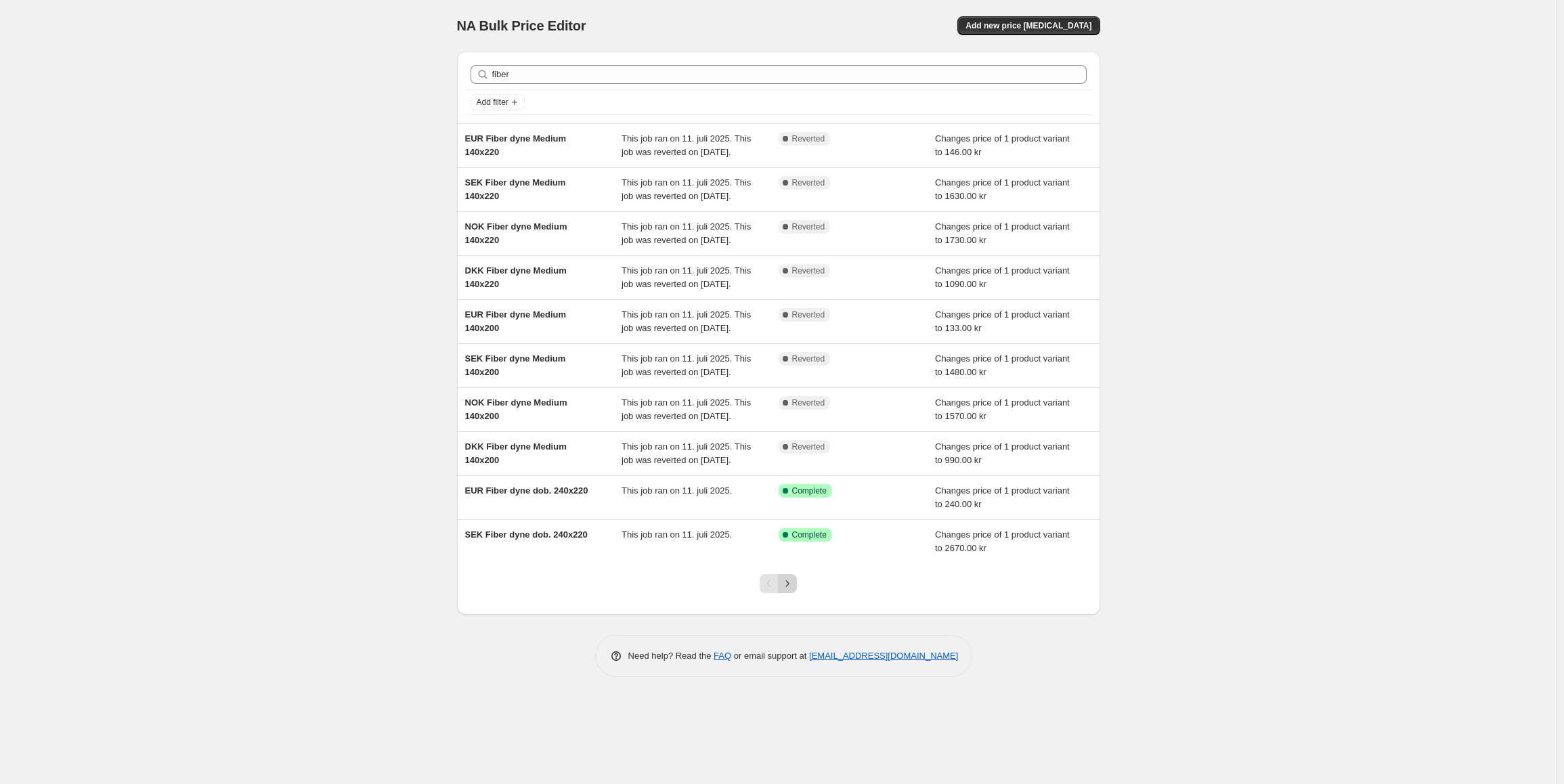
click at [795, 590] on icon "Next" at bounding box center [788, 583] width 14 height 14
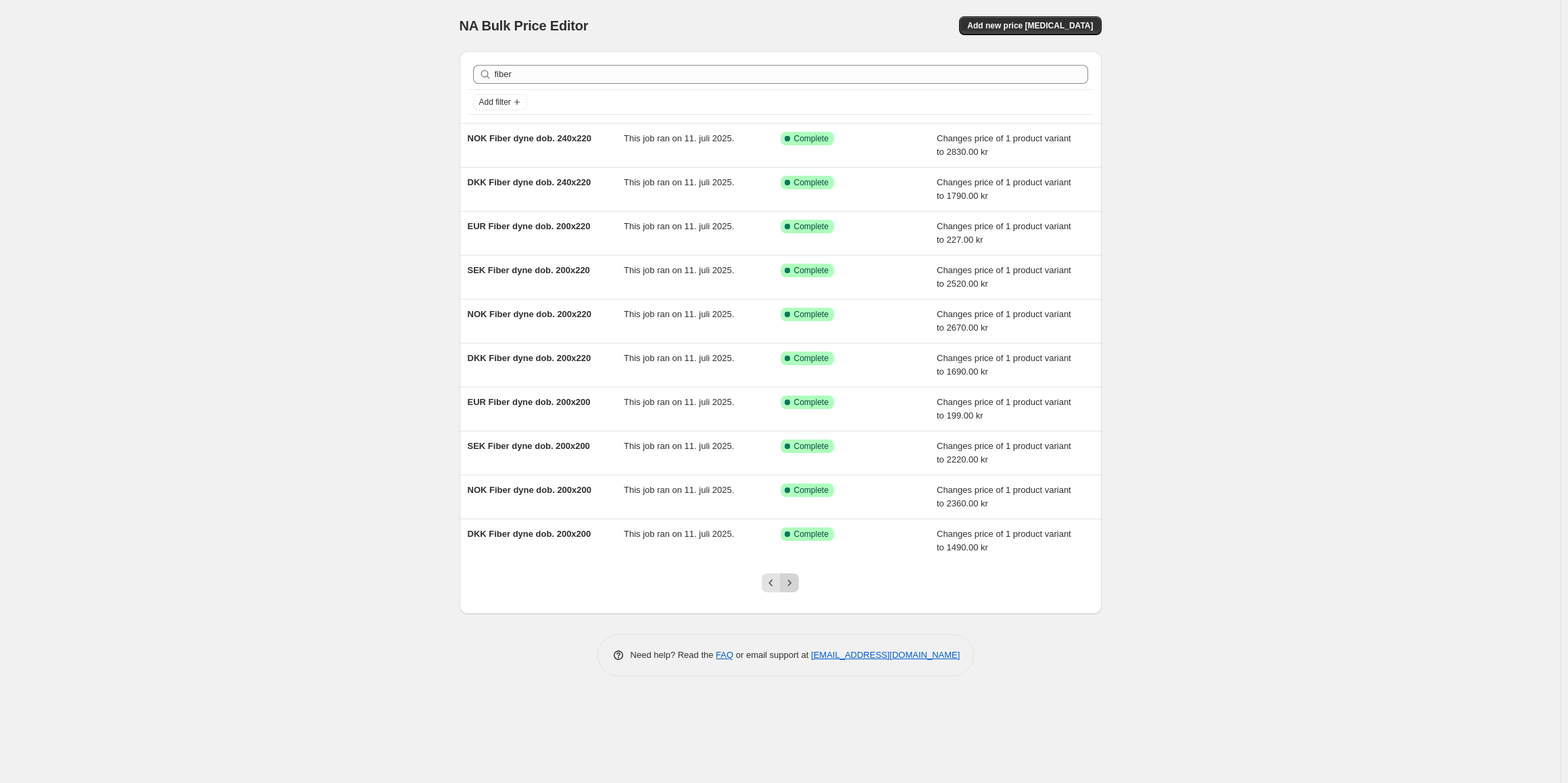
click at [789, 587] on icon "Next" at bounding box center [790, 583] width 14 height 14
